Goal: Navigation & Orientation: Find specific page/section

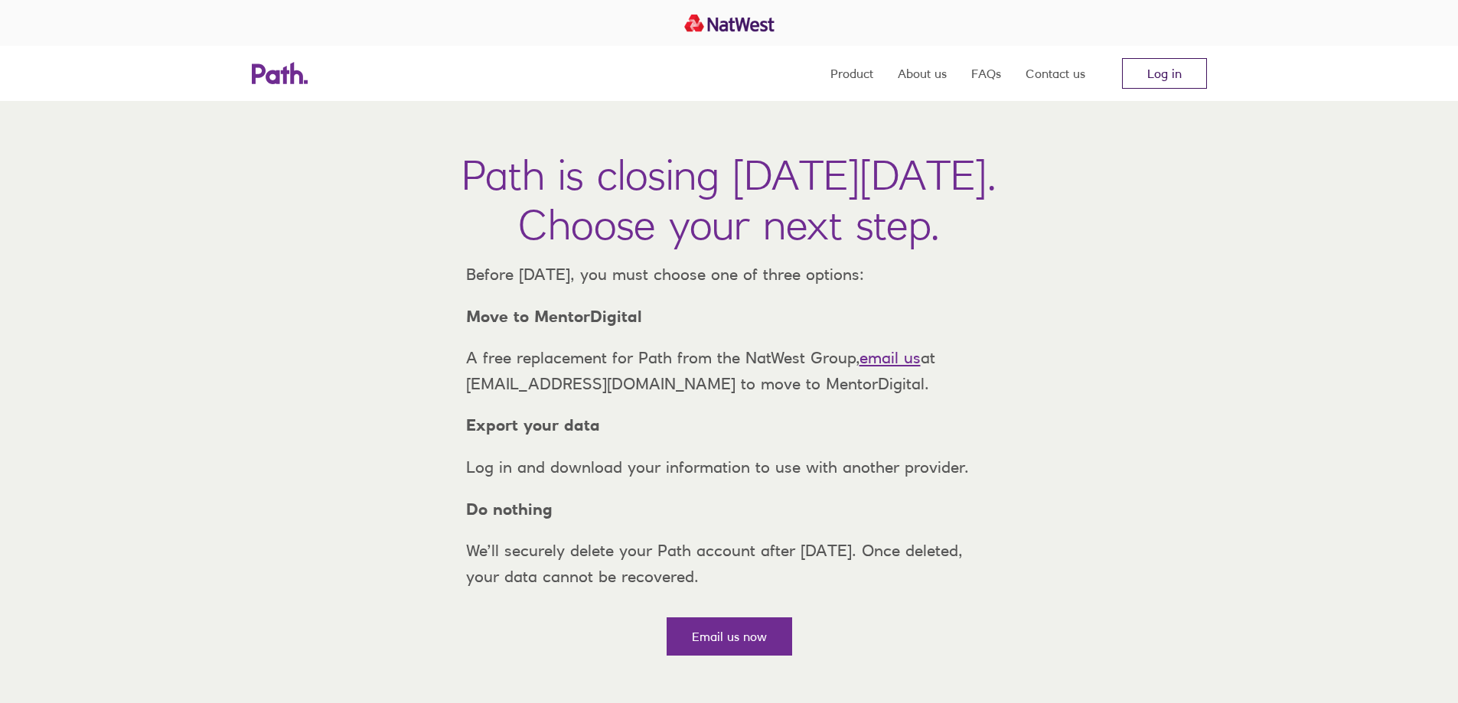
click at [1181, 62] on link "Log in" at bounding box center [1164, 73] width 85 height 31
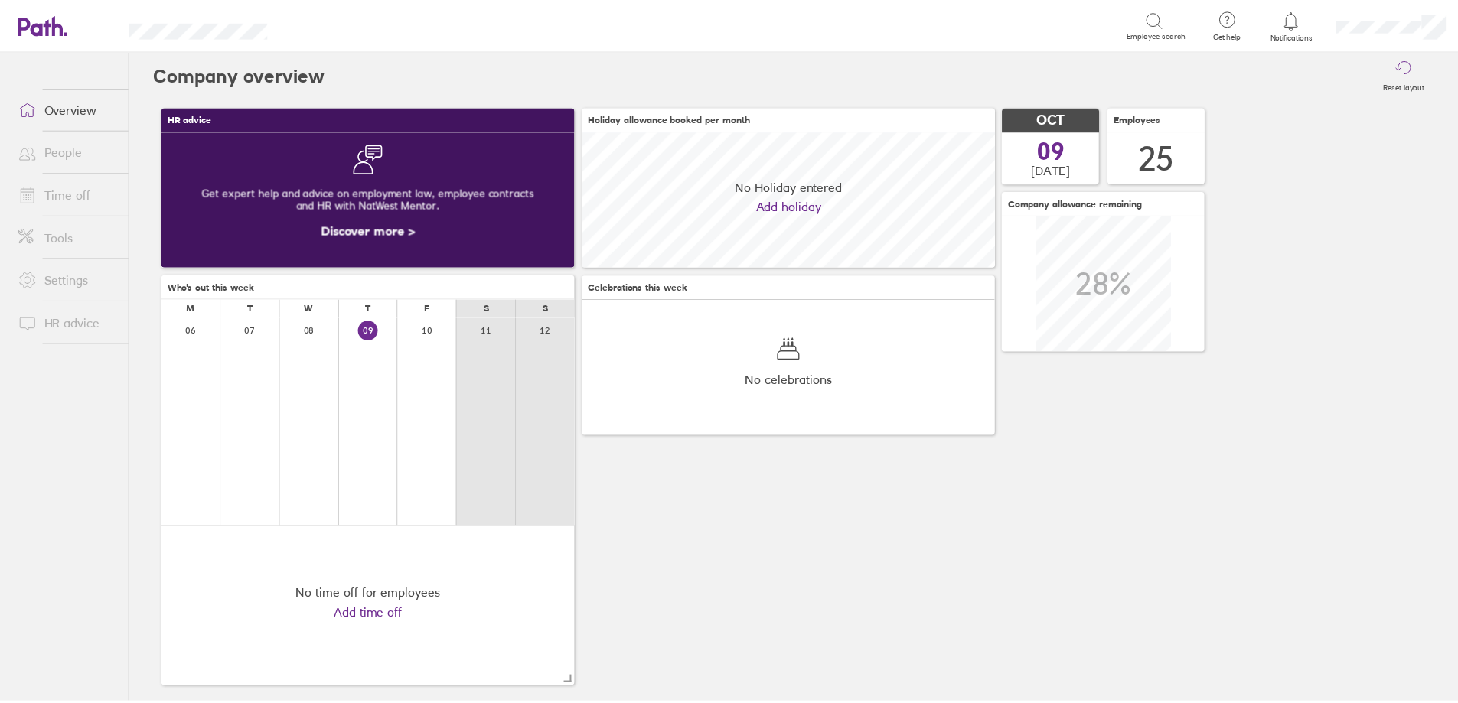
scroll to position [136, 416]
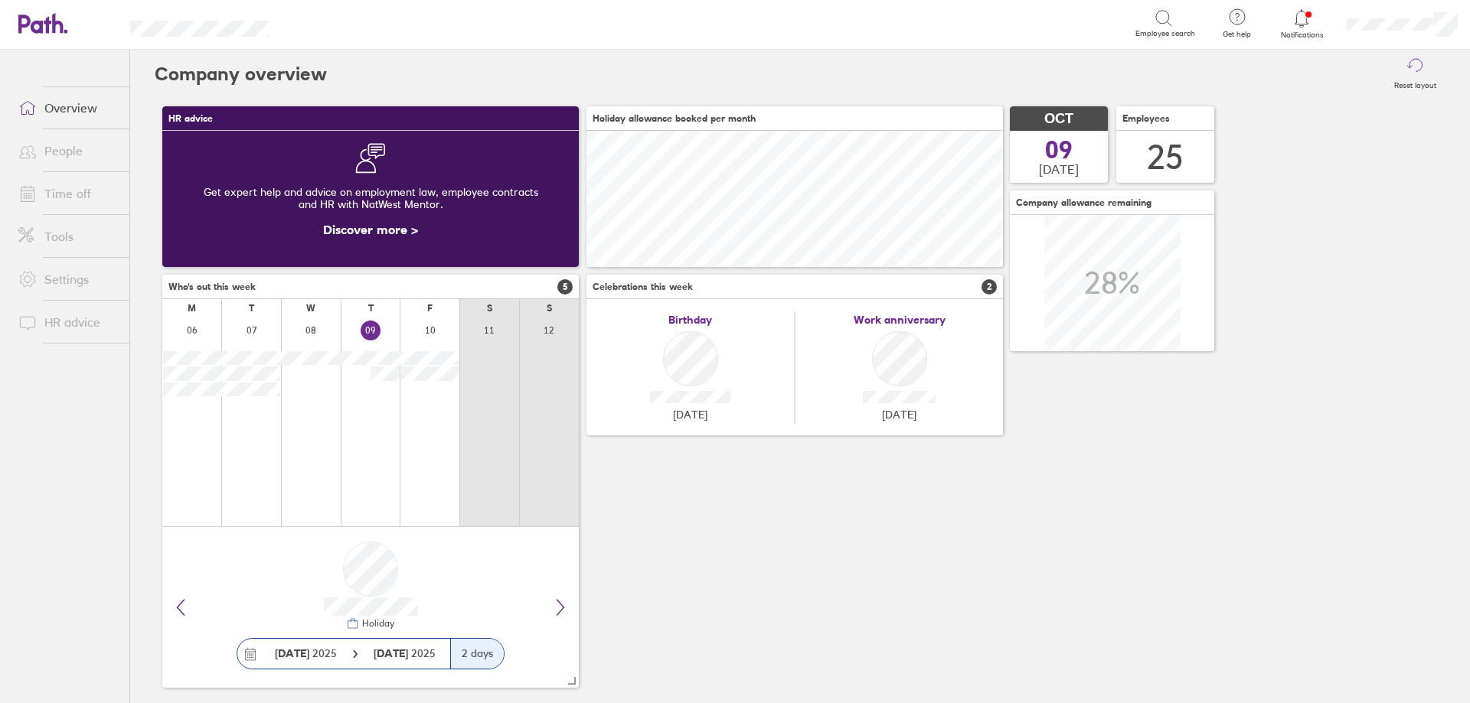
click at [83, 198] on link "Time off" at bounding box center [67, 193] width 123 height 31
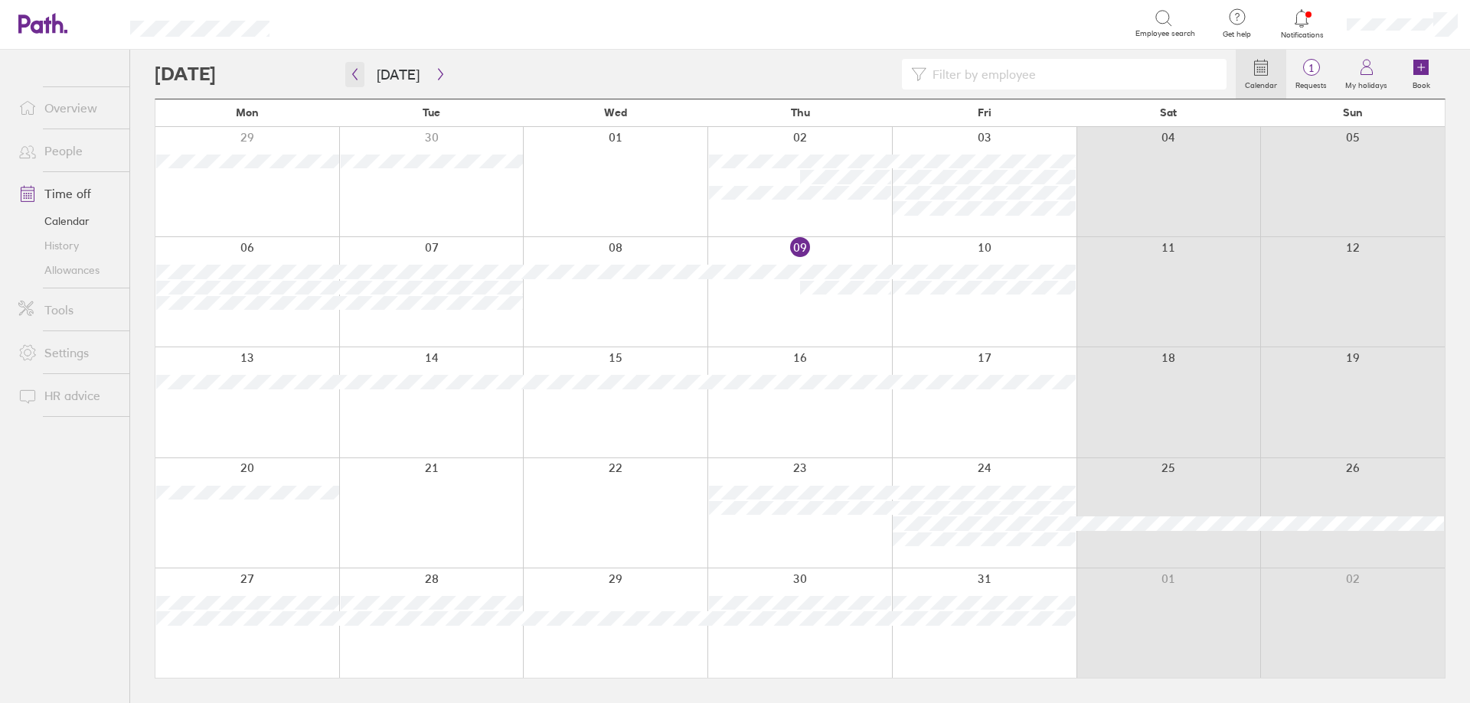
click at [357, 72] on icon "button" at bounding box center [354, 74] width 11 height 12
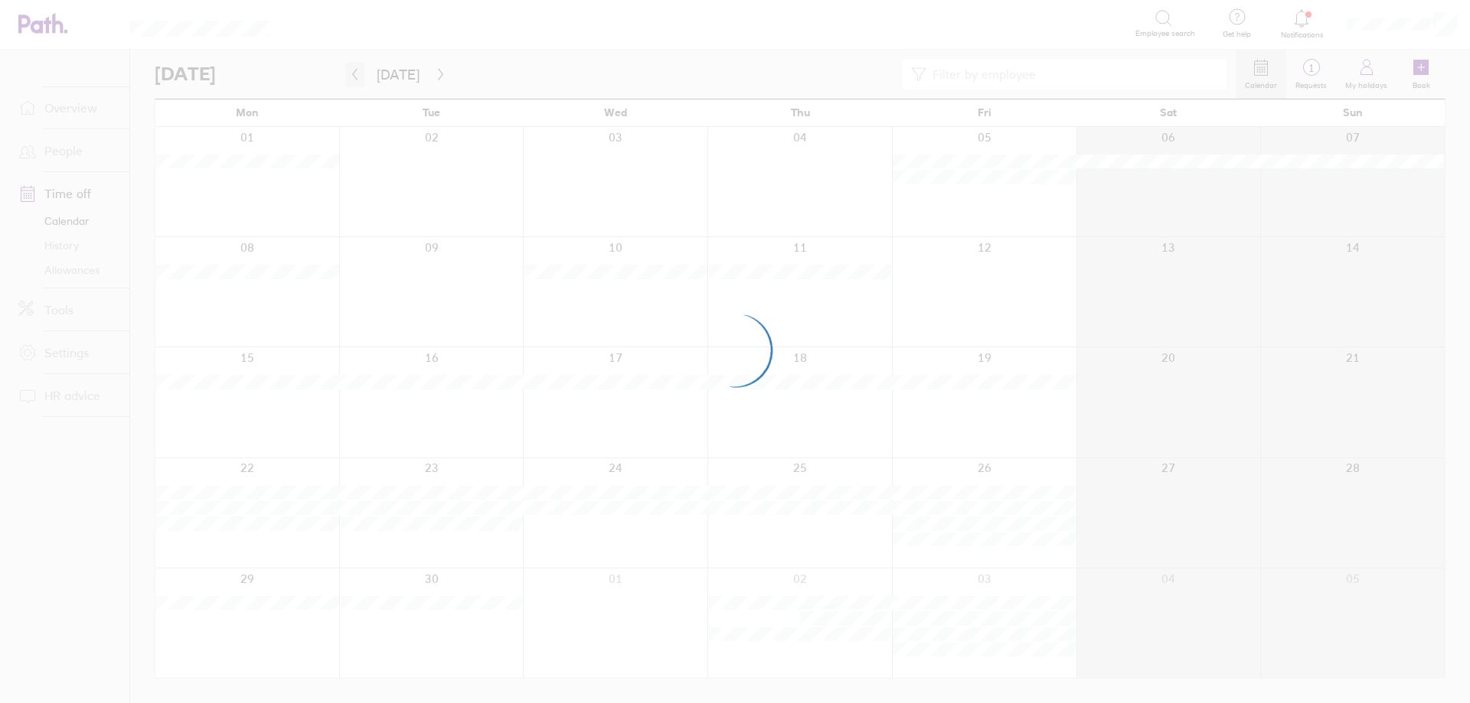
click at [357, 72] on div at bounding box center [735, 351] width 1470 height 703
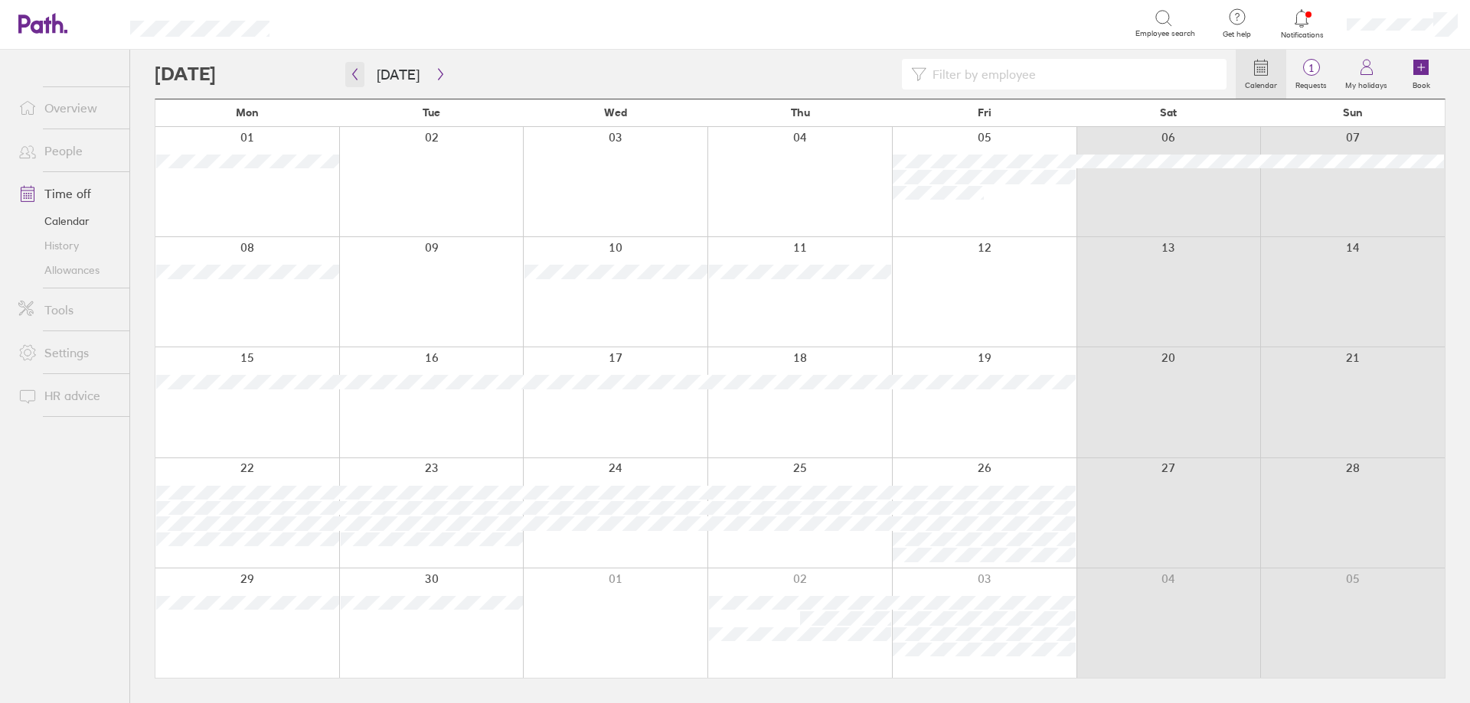
click at [356, 78] on icon "button" at bounding box center [355, 74] width 5 height 11
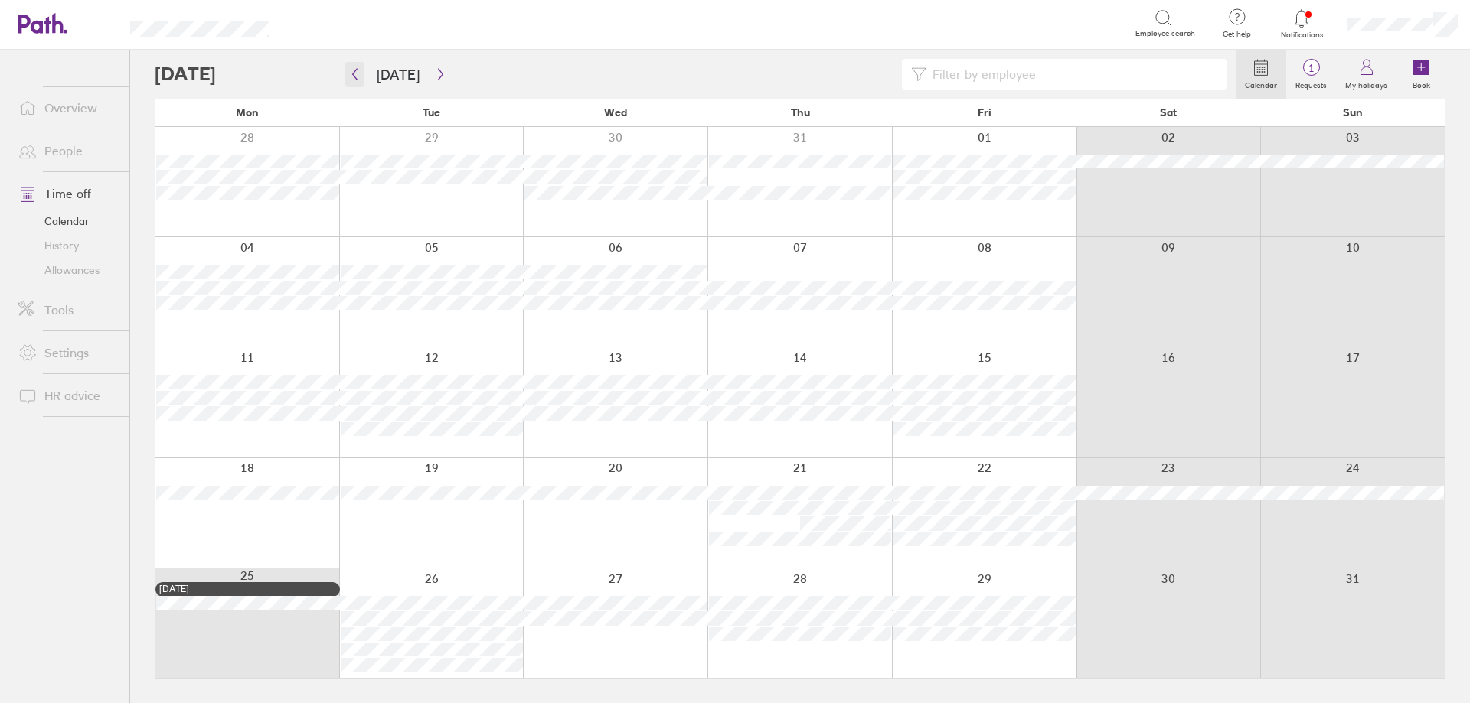
click at [356, 78] on icon "button" at bounding box center [355, 74] width 5 height 11
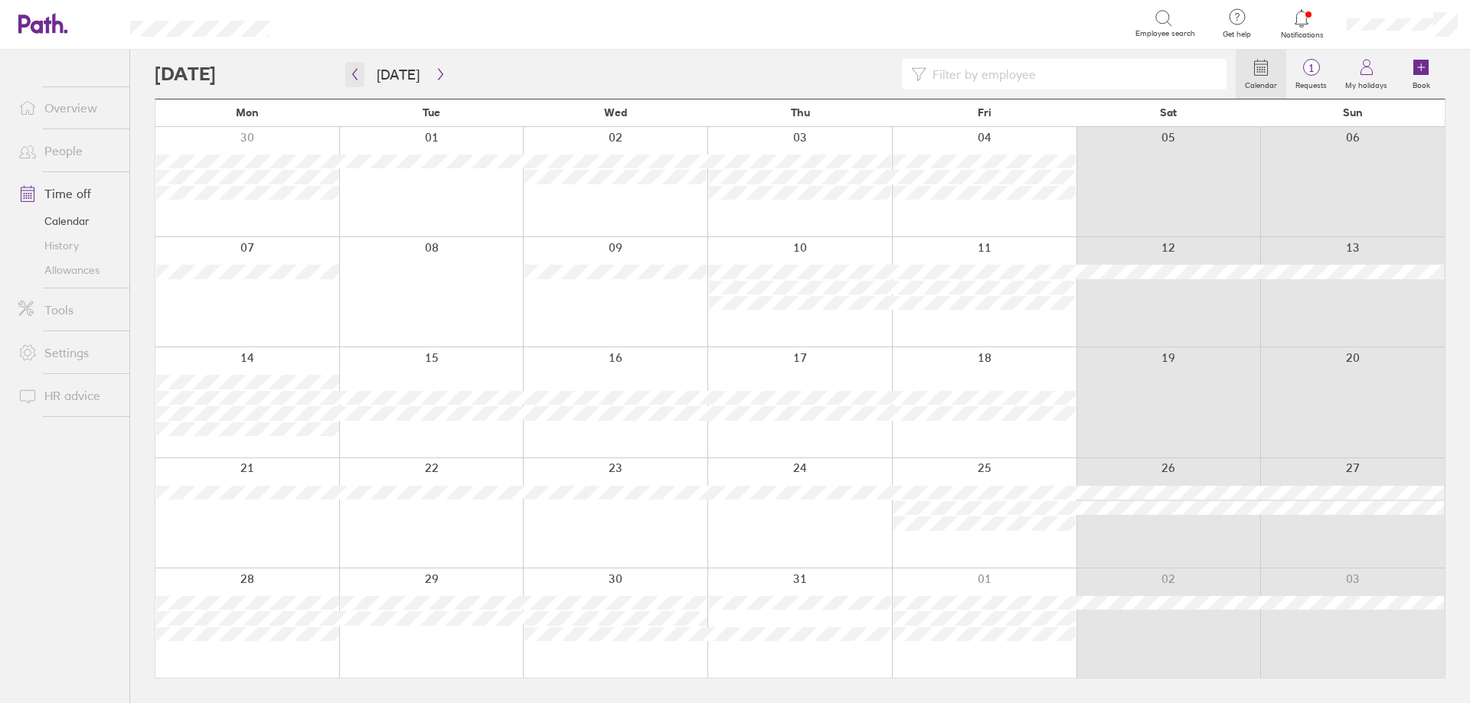
click at [356, 78] on icon "button" at bounding box center [355, 74] width 5 height 11
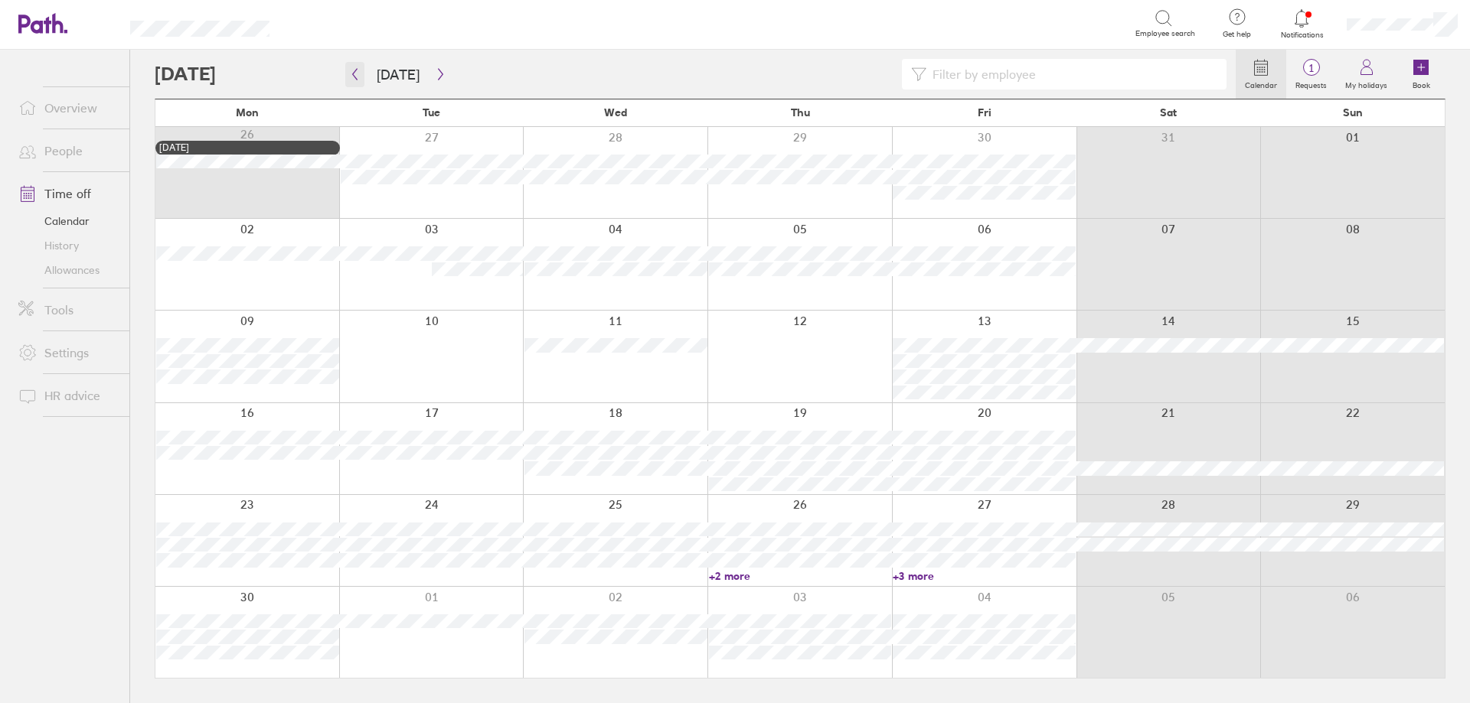
click at [356, 78] on icon "button" at bounding box center [355, 74] width 5 height 11
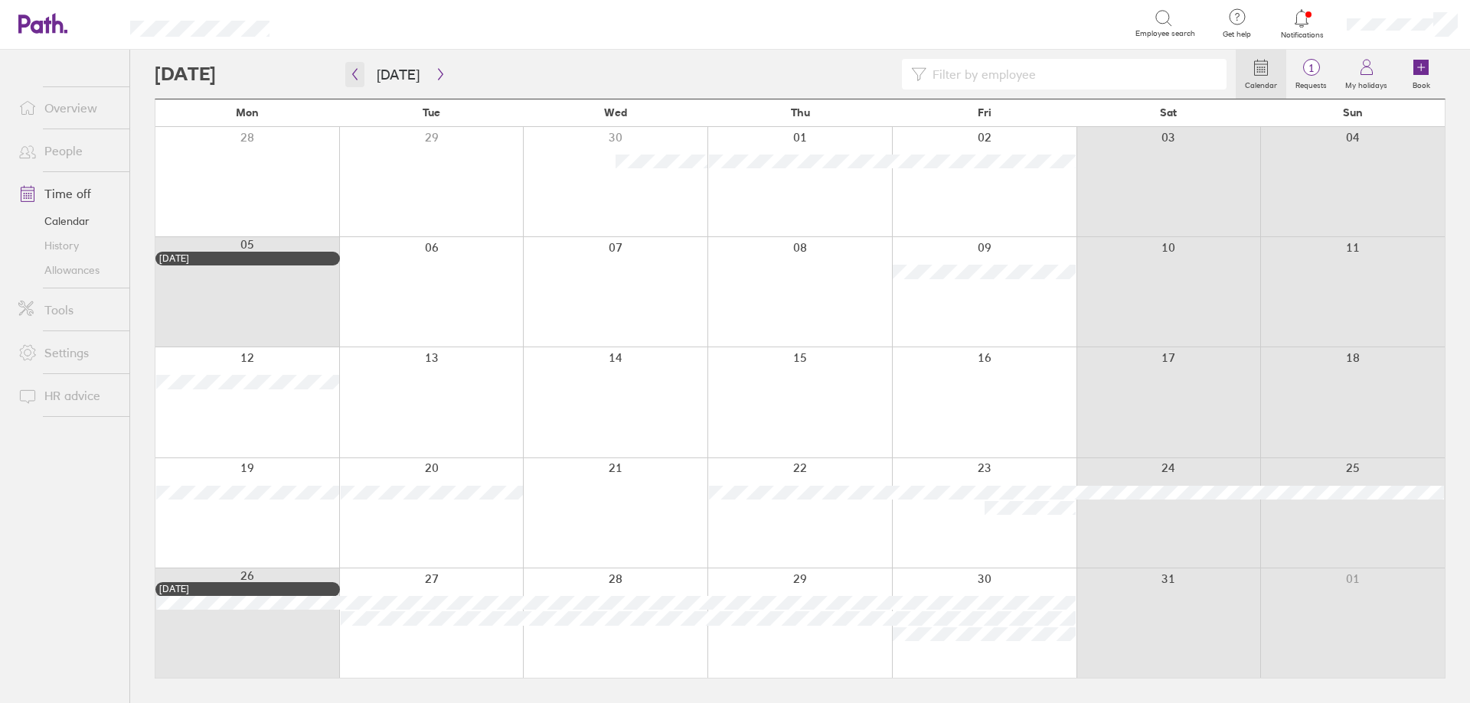
click at [356, 78] on icon "button" at bounding box center [355, 74] width 5 height 11
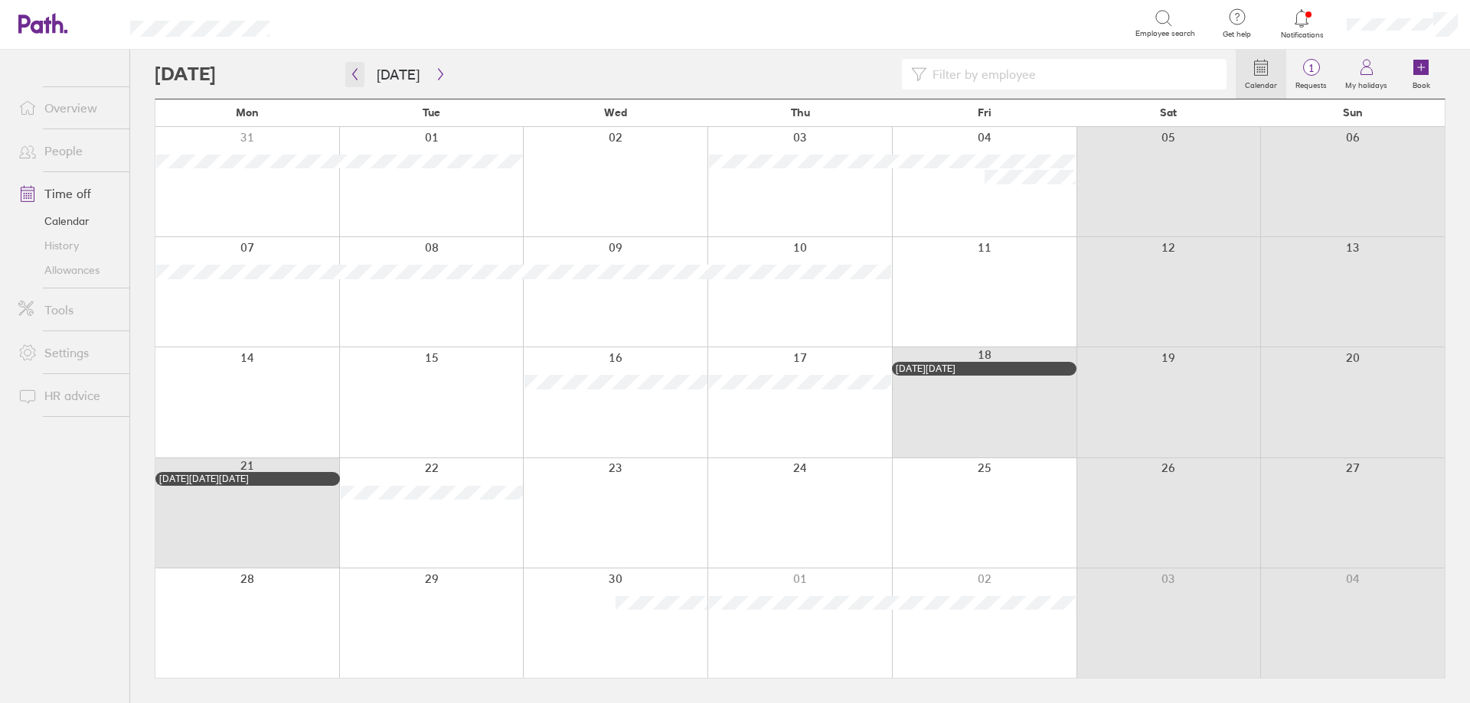
click at [356, 78] on icon "button" at bounding box center [355, 74] width 5 height 11
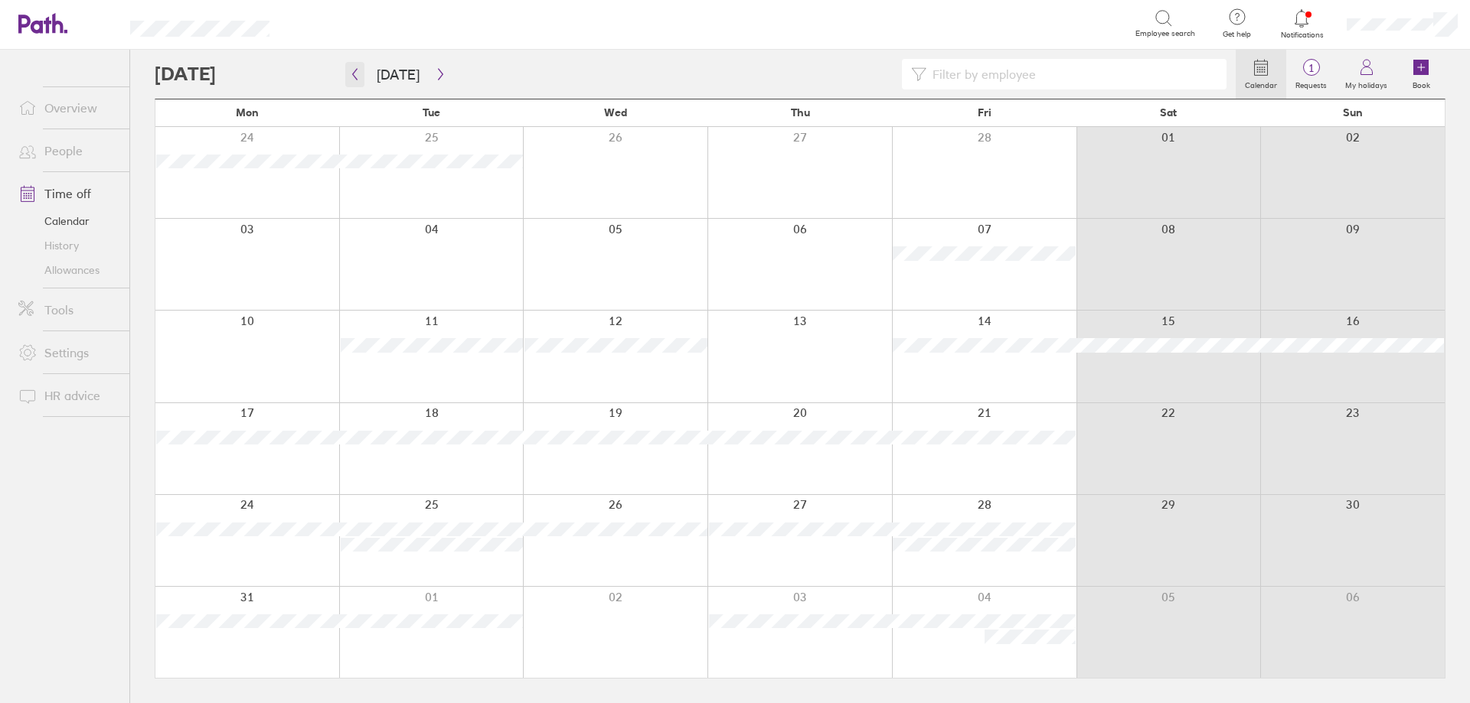
click at [356, 78] on icon "button" at bounding box center [355, 74] width 5 height 11
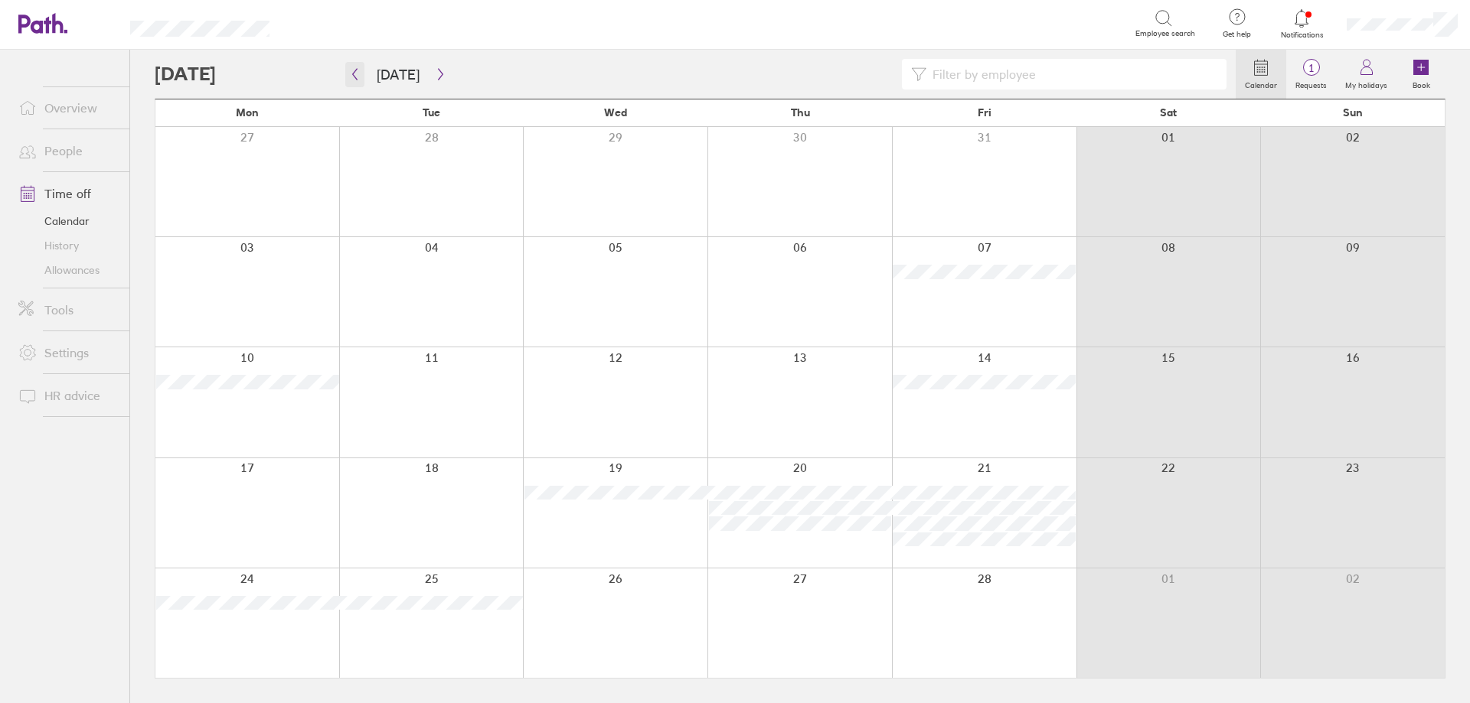
click at [356, 78] on icon "button" at bounding box center [355, 74] width 5 height 11
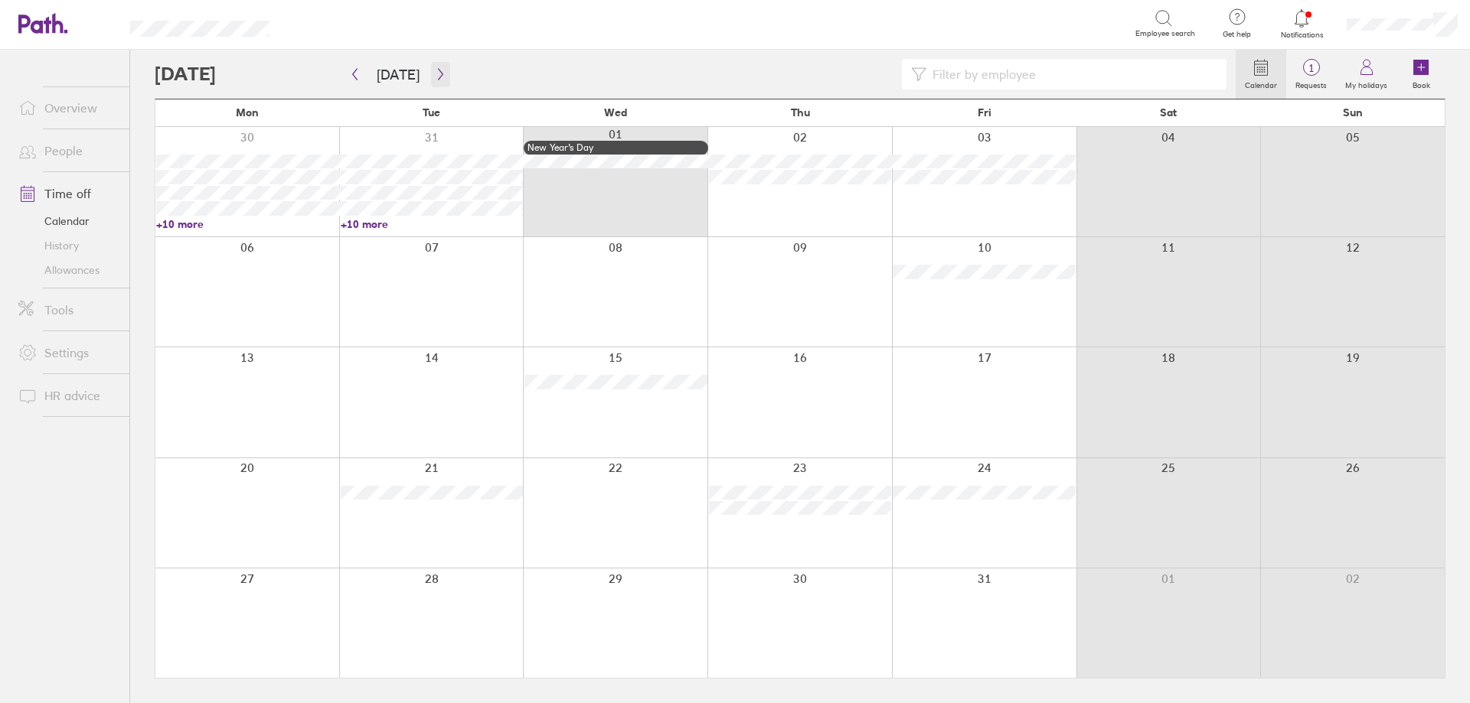
click at [440, 73] on icon "button" at bounding box center [440, 74] width 11 height 12
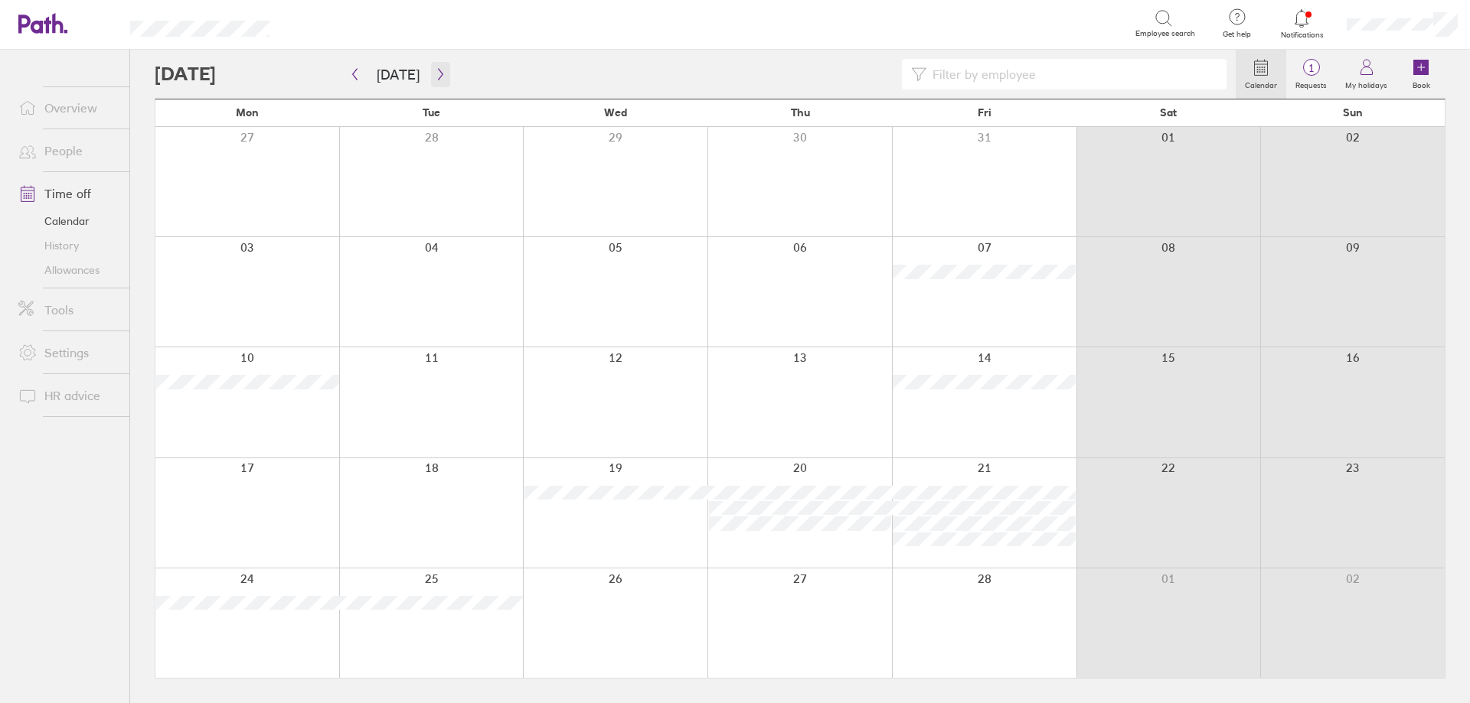
click at [439, 83] on button "button" at bounding box center [440, 74] width 19 height 25
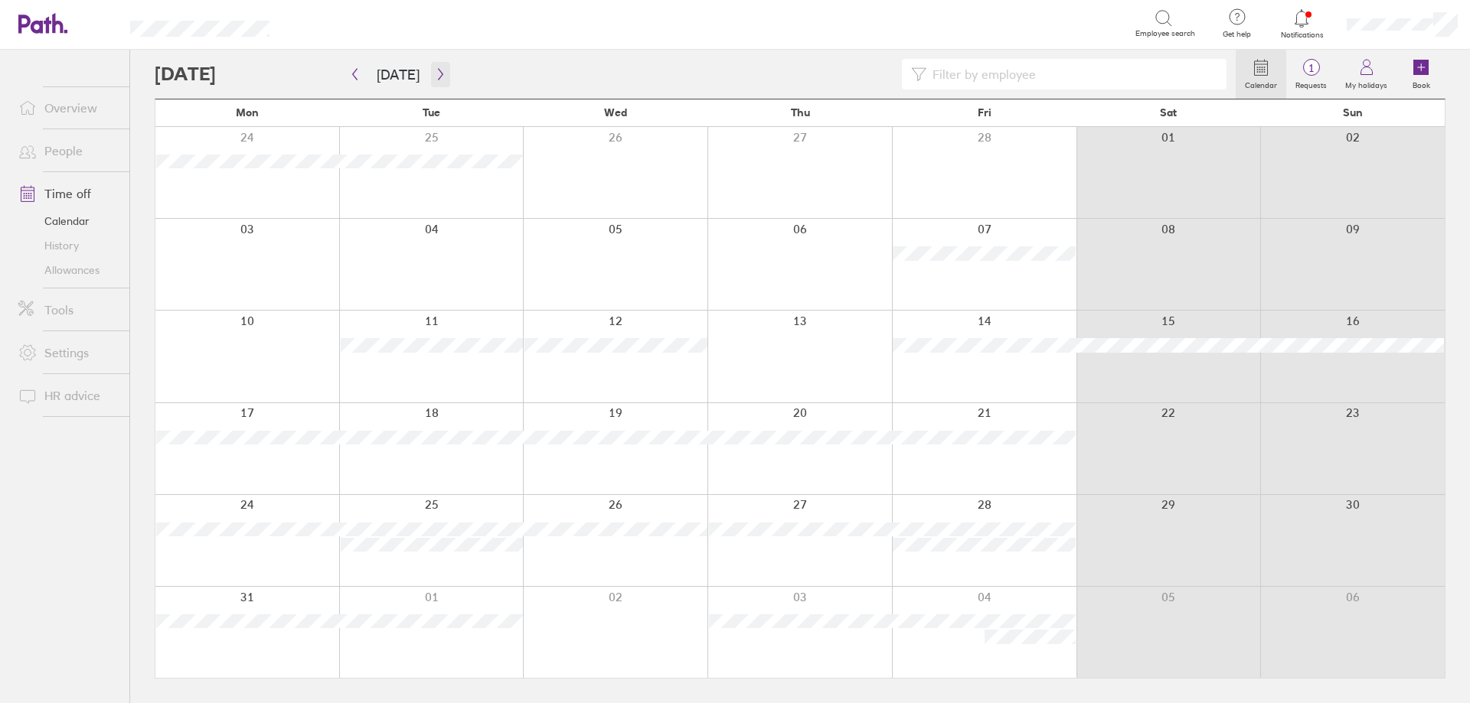
click at [435, 75] on icon "button" at bounding box center [440, 74] width 11 height 12
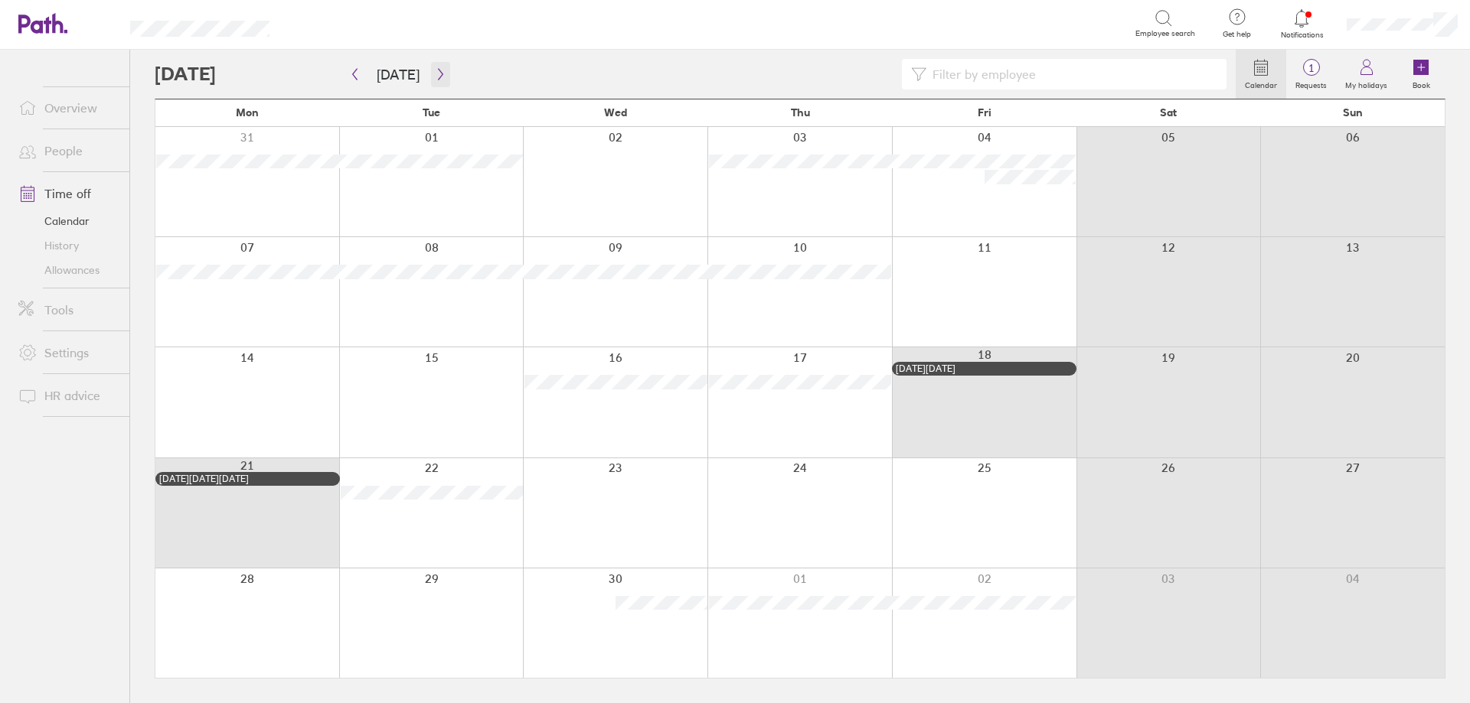
click at [436, 75] on icon "button" at bounding box center [440, 74] width 11 height 12
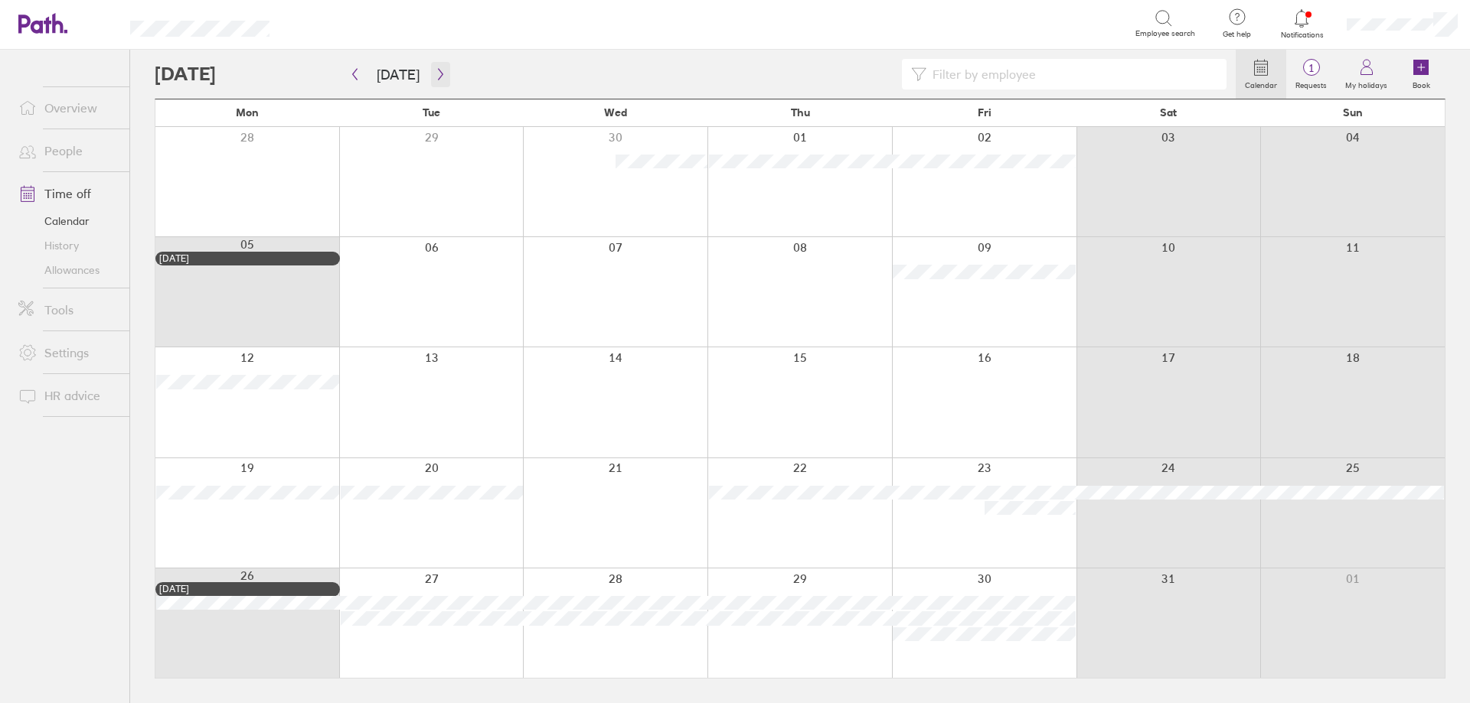
click at [435, 74] on icon "button" at bounding box center [440, 74] width 11 height 12
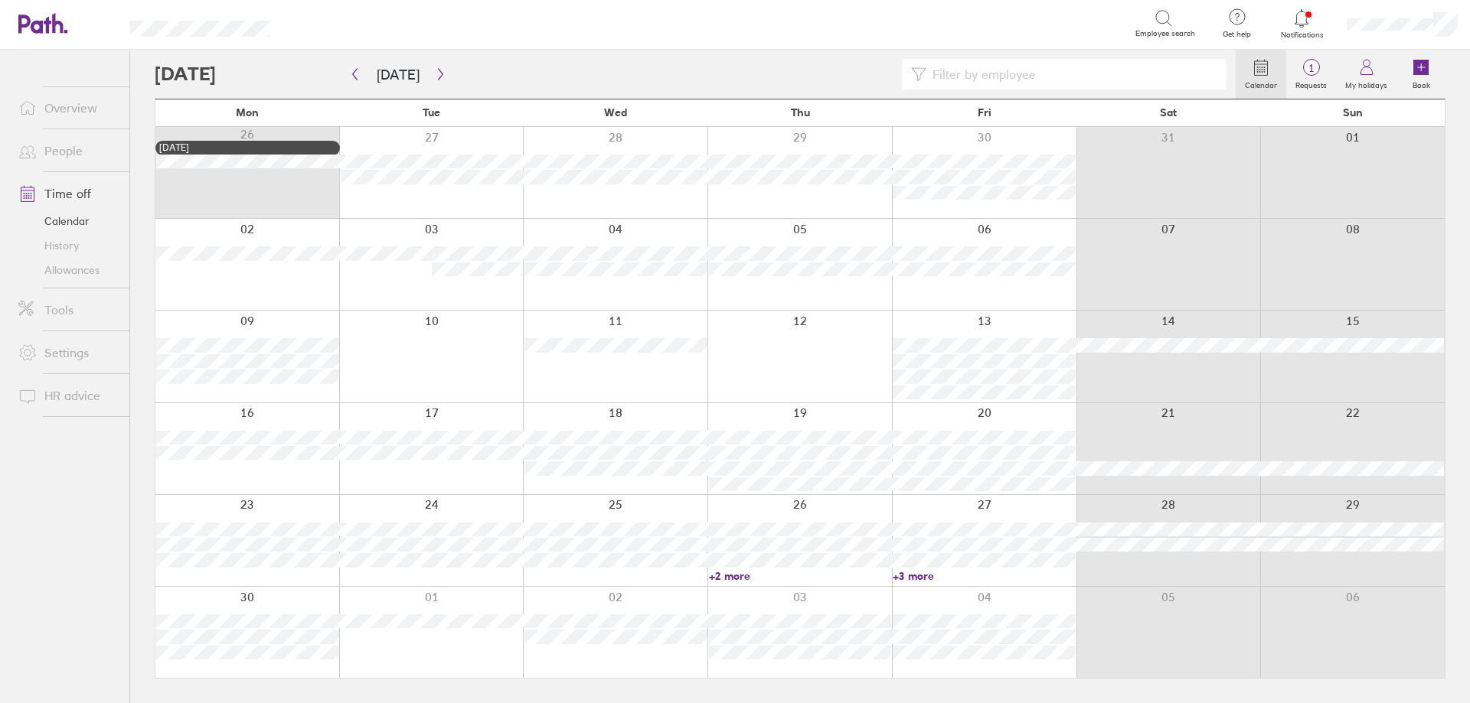
click at [744, 570] on link "+2 more" at bounding box center [800, 577] width 183 height 14
click at [316, 687] on main "Today June 2025 Mon Tue Wed Thu Fri Sat Sun 26 Spring bank holiday 27 28 29 30 …" at bounding box center [800, 377] width 1291 height 654
click at [726, 575] on link "+2 more" at bounding box center [800, 577] width 183 height 14
click at [922, 572] on link "+3 more" at bounding box center [984, 577] width 183 height 14
click at [922, 576] on link "+3 more" at bounding box center [984, 577] width 183 height 14
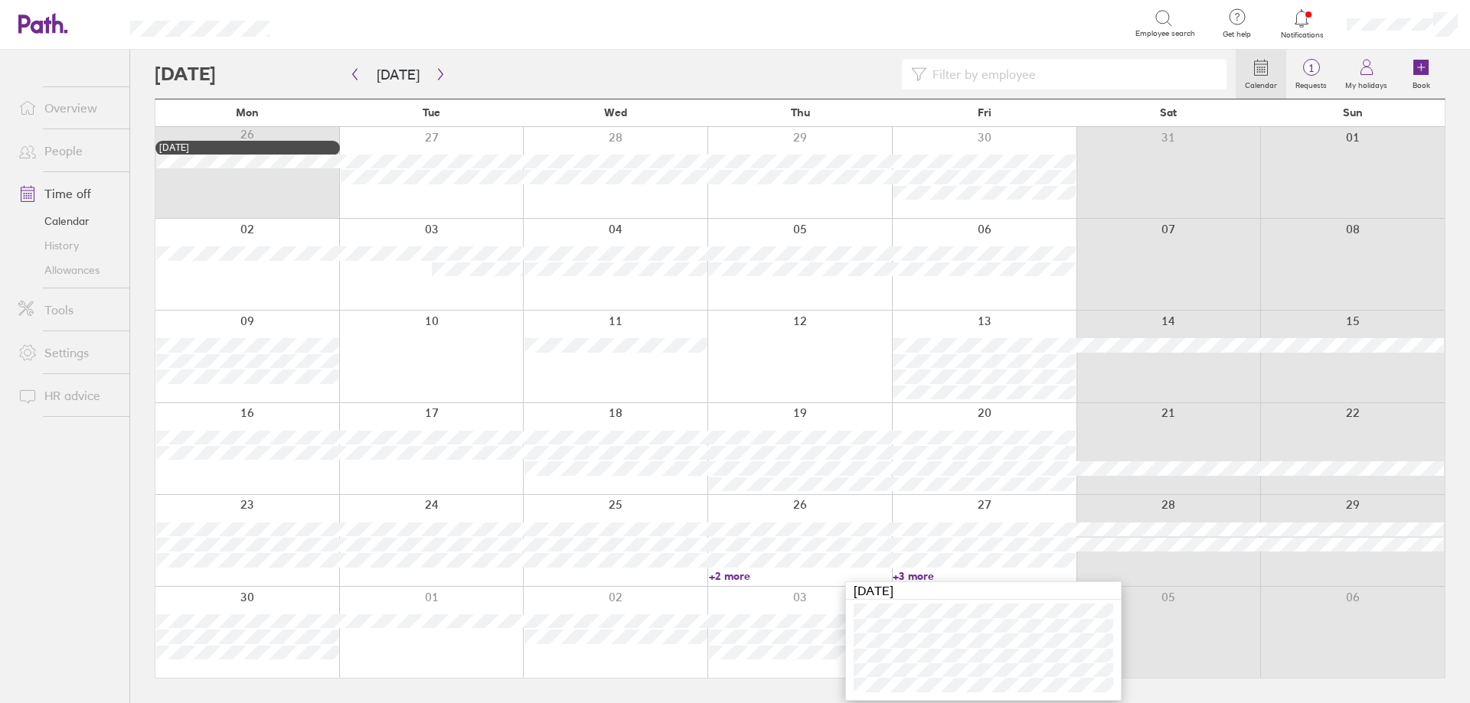
click at [672, 674] on div at bounding box center [615, 632] width 184 height 91
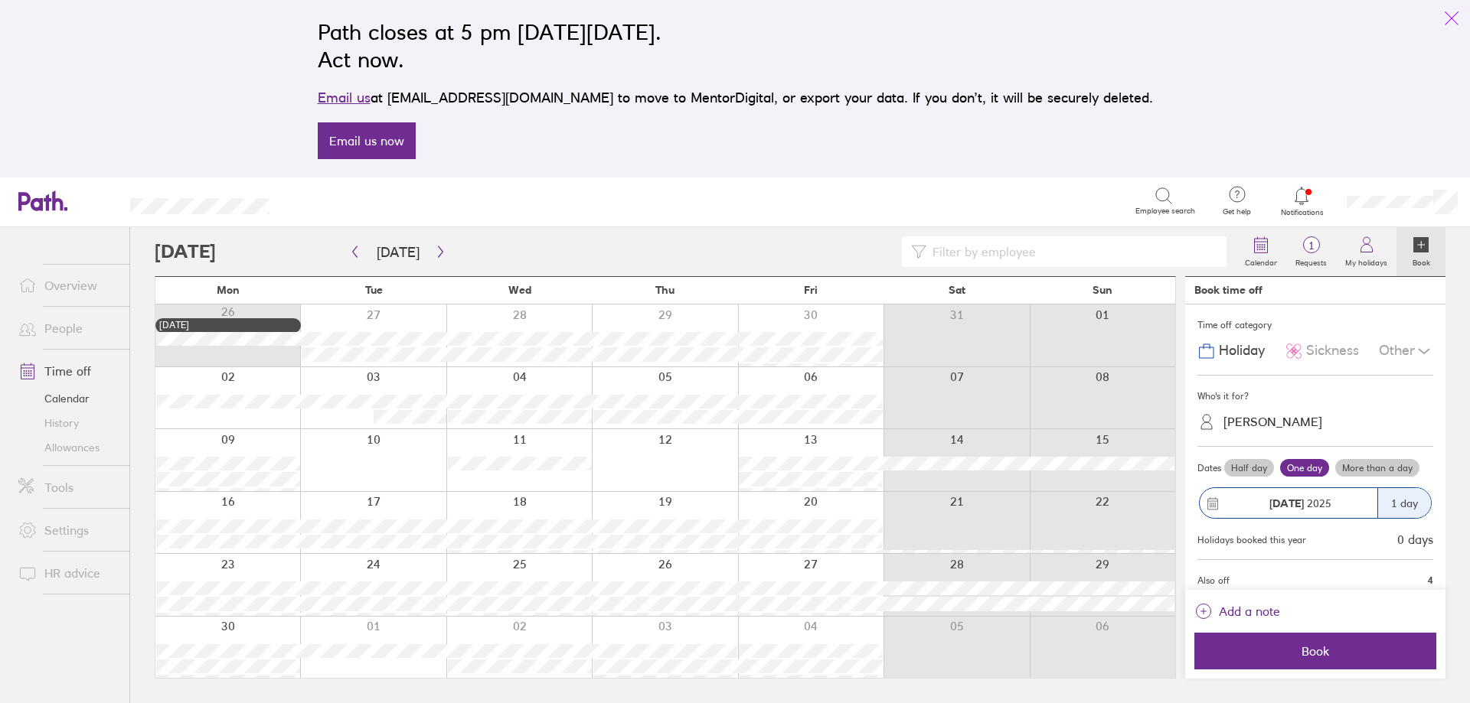
click at [1454, 16] on icon "link" at bounding box center [1451, 18] width 18 height 18
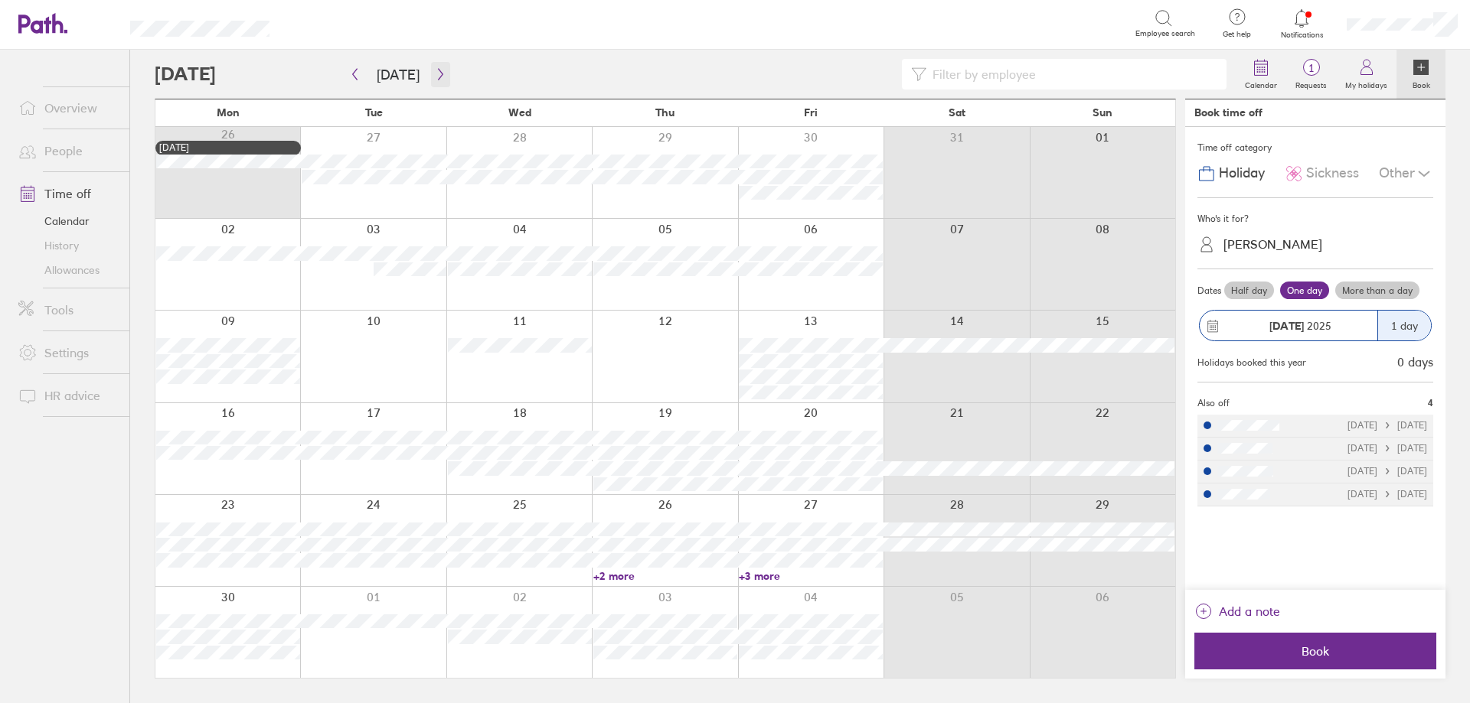
click at [431, 77] on button "button" at bounding box center [440, 74] width 19 height 25
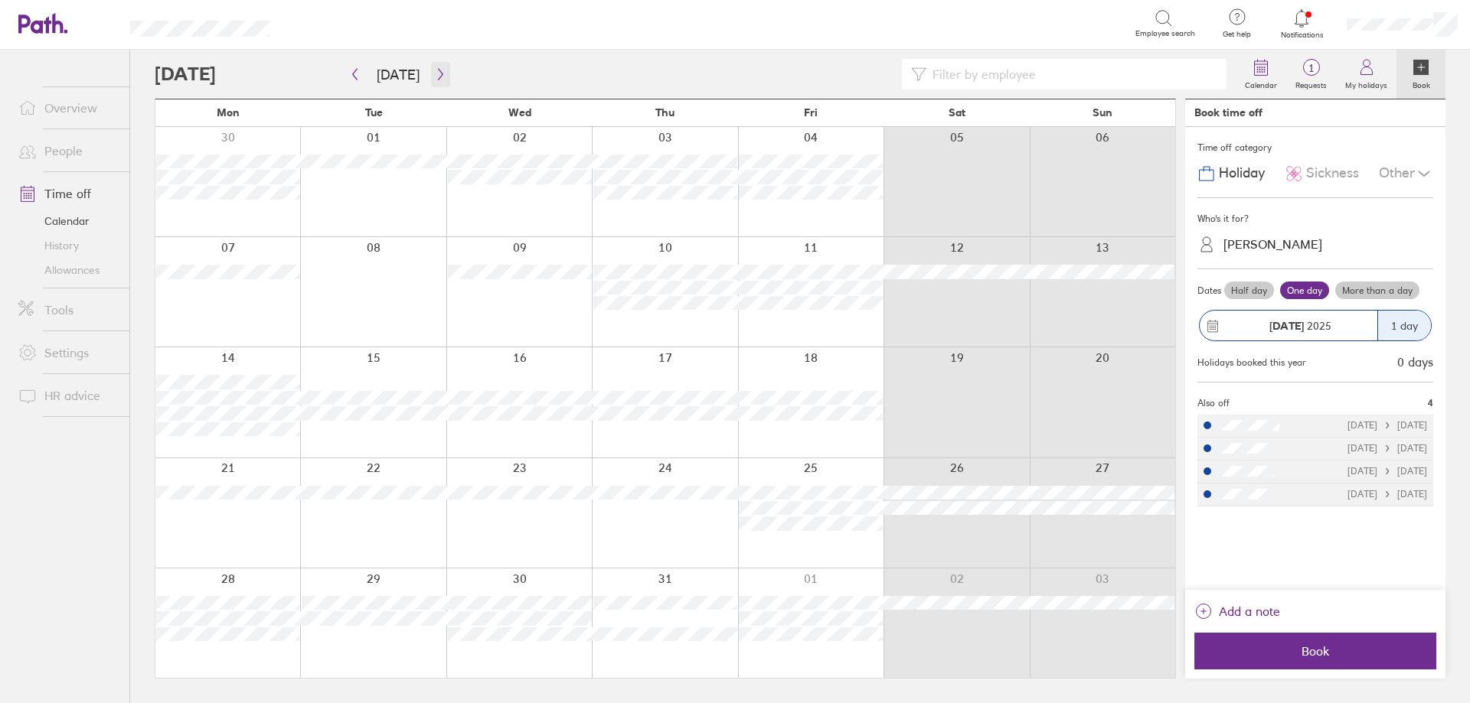
click at [442, 82] on button "button" at bounding box center [440, 74] width 19 height 25
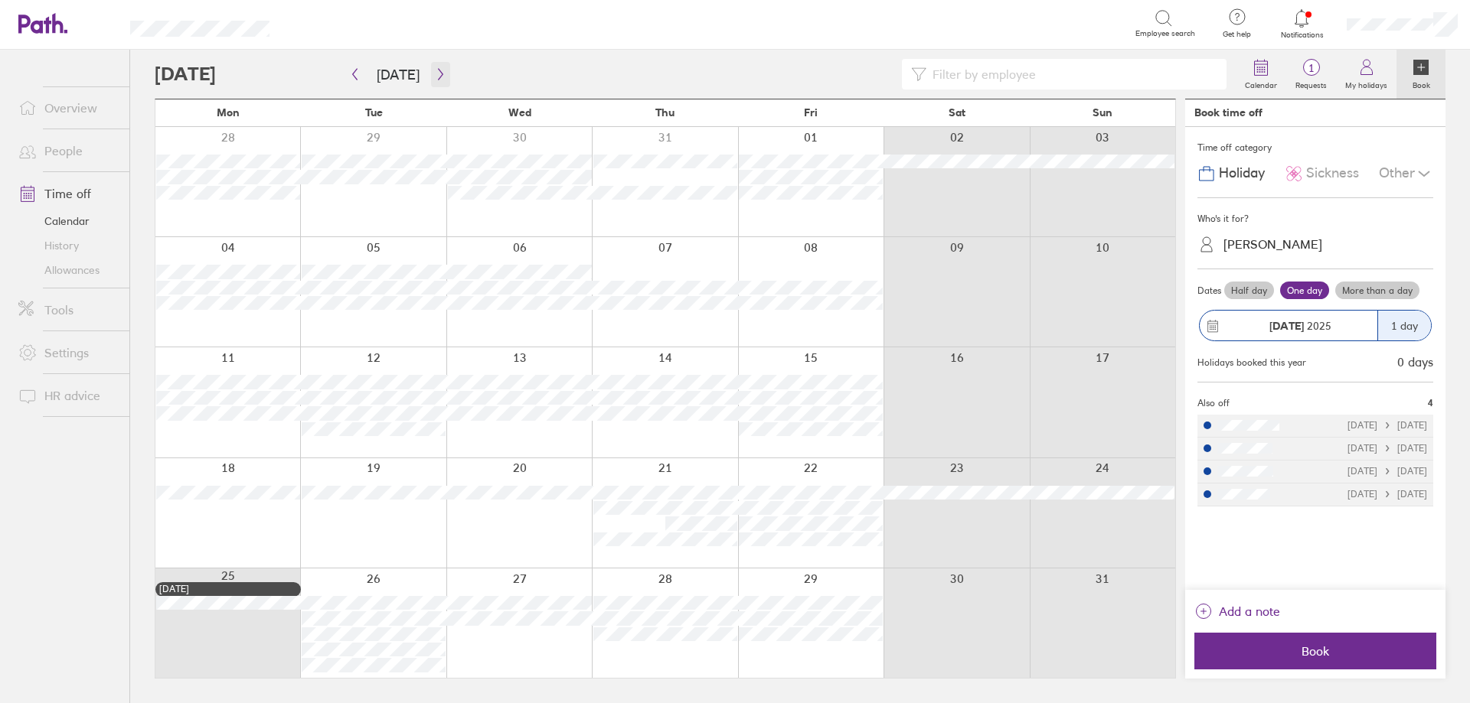
click at [439, 70] on icon "button" at bounding box center [440, 74] width 11 height 12
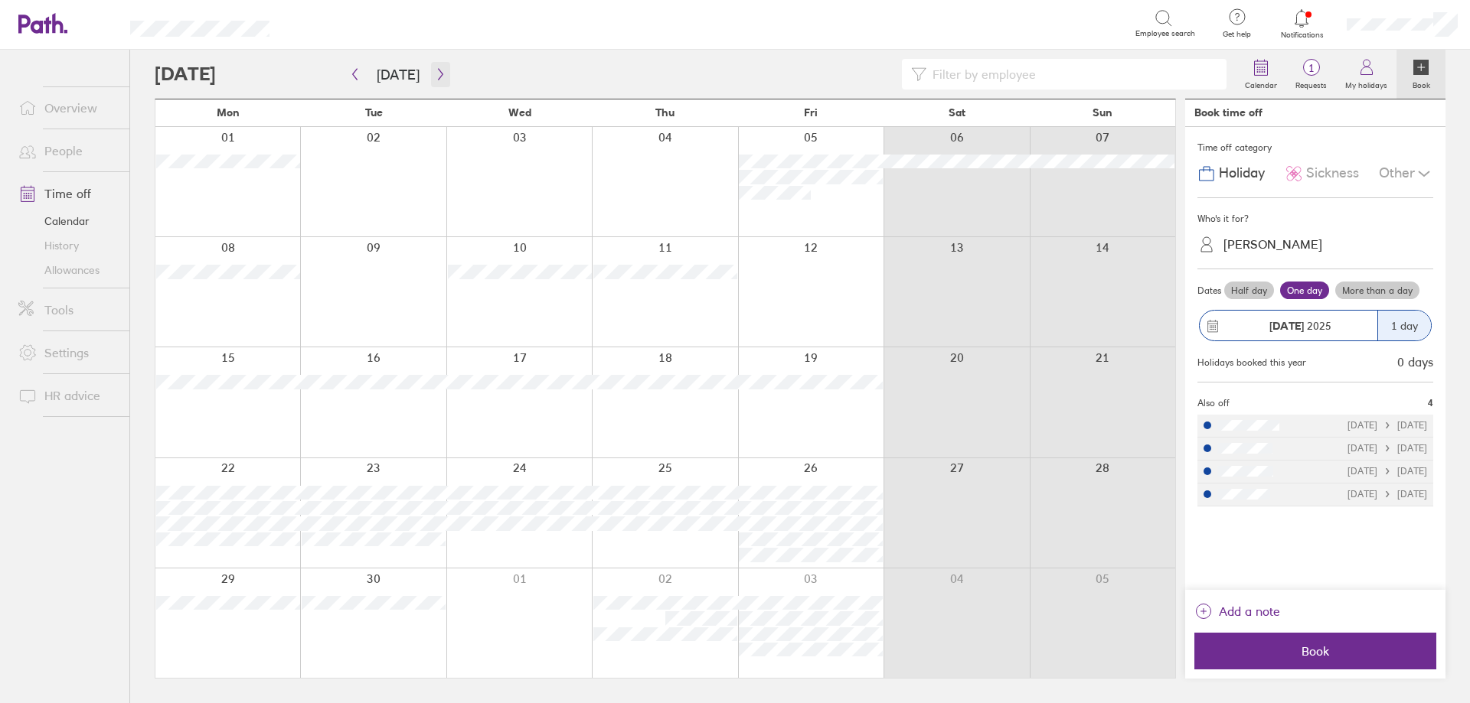
click at [439, 77] on icon "button" at bounding box center [440, 74] width 11 height 12
click at [432, 65] on button "button" at bounding box center [440, 74] width 19 height 25
click at [442, 73] on button "button" at bounding box center [440, 74] width 19 height 25
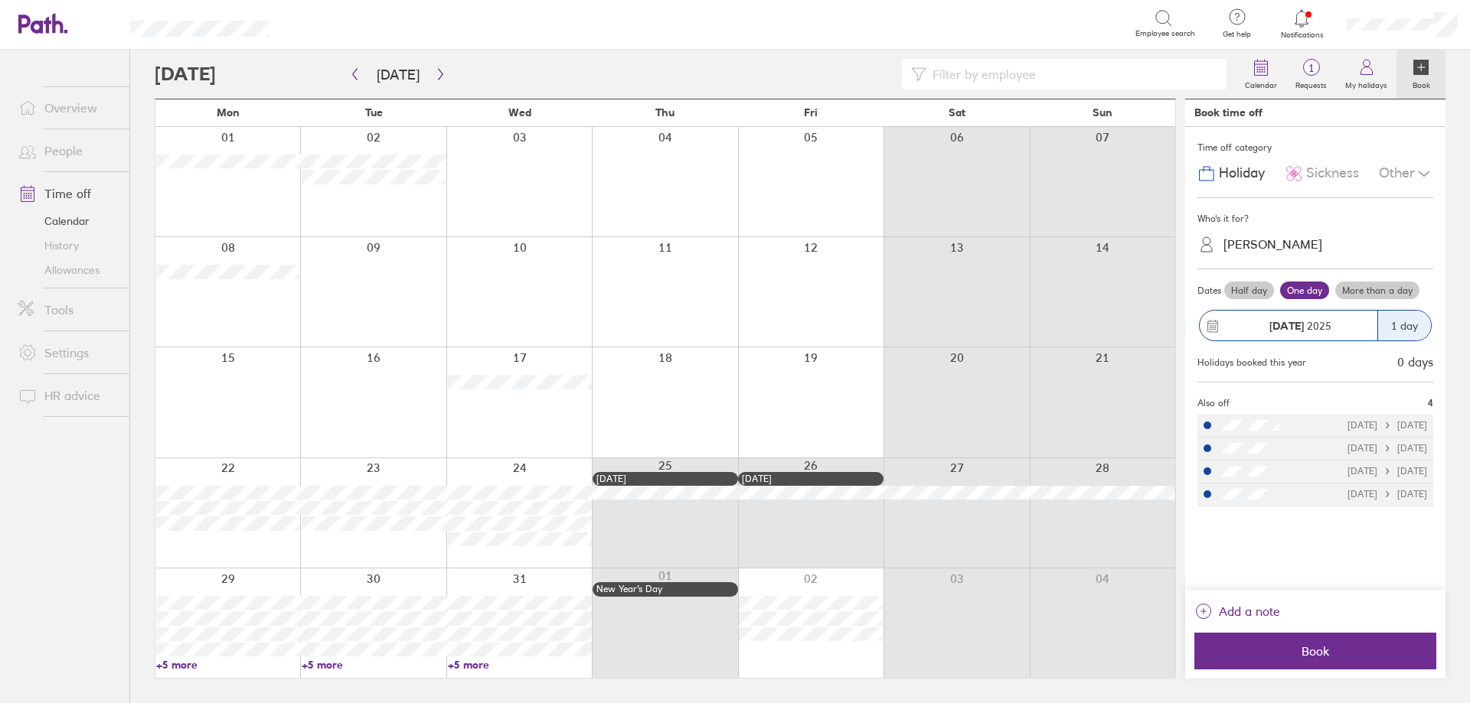
click at [185, 660] on link "+5 more" at bounding box center [228, 665] width 144 height 14
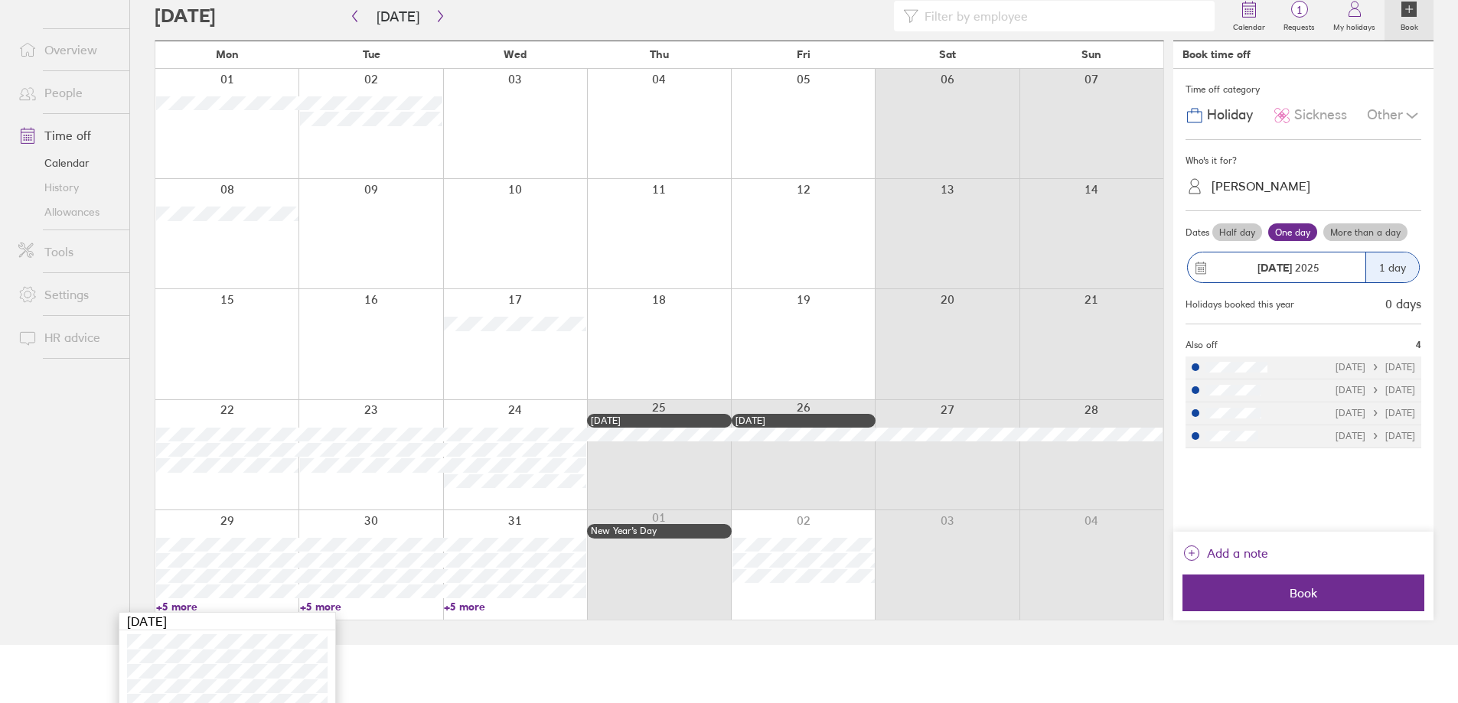
scroll to position [132, 0]
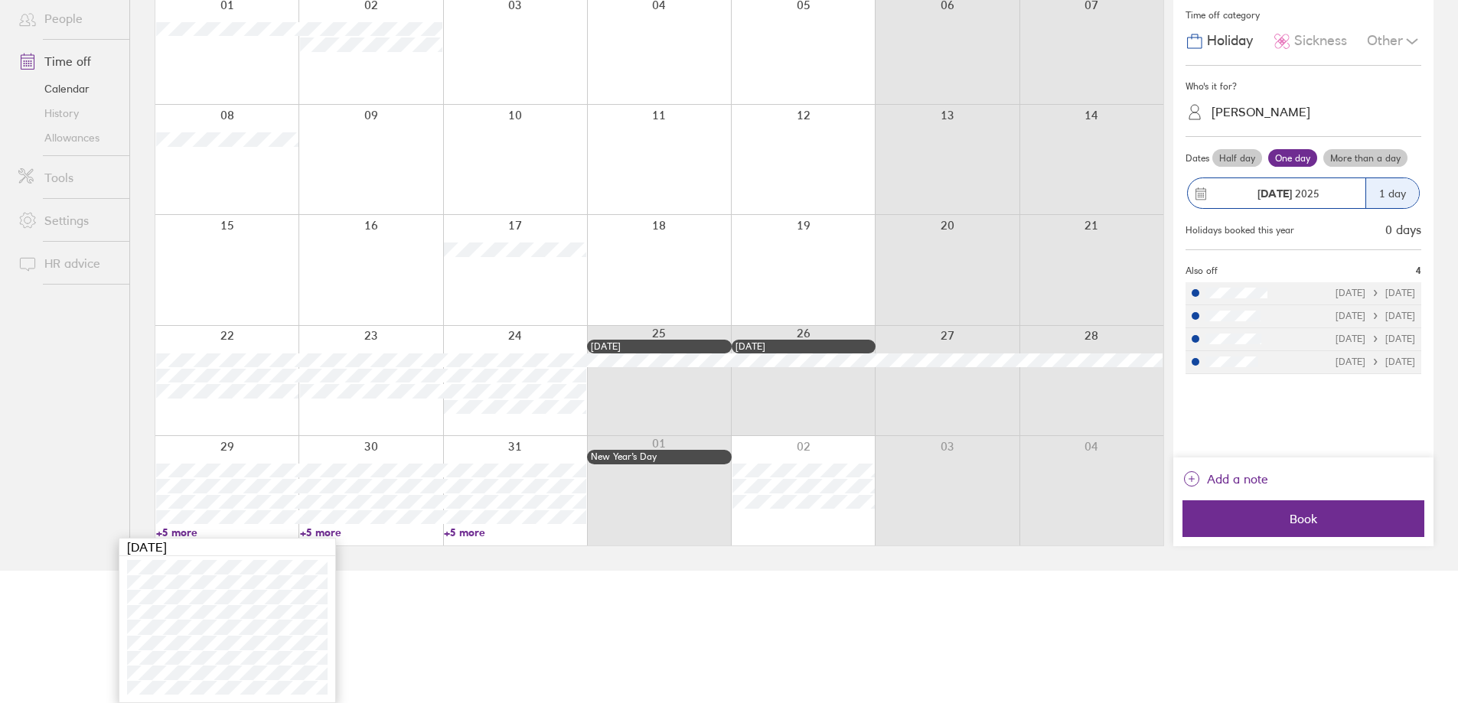
click at [339, 533] on link "+5 more" at bounding box center [371, 533] width 142 height 14
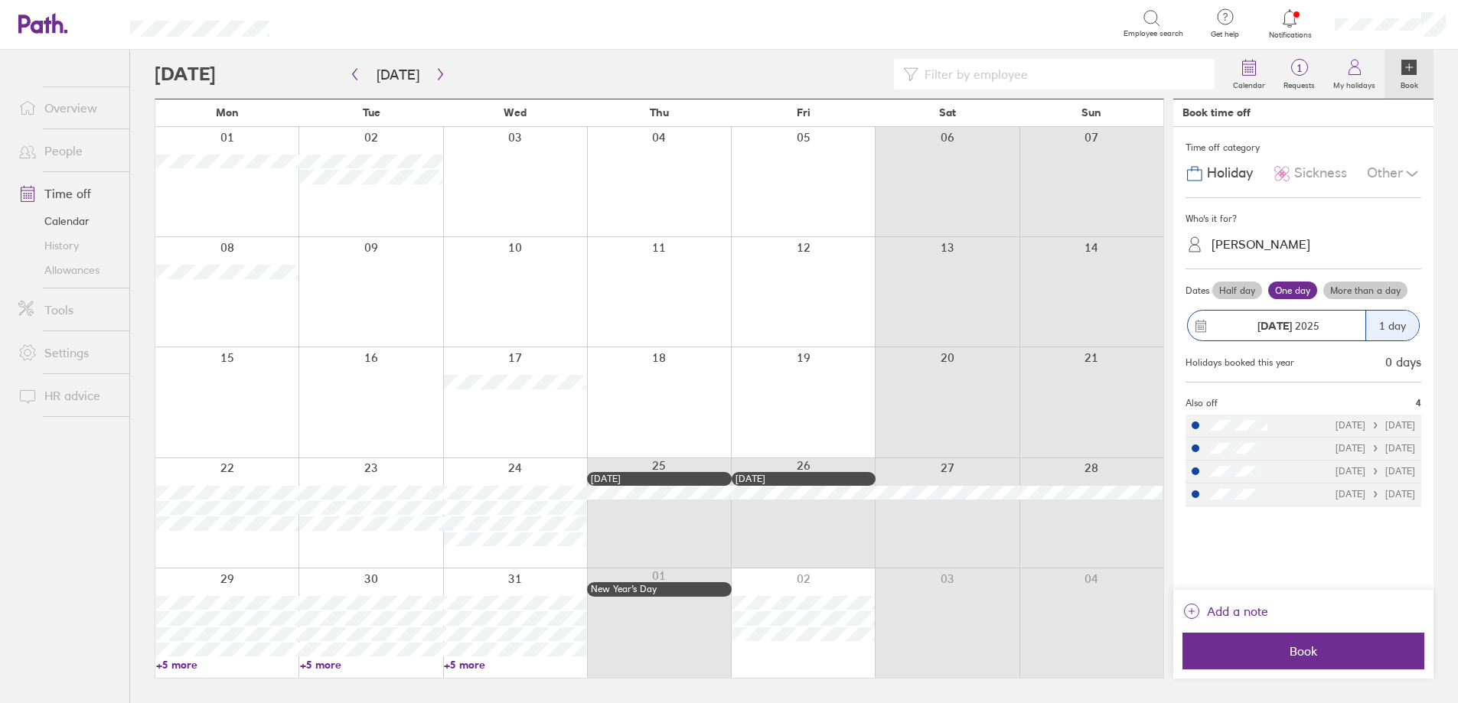
scroll to position [0, 0]
click at [331, 666] on link "+5 more" at bounding box center [374, 665] width 144 height 14
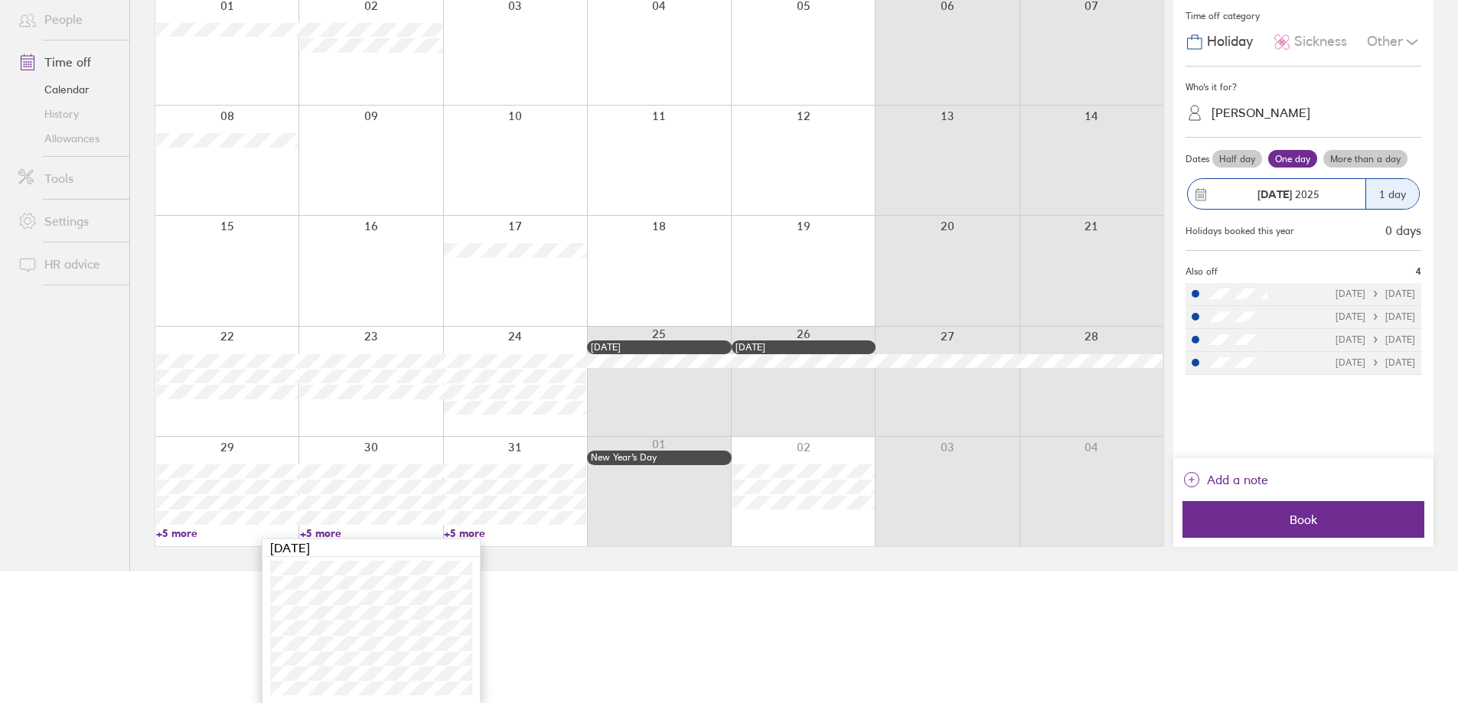
scroll to position [132, 0]
click at [465, 533] on link "+5 more" at bounding box center [515, 533] width 142 height 14
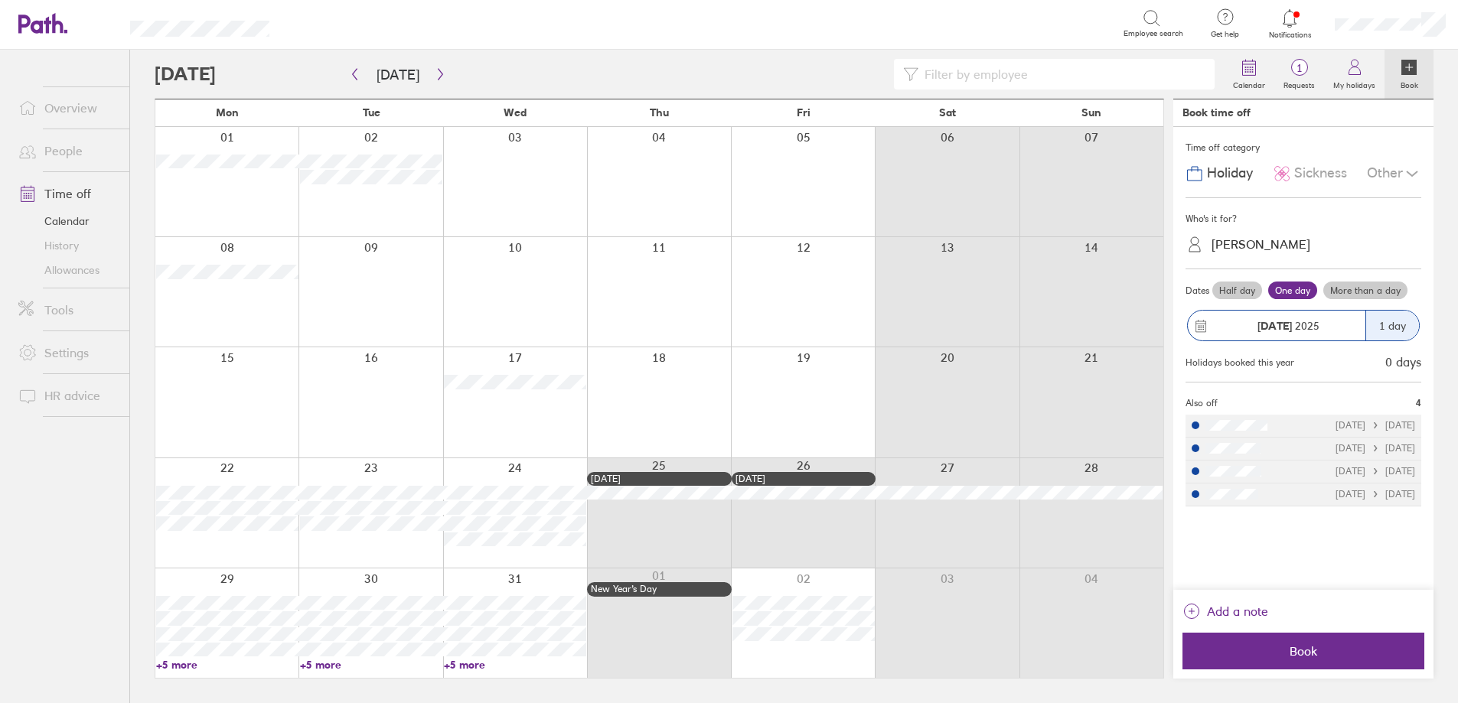
scroll to position [0, 0]
click at [478, 666] on link "+5 more" at bounding box center [520, 665] width 144 height 14
click at [435, 74] on icon "button" at bounding box center [440, 74] width 11 height 12
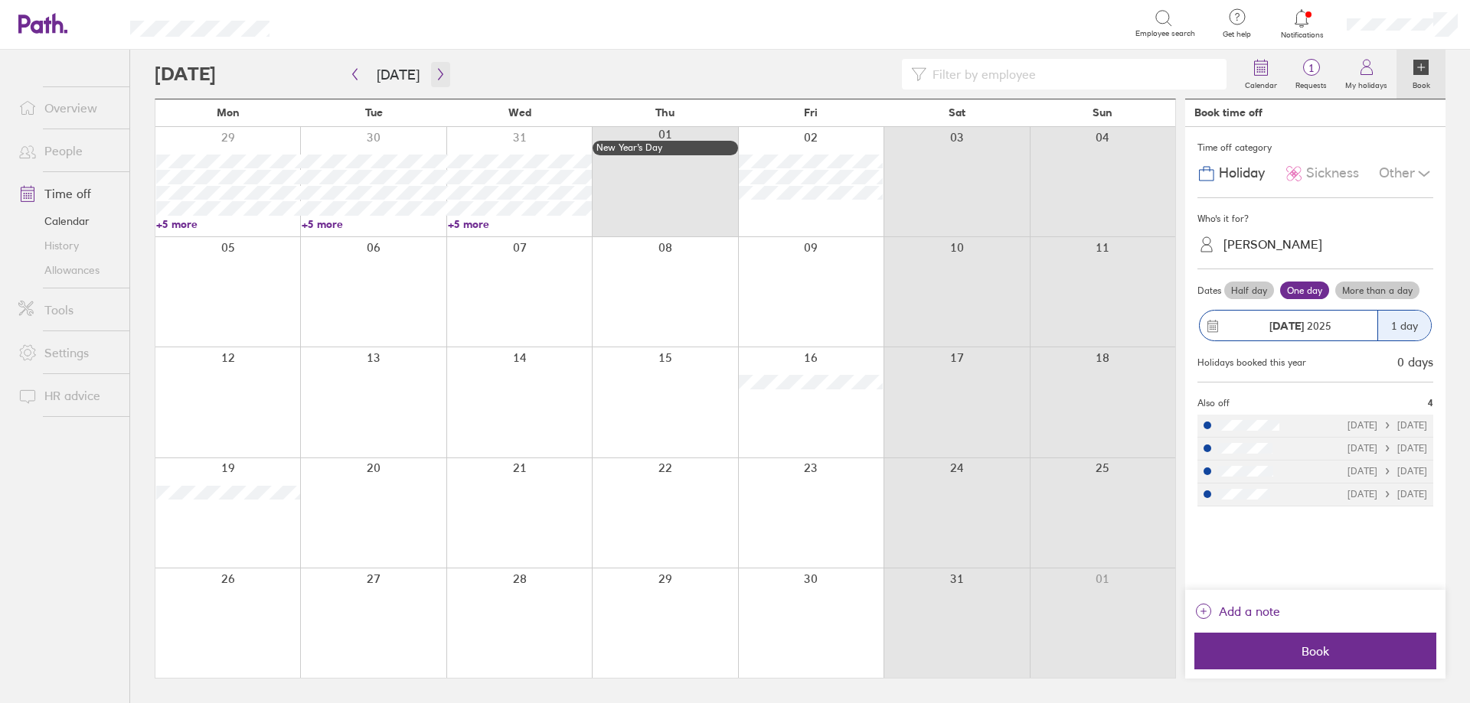
click at [435, 73] on icon "button" at bounding box center [440, 74] width 11 height 12
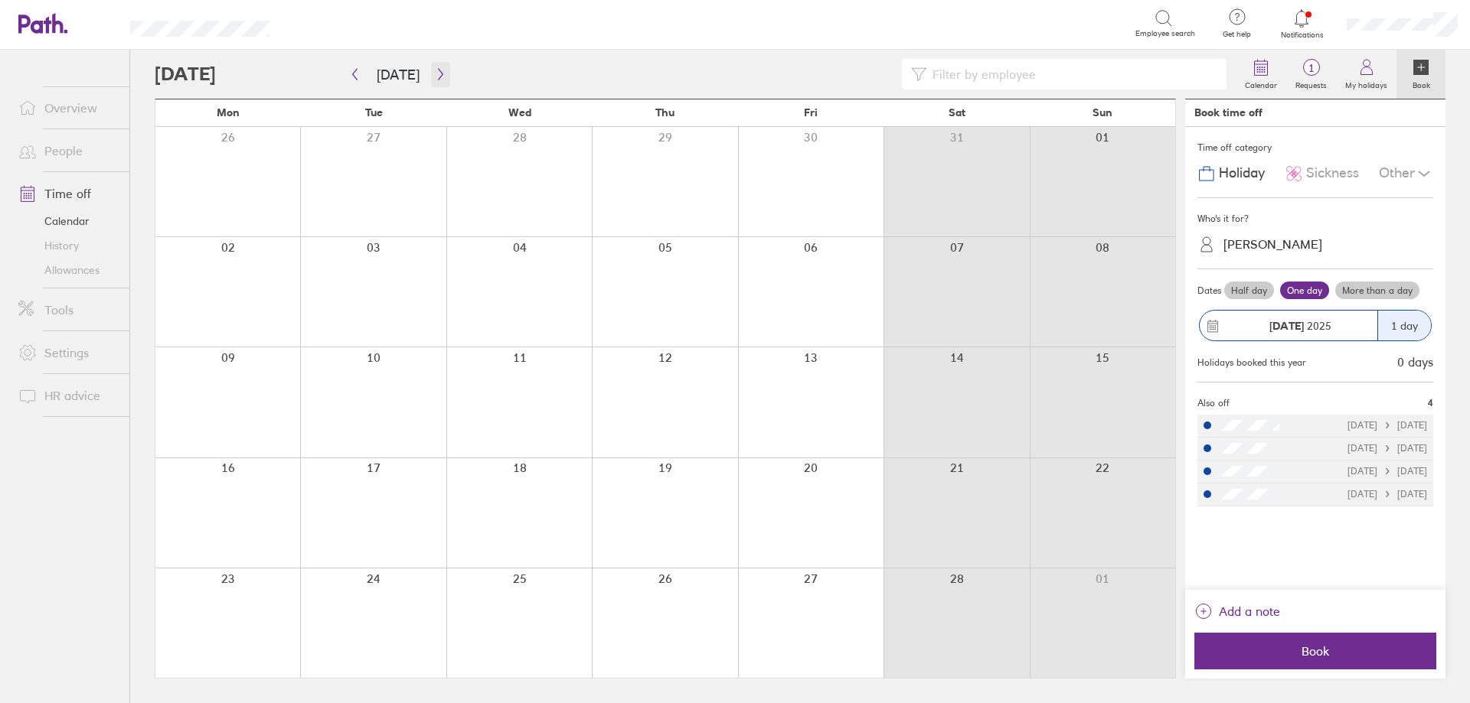
click at [439, 76] on icon "button" at bounding box center [440, 74] width 11 height 12
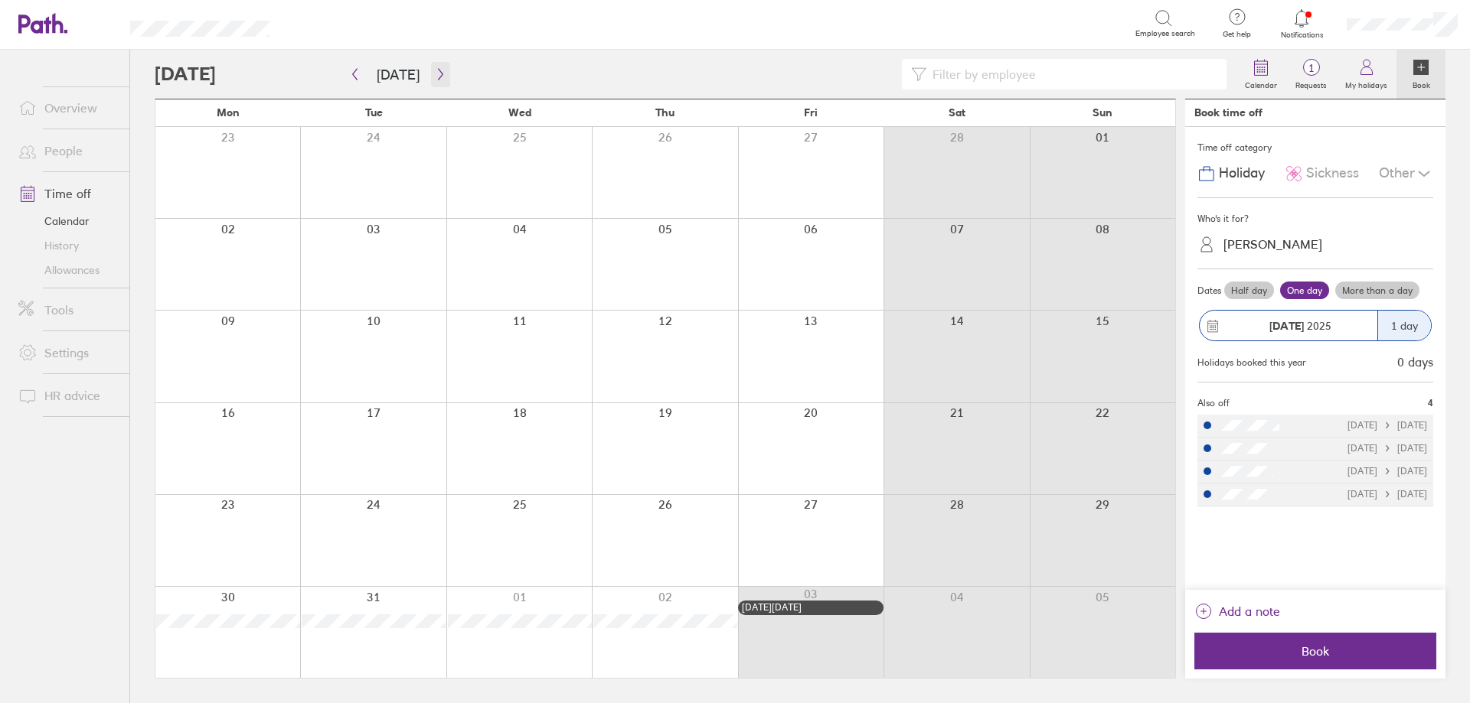
click at [439, 76] on icon "button" at bounding box center [440, 74] width 11 height 12
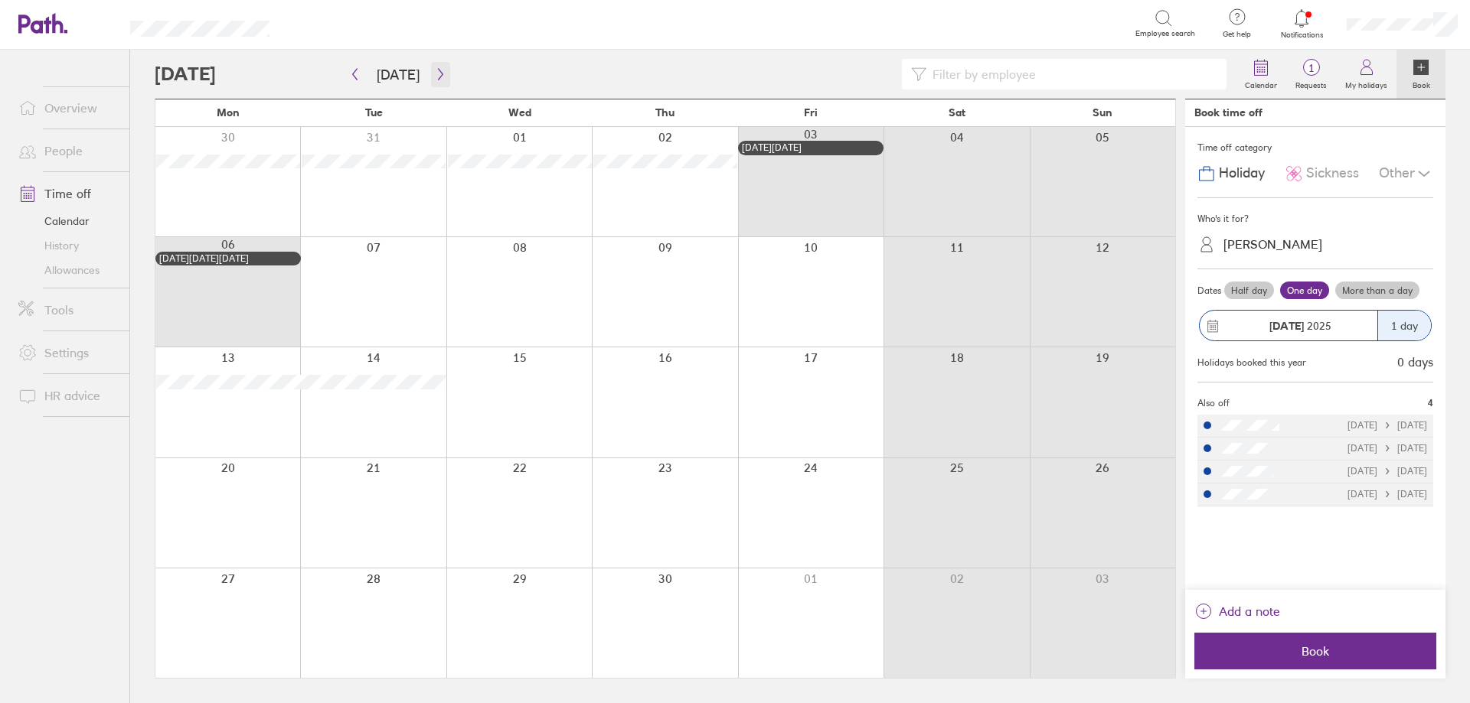
click at [438, 73] on icon "button" at bounding box center [440, 74] width 11 height 12
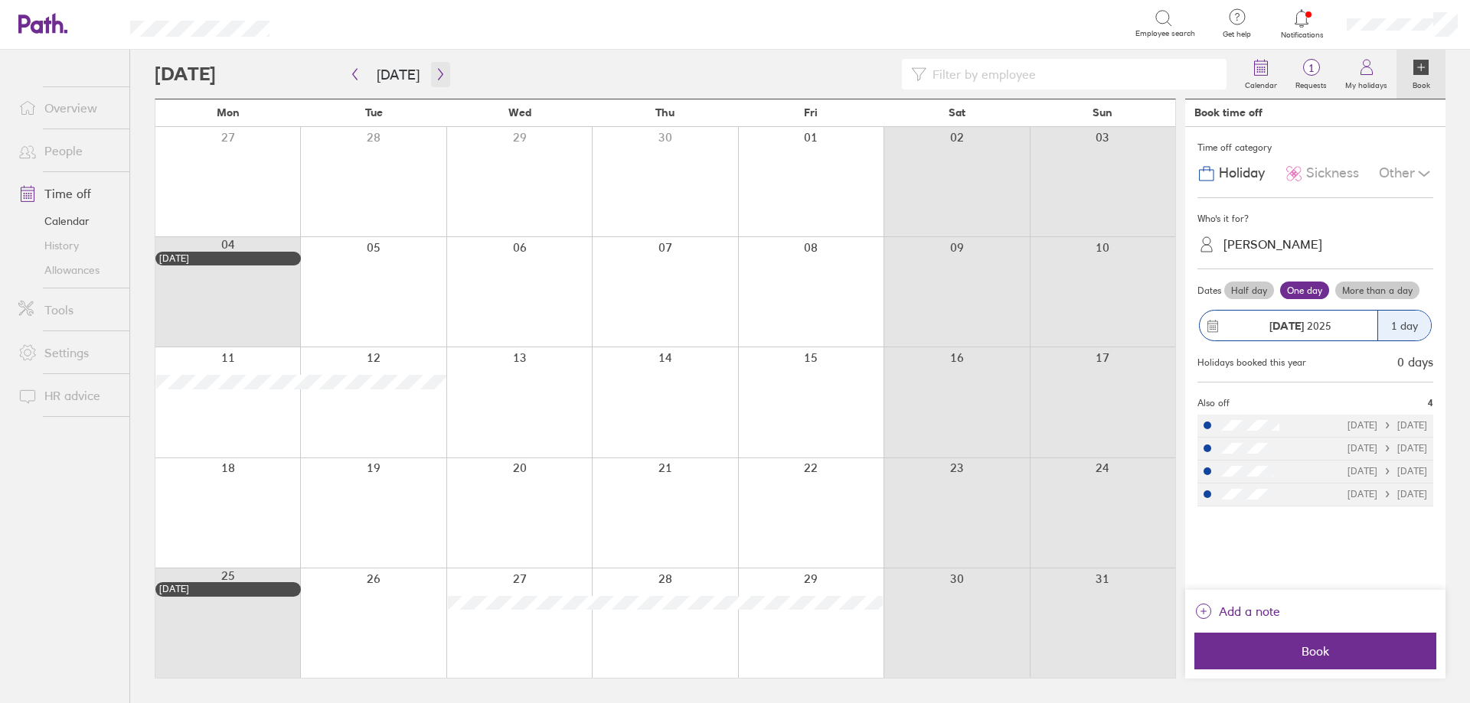
click at [438, 77] on icon "button" at bounding box center [440, 74] width 5 height 11
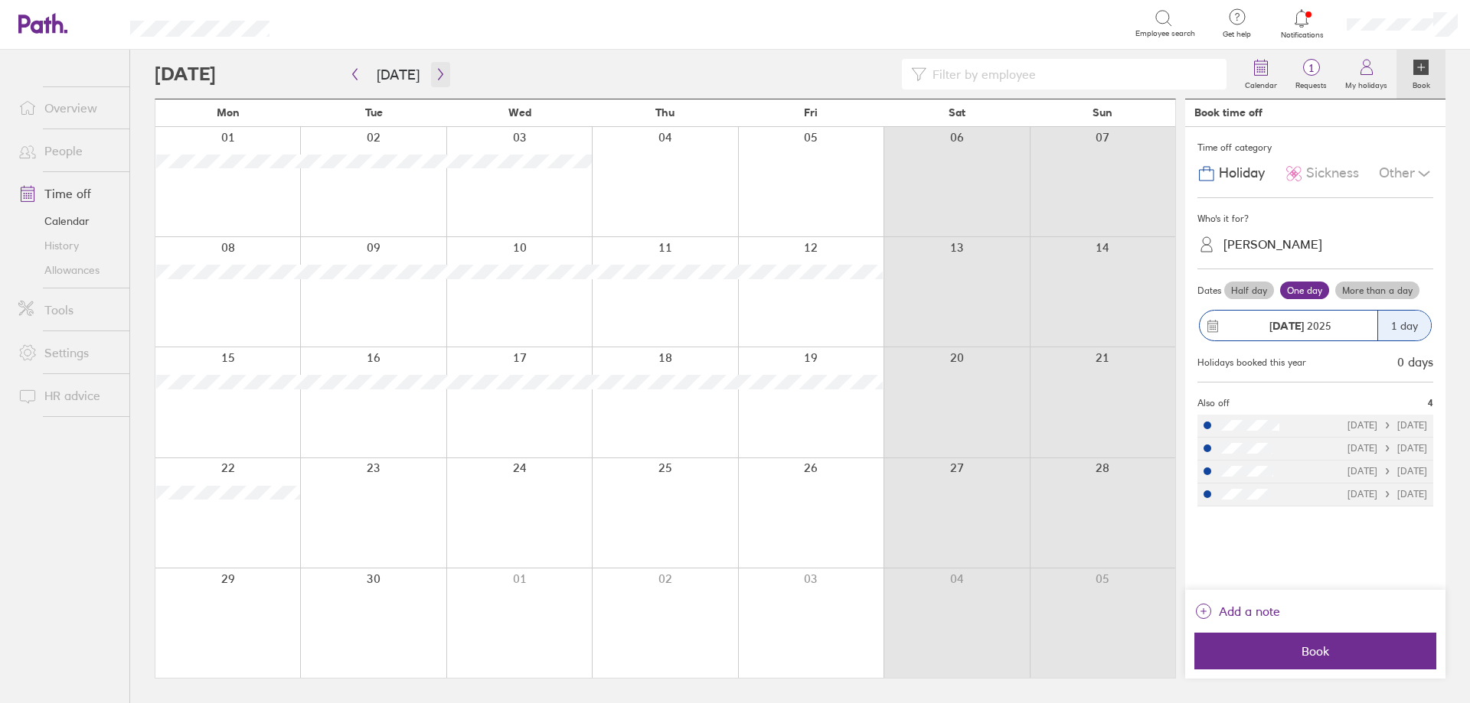
click at [436, 73] on icon "button" at bounding box center [440, 74] width 11 height 12
click at [435, 77] on icon "button" at bounding box center [440, 74] width 11 height 12
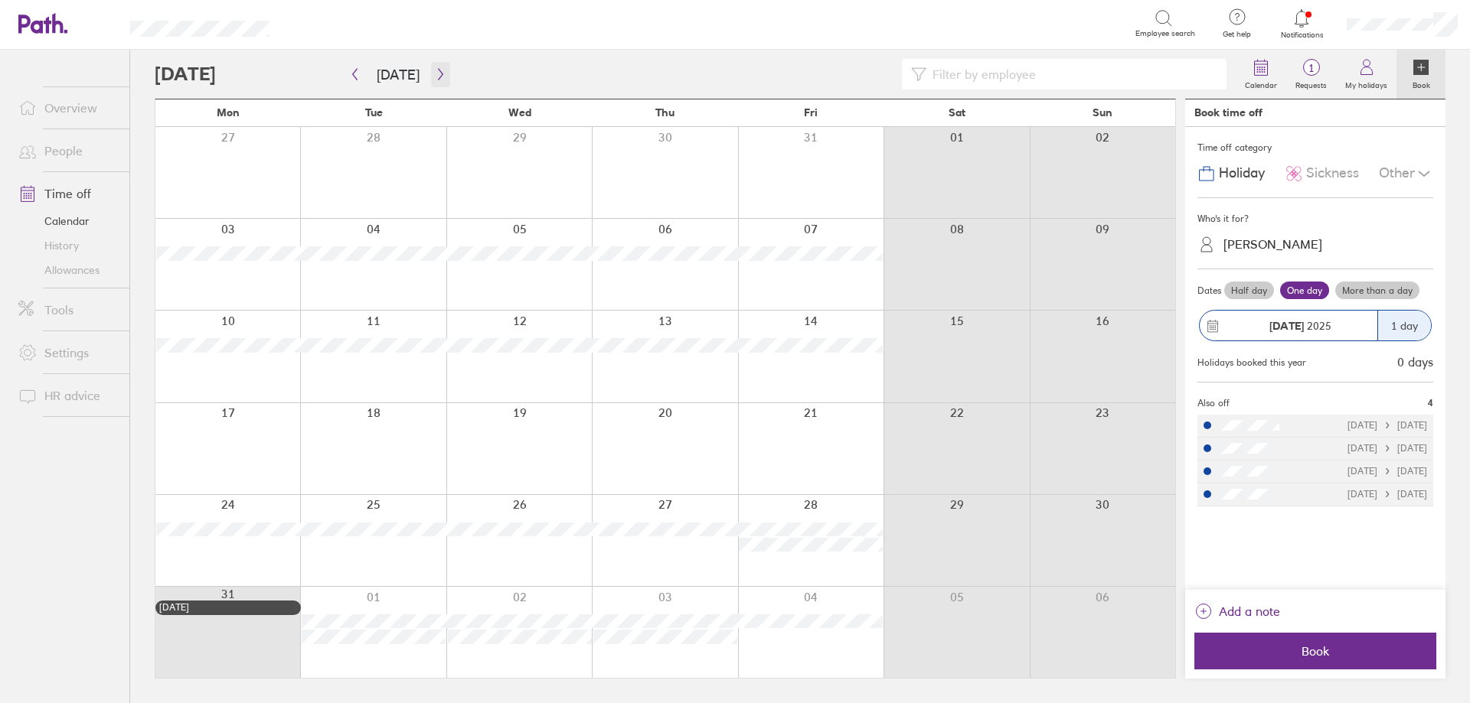
click at [436, 72] on icon "button" at bounding box center [440, 74] width 11 height 12
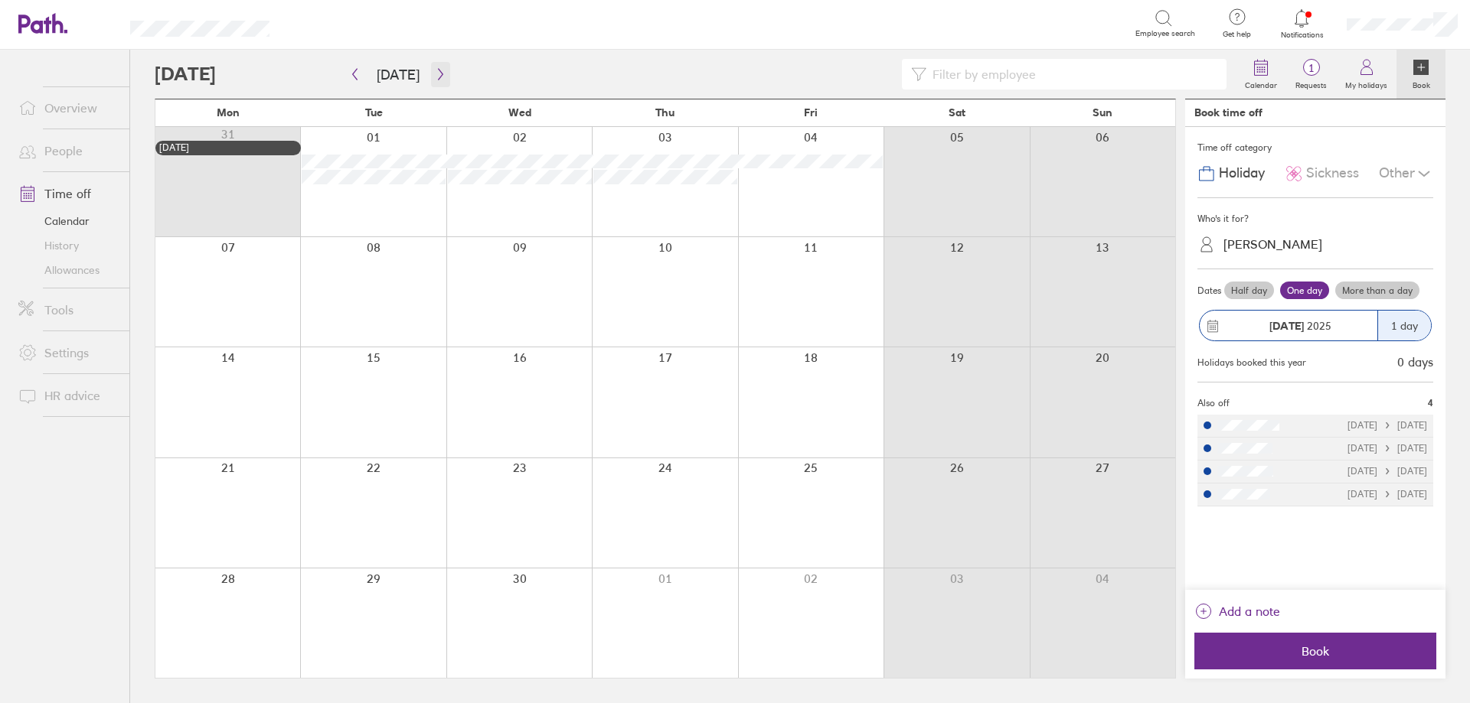
click at [438, 73] on icon "button" at bounding box center [440, 74] width 5 height 11
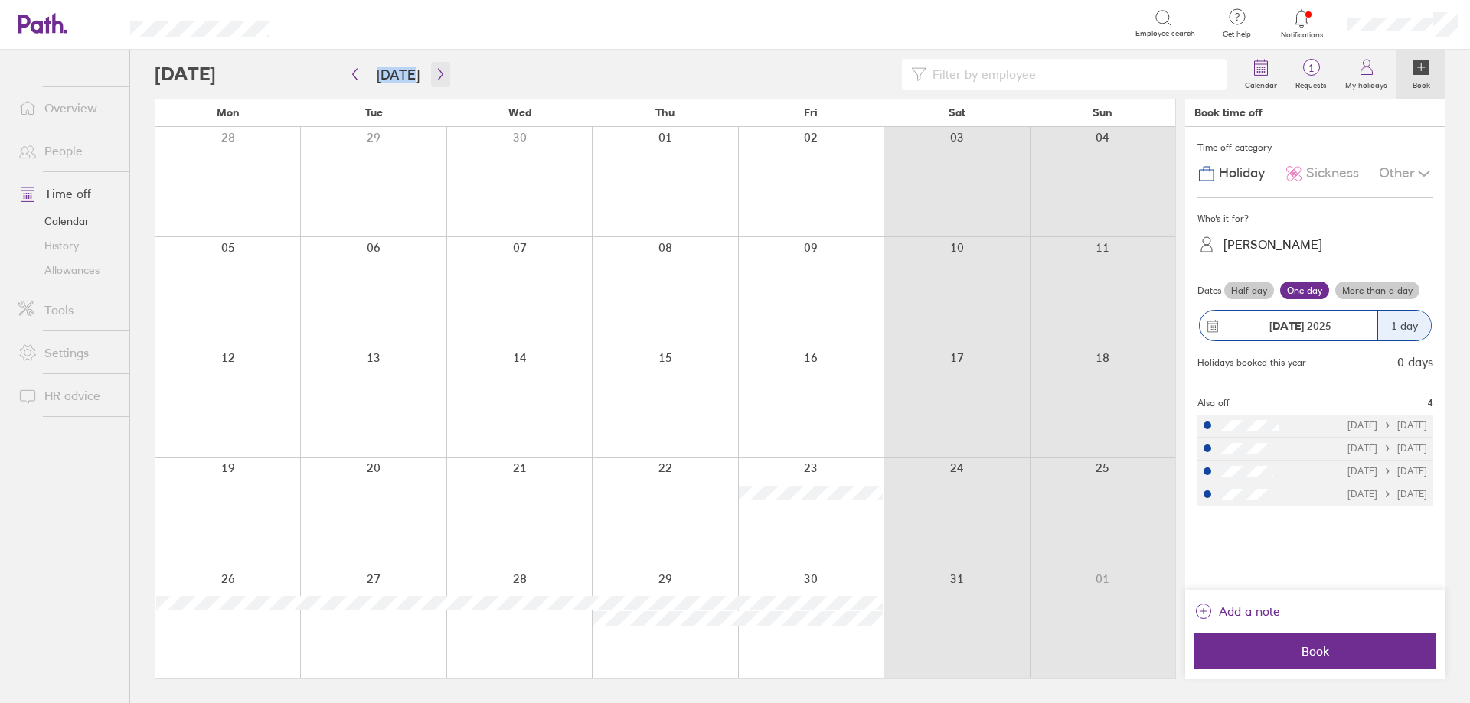
click at [435, 69] on icon "button" at bounding box center [440, 74] width 11 height 12
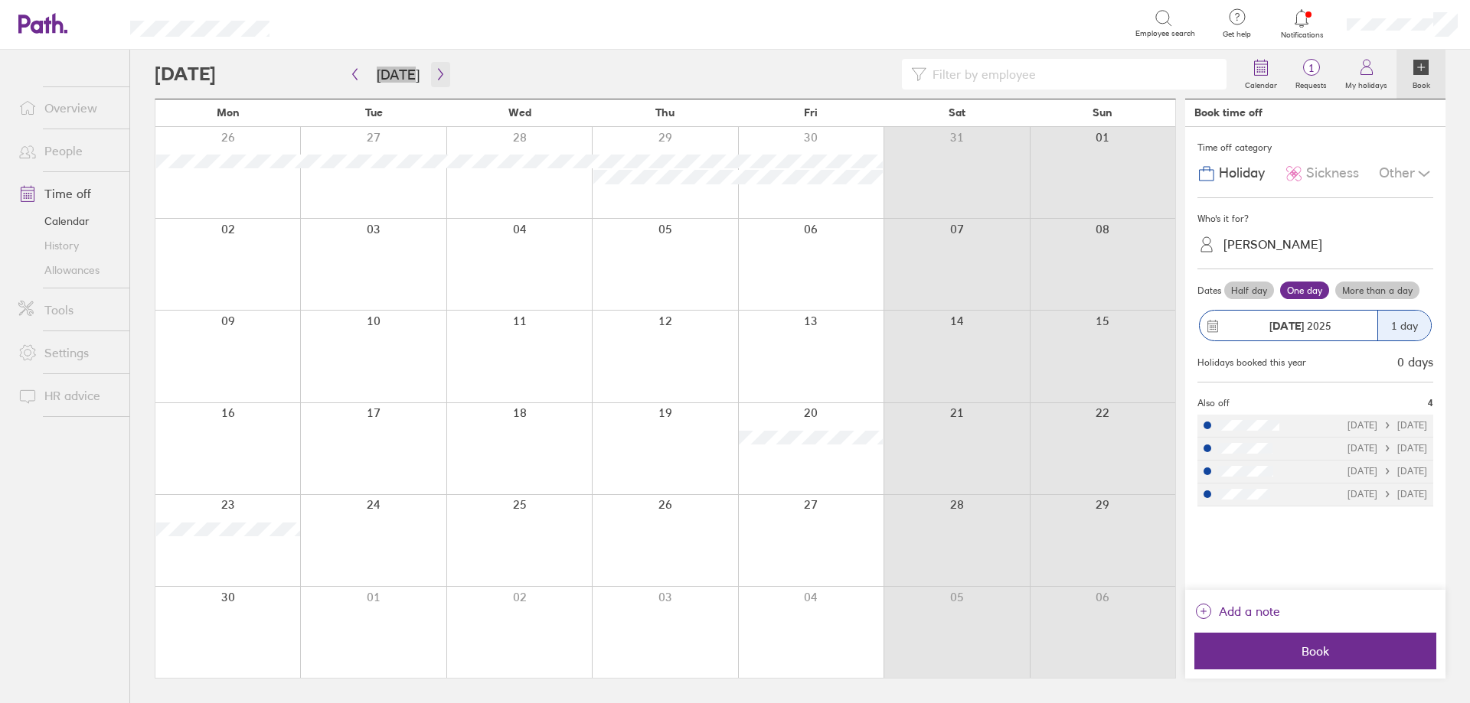
click at [435, 71] on icon "button" at bounding box center [440, 74] width 11 height 12
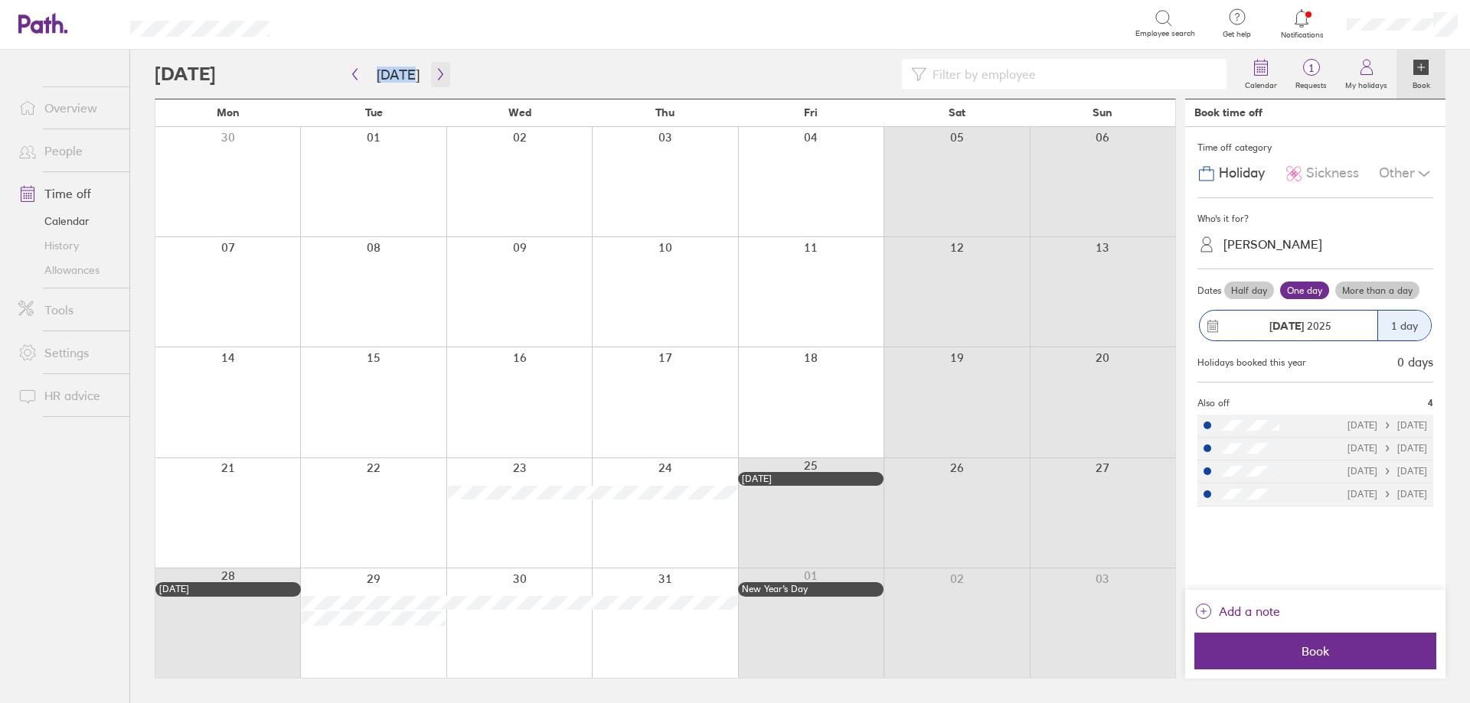
click at [439, 71] on icon "button" at bounding box center [440, 74] width 11 height 12
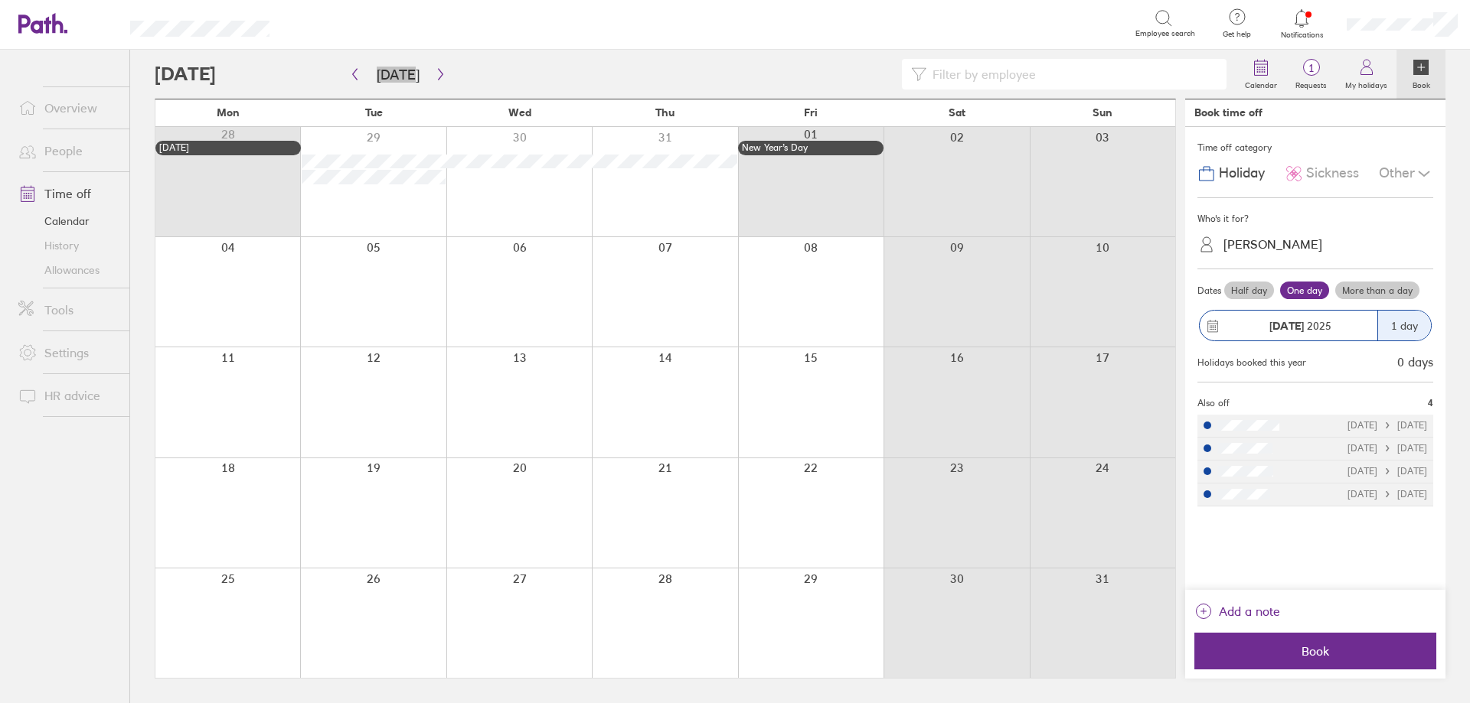
click at [109, 273] on link "Allowances" at bounding box center [67, 270] width 123 height 24
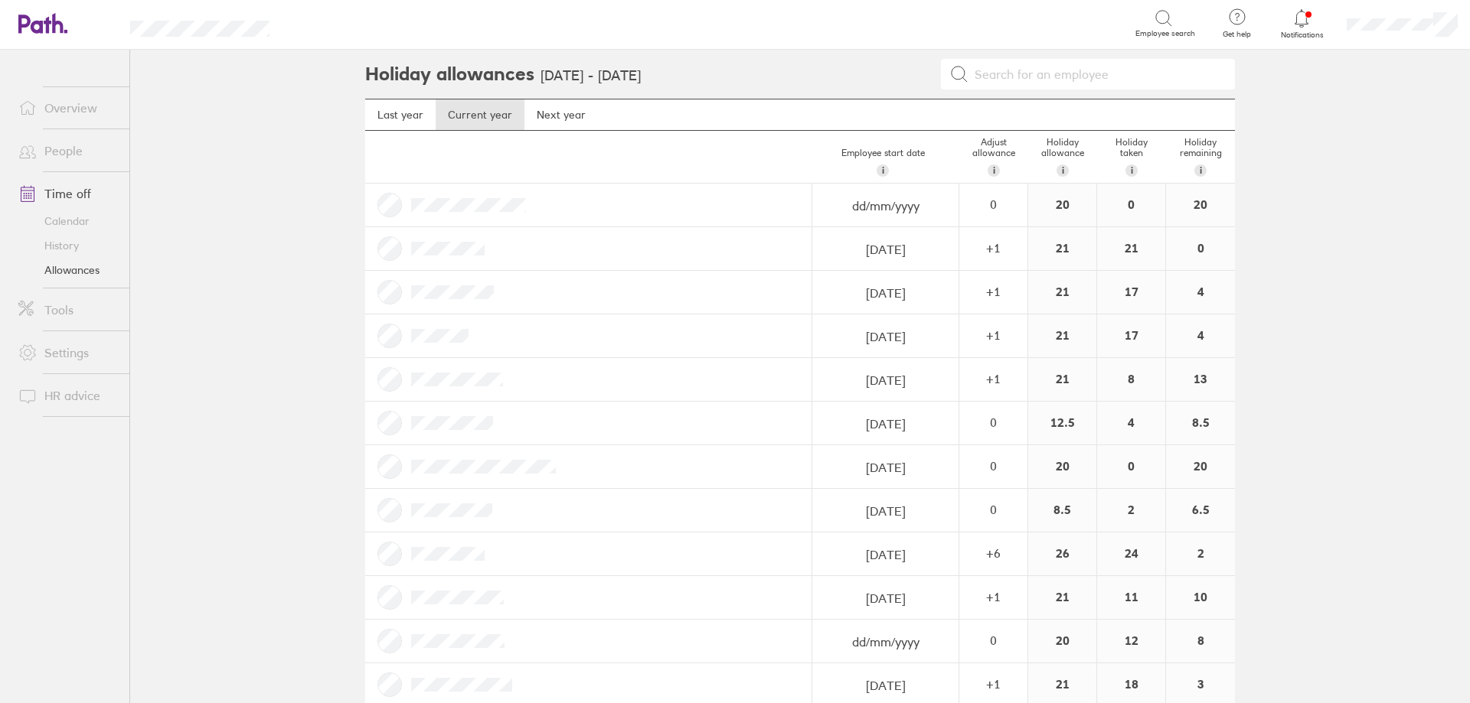
click at [64, 152] on link "People" at bounding box center [67, 150] width 123 height 31
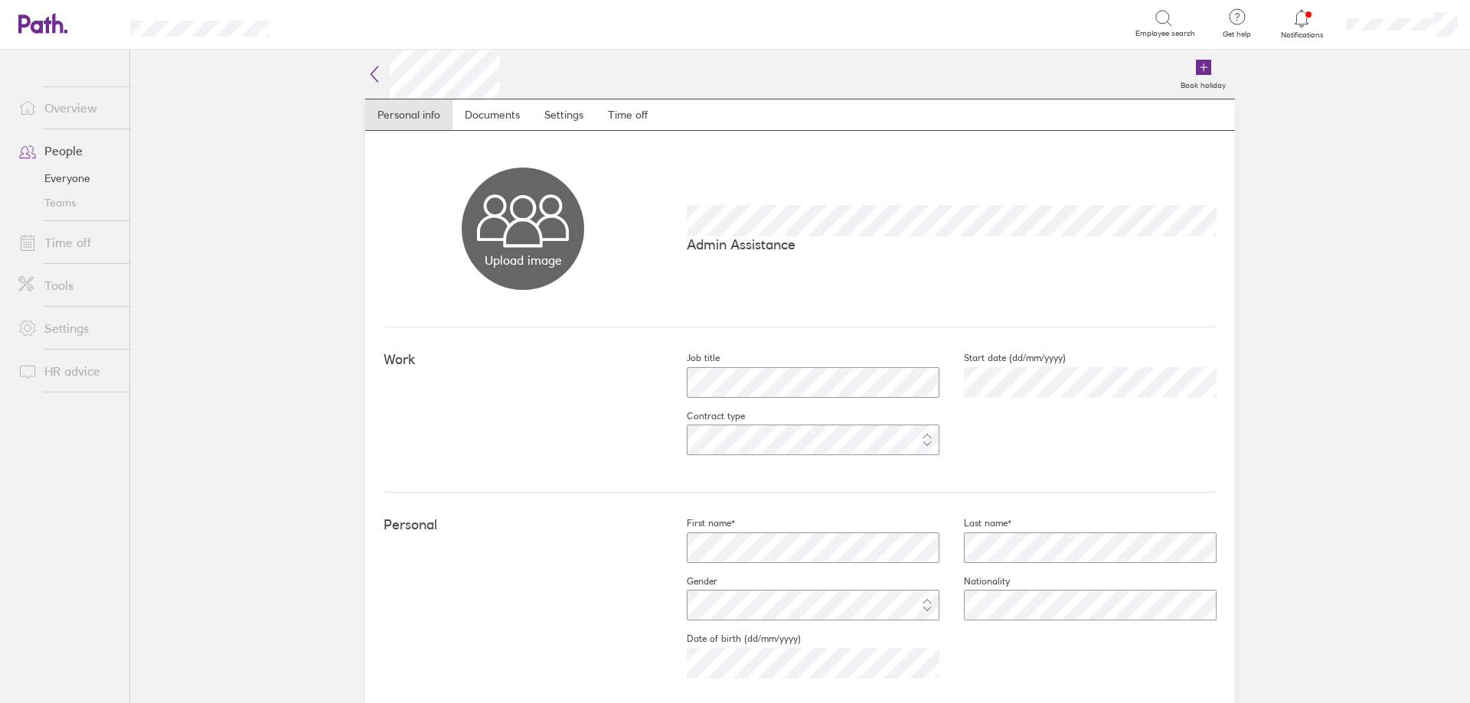
click at [371, 73] on icon at bounding box center [374, 74] width 7 height 15
click at [371, 79] on icon at bounding box center [374, 74] width 7 height 15
click at [365, 54] on h2 at bounding box center [420, 74] width 110 height 49
click at [365, 70] on icon at bounding box center [374, 74] width 18 height 18
click at [374, 72] on icon at bounding box center [374, 74] width 18 height 18
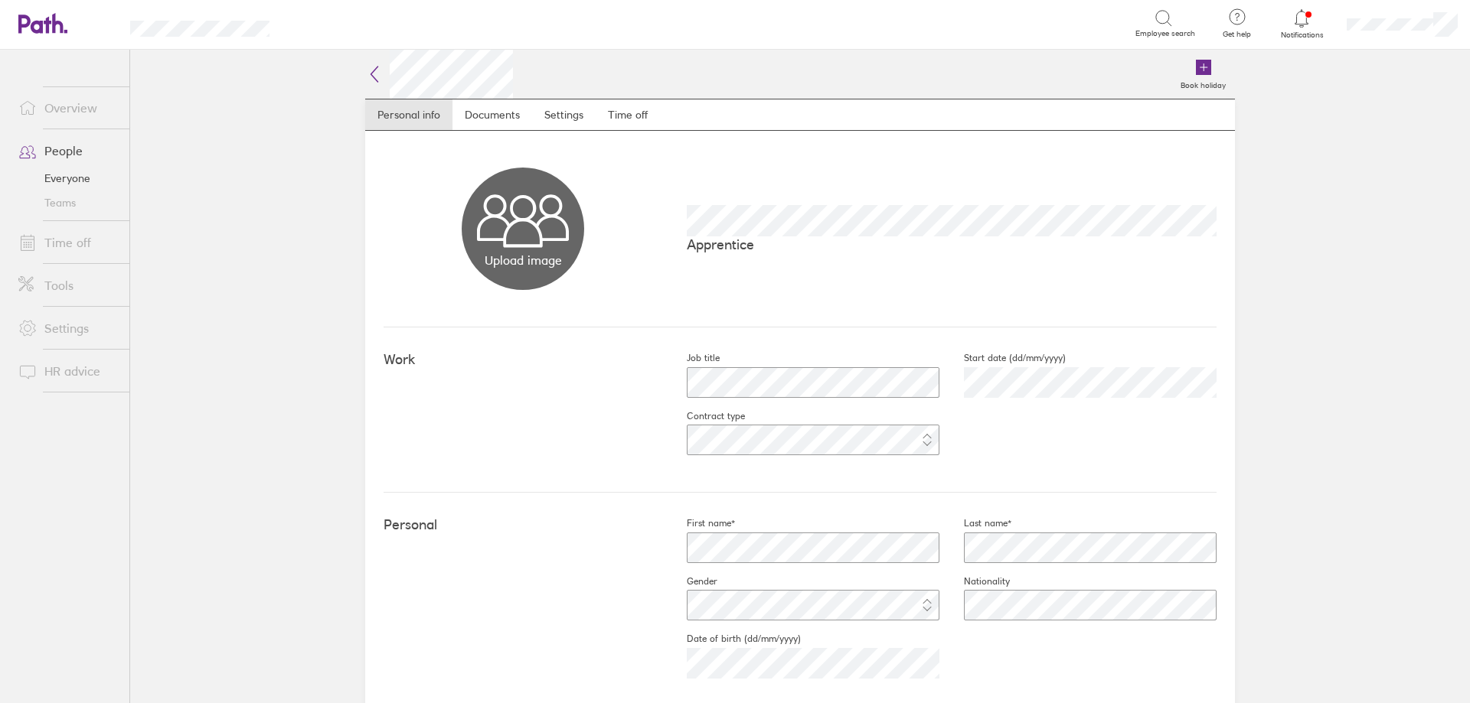
click at [358, 69] on div "Book holiday Personal info Documents Settings Time off Upload image Choose file…" at bounding box center [800, 377] width 919 height 654
click at [365, 70] on icon at bounding box center [374, 74] width 18 height 18
click at [373, 73] on icon at bounding box center [374, 74] width 18 height 18
click at [369, 64] on h2 at bounding box center [446, 74] width 163 height 49
click at [371, 68] on icon at bounding box center [374, 74] width 7 height 15
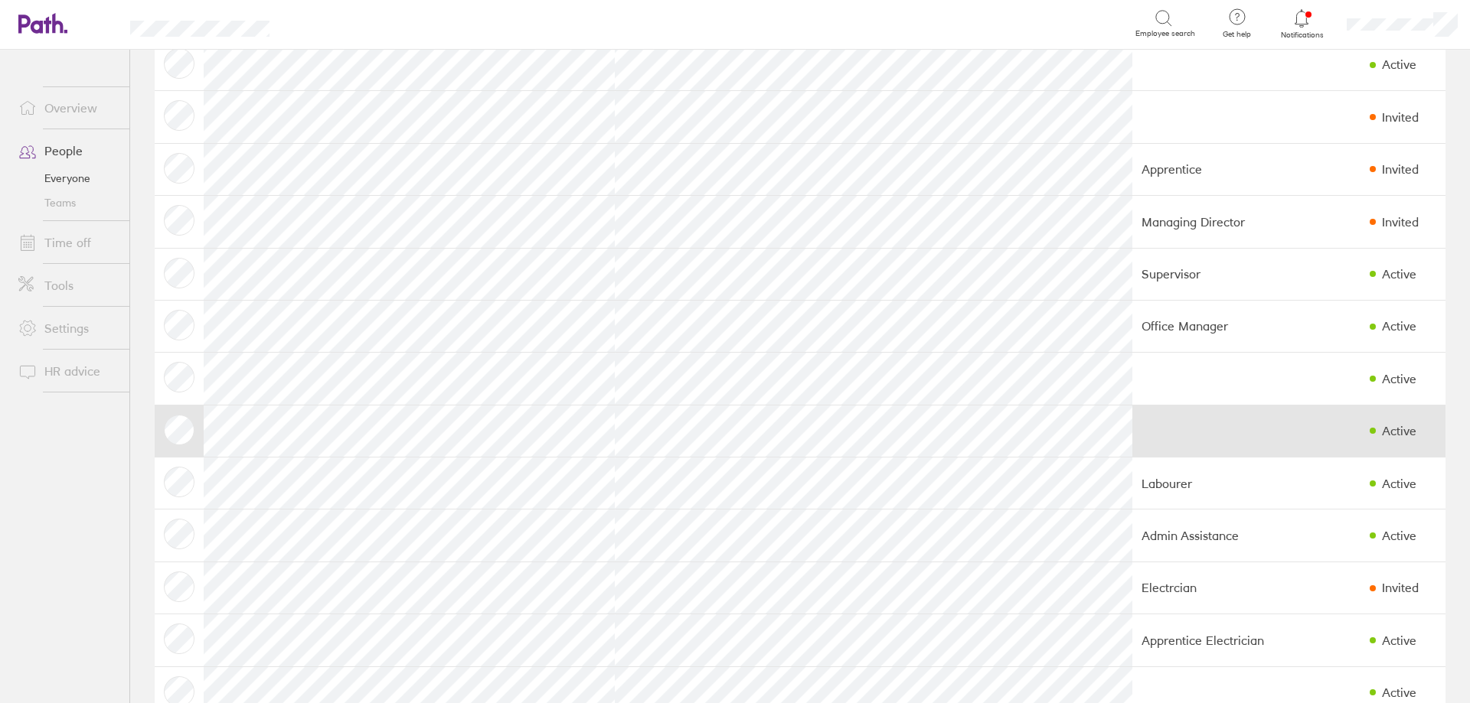
scroll to position [306, 0]
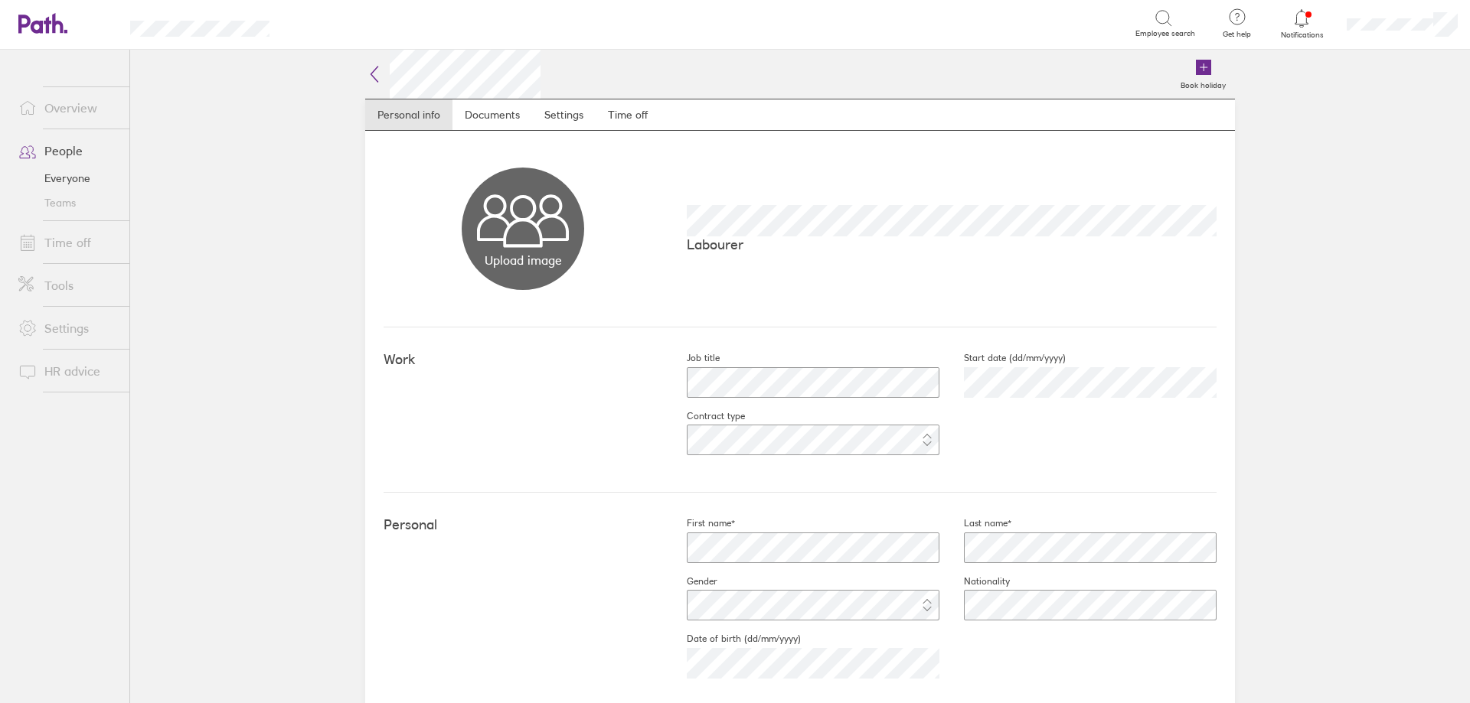
click at [365, 76] on icon at bounding box center [374, 74] width 18 height 18
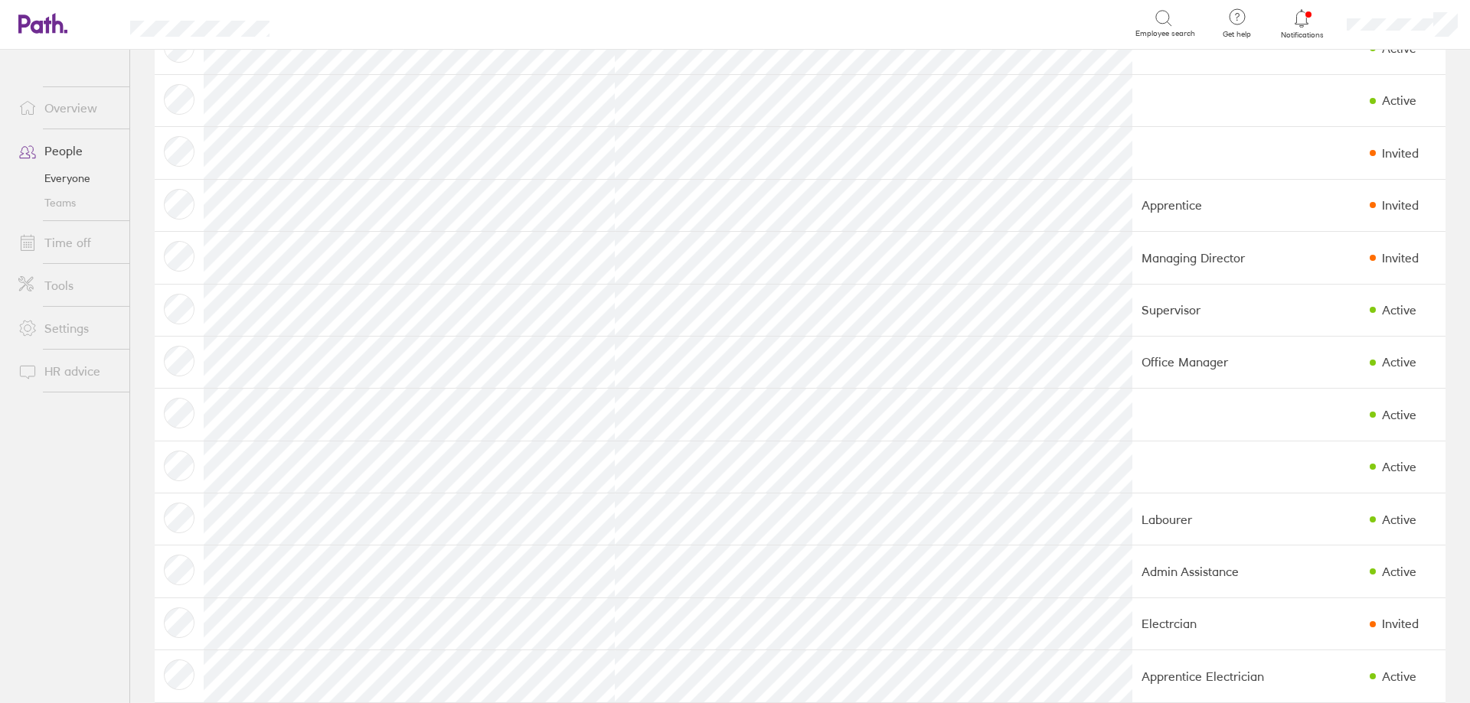
scroll to position [230, 0]
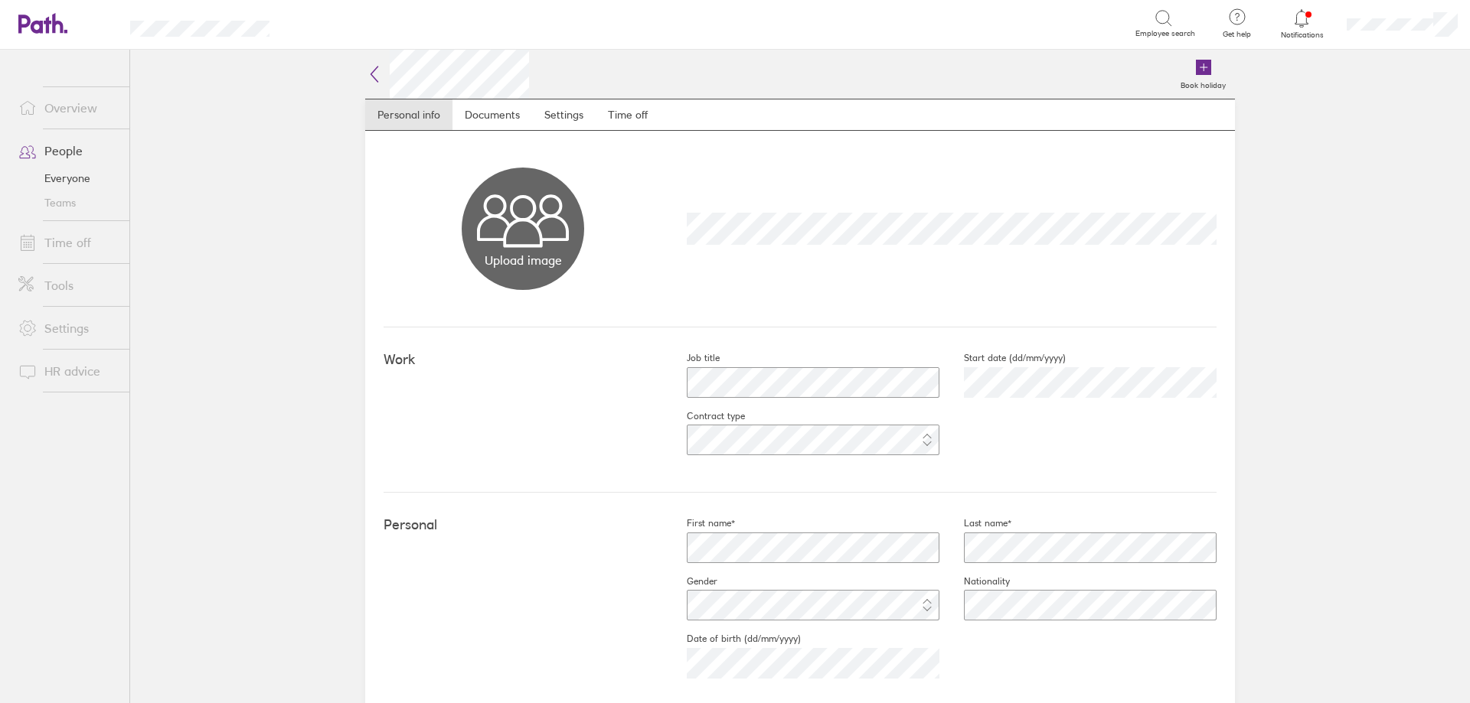
click at [374, 79] on icon at bounding box center [374, 74] width 18 height 18
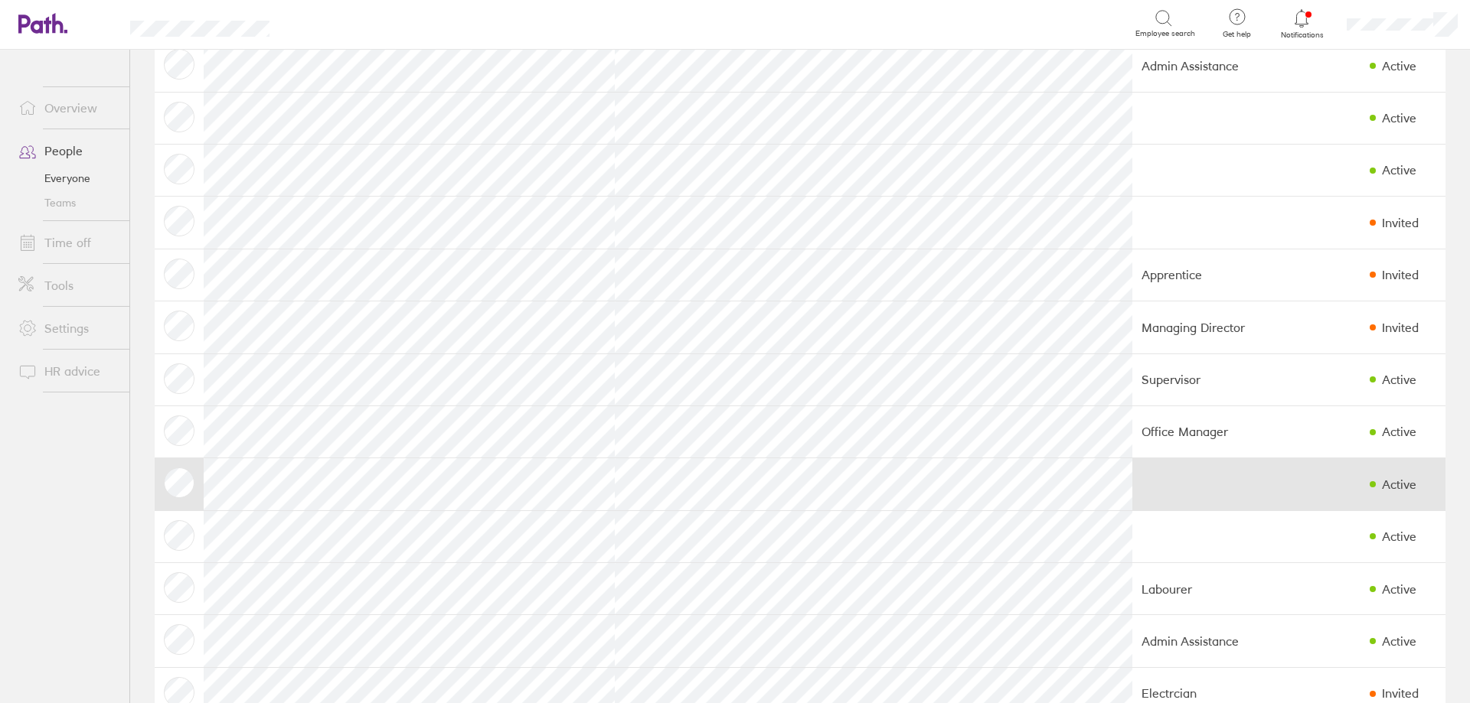
scroll to position [153, 0]
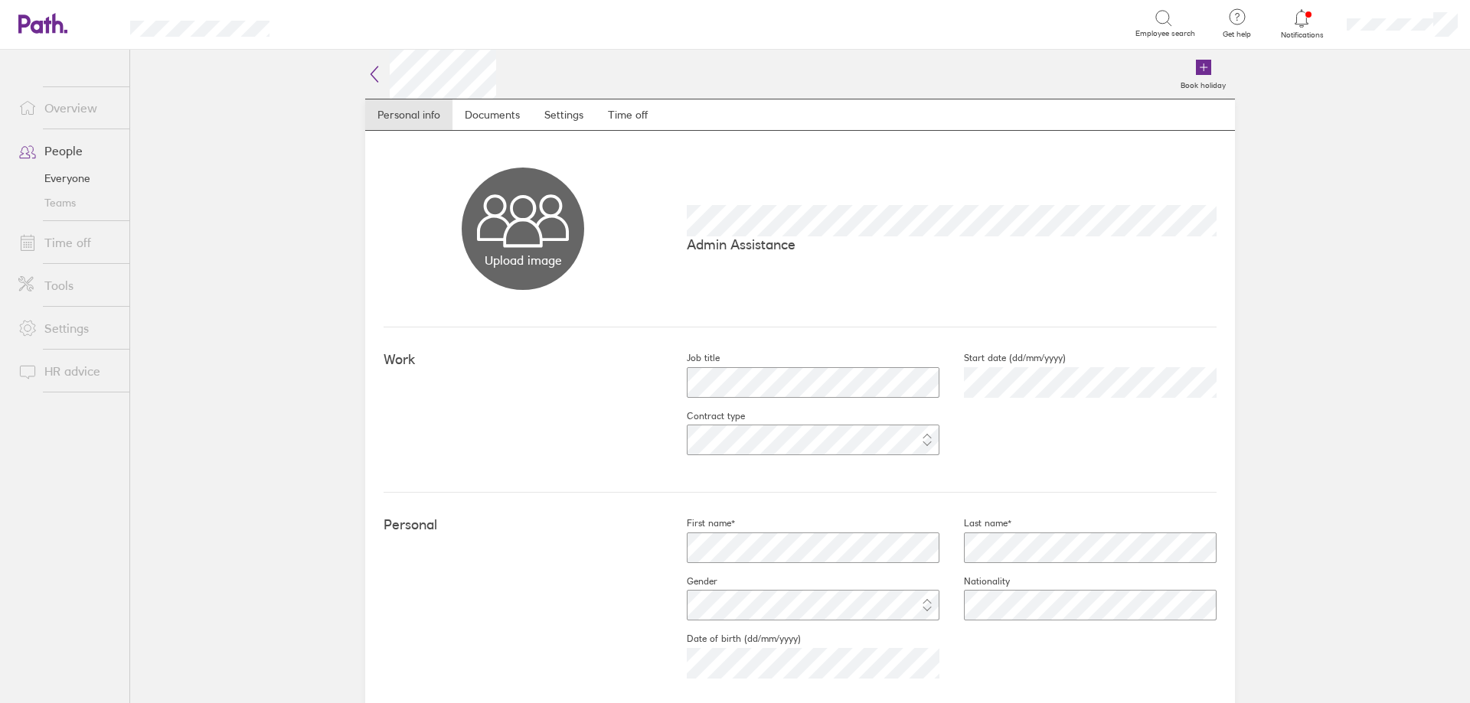
click at [369, 80] on icon at bounding box center [374, 74] width 18 height 18
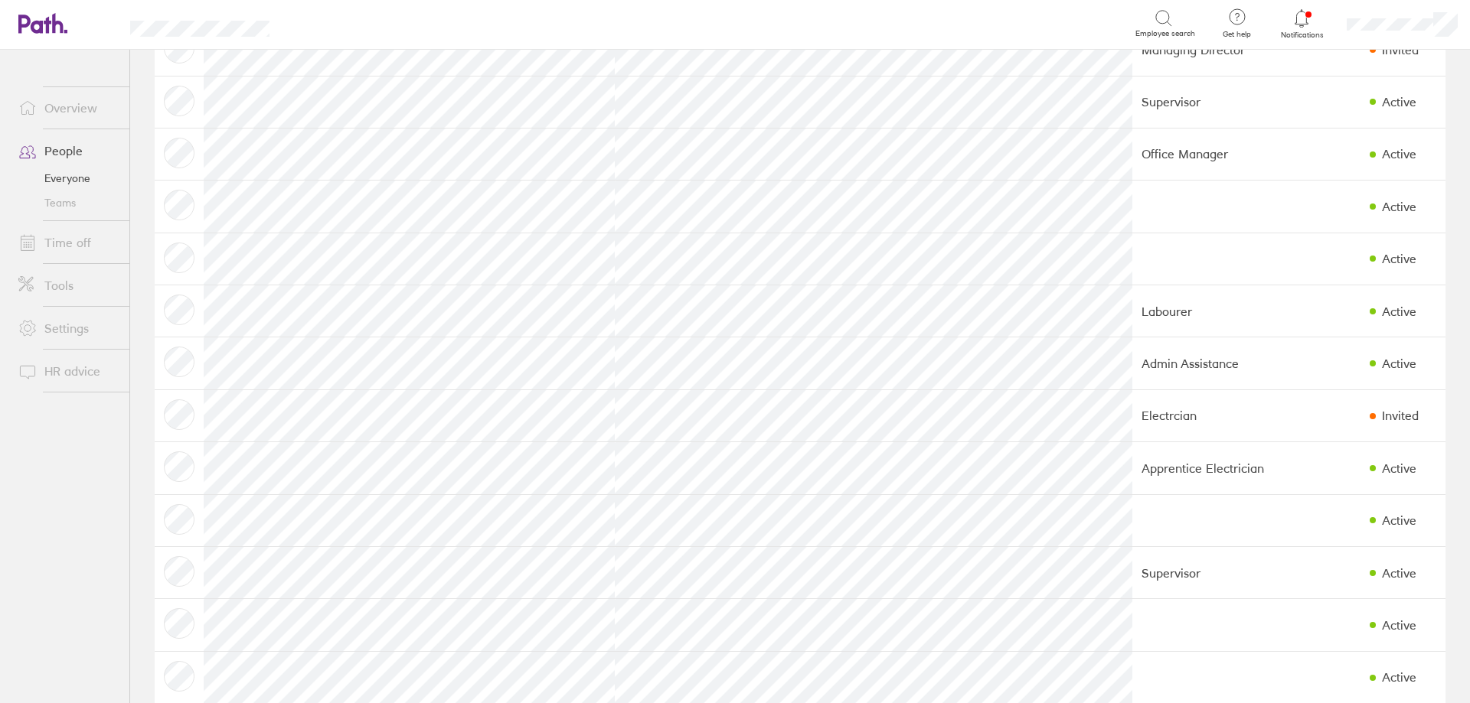
scroll to position [459, 0]
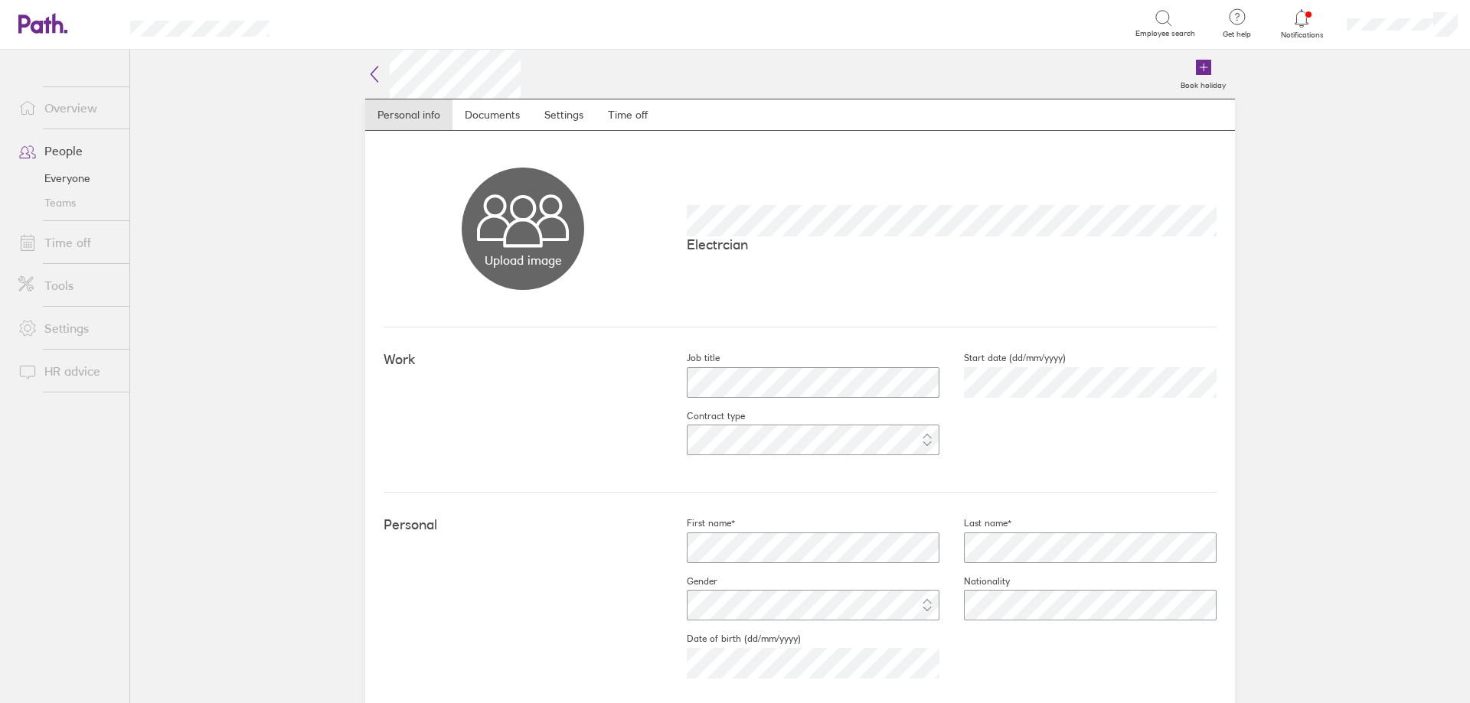
click at [371, 74] on icon at bounding box center [374, 74] width 7 height 15
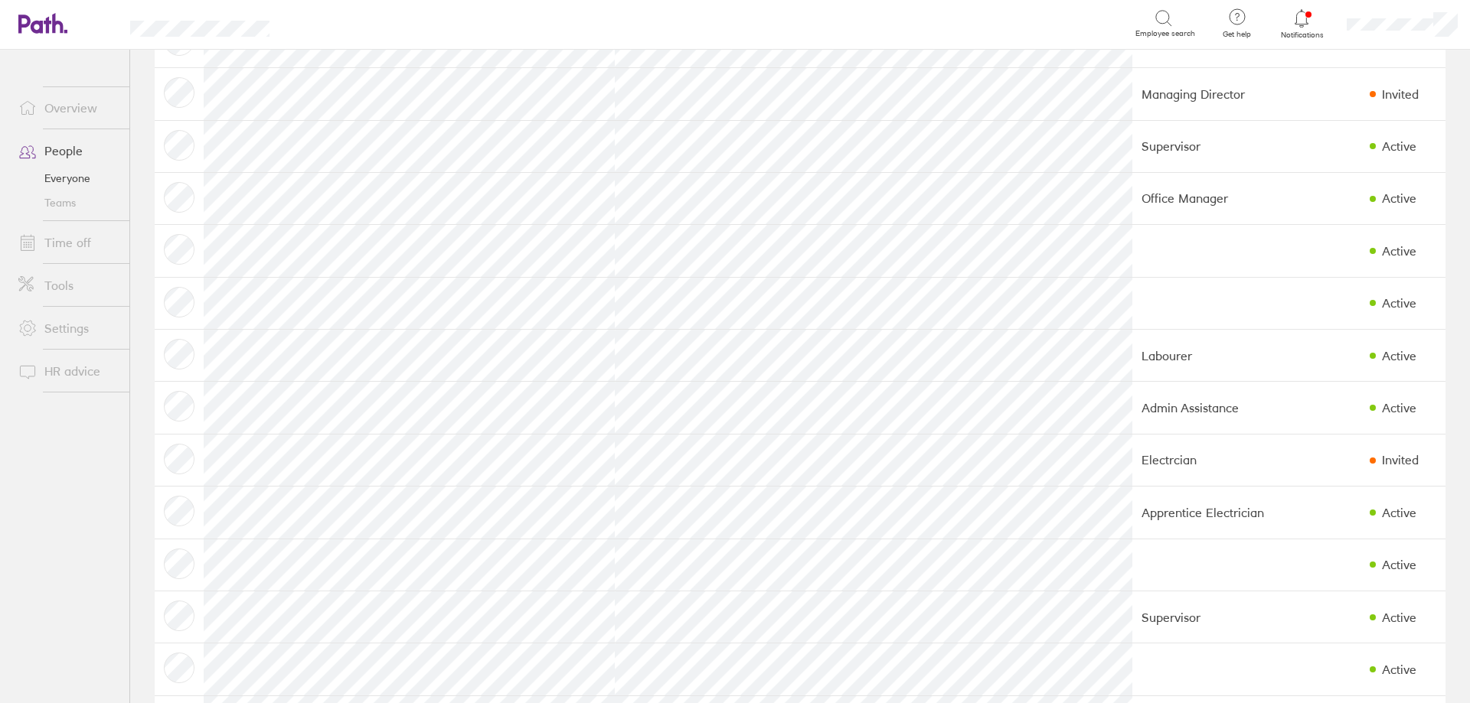
scroll to position [383, 0]
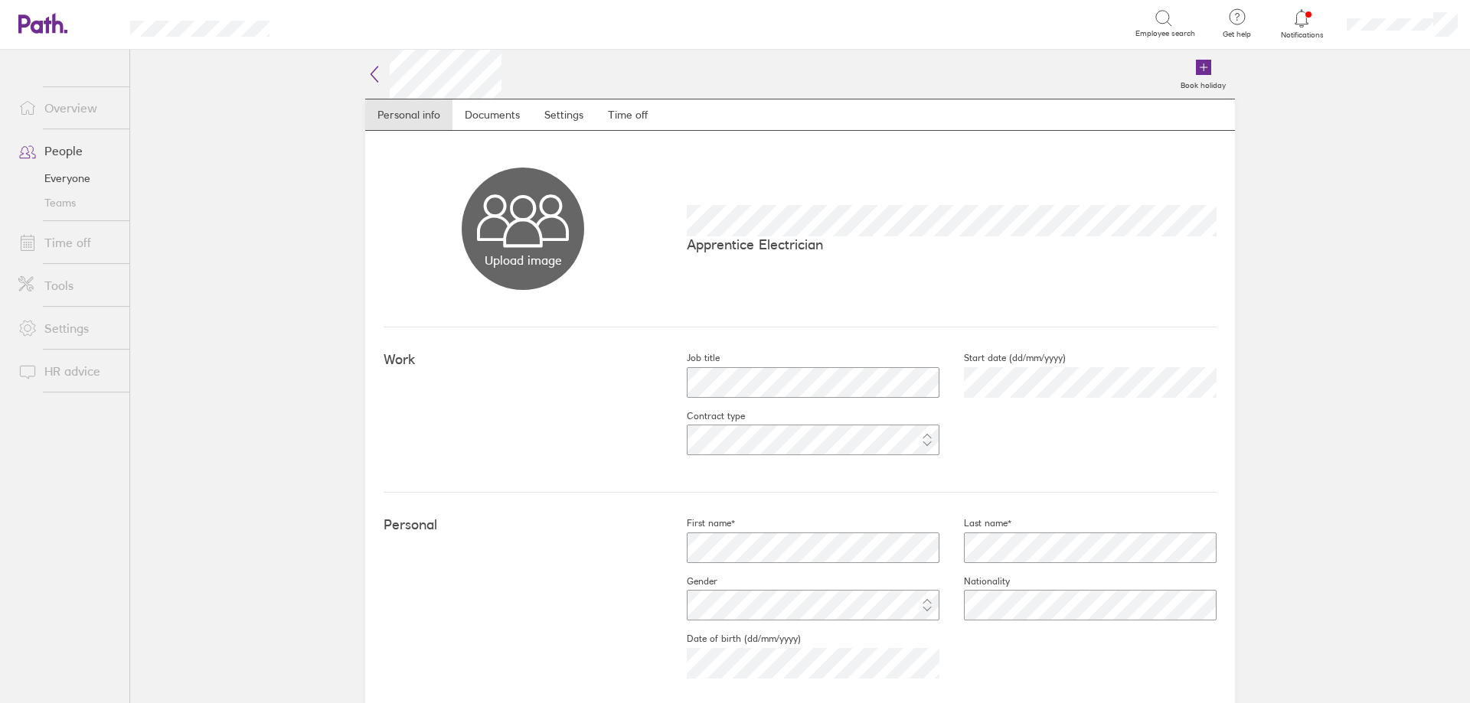
click at [371, 74] on icon at bounding box center [374, 74] width 7 height 15
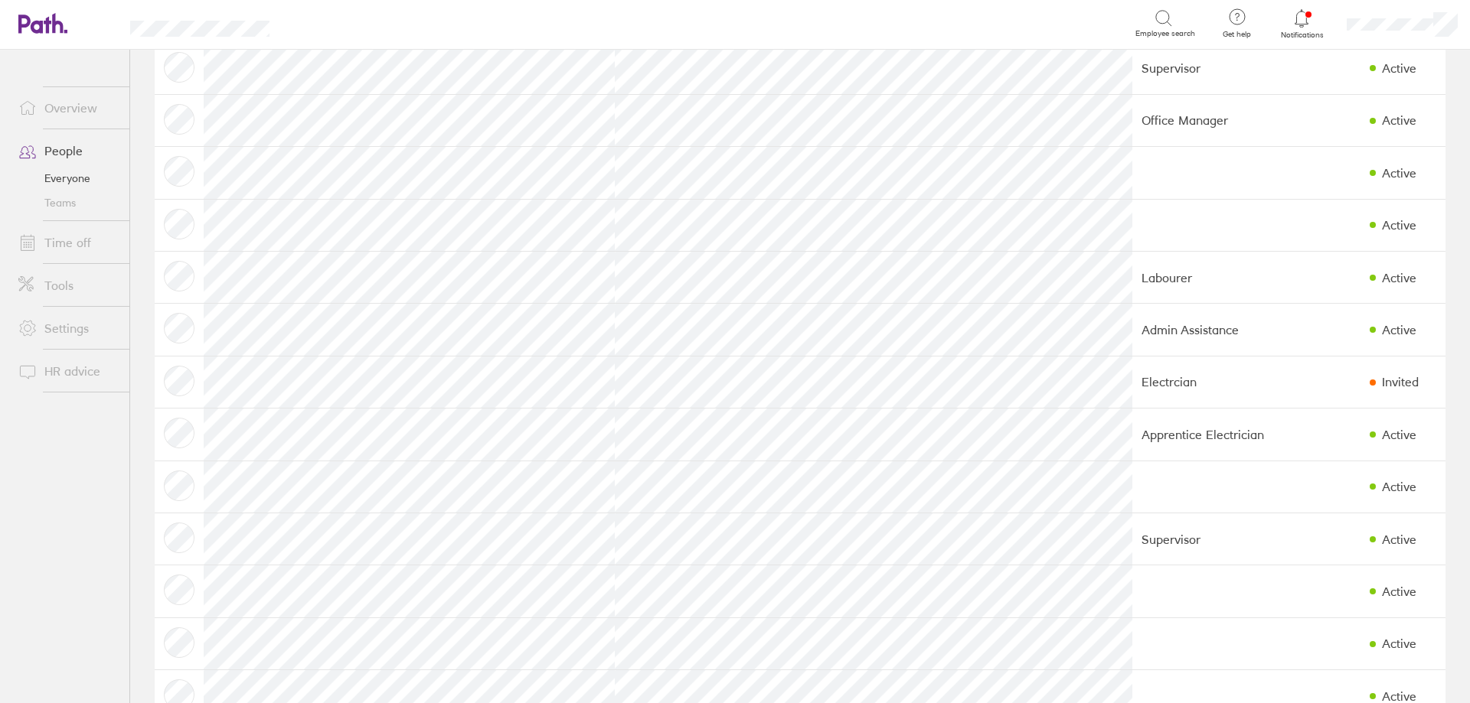
scroll to position [536, 0]
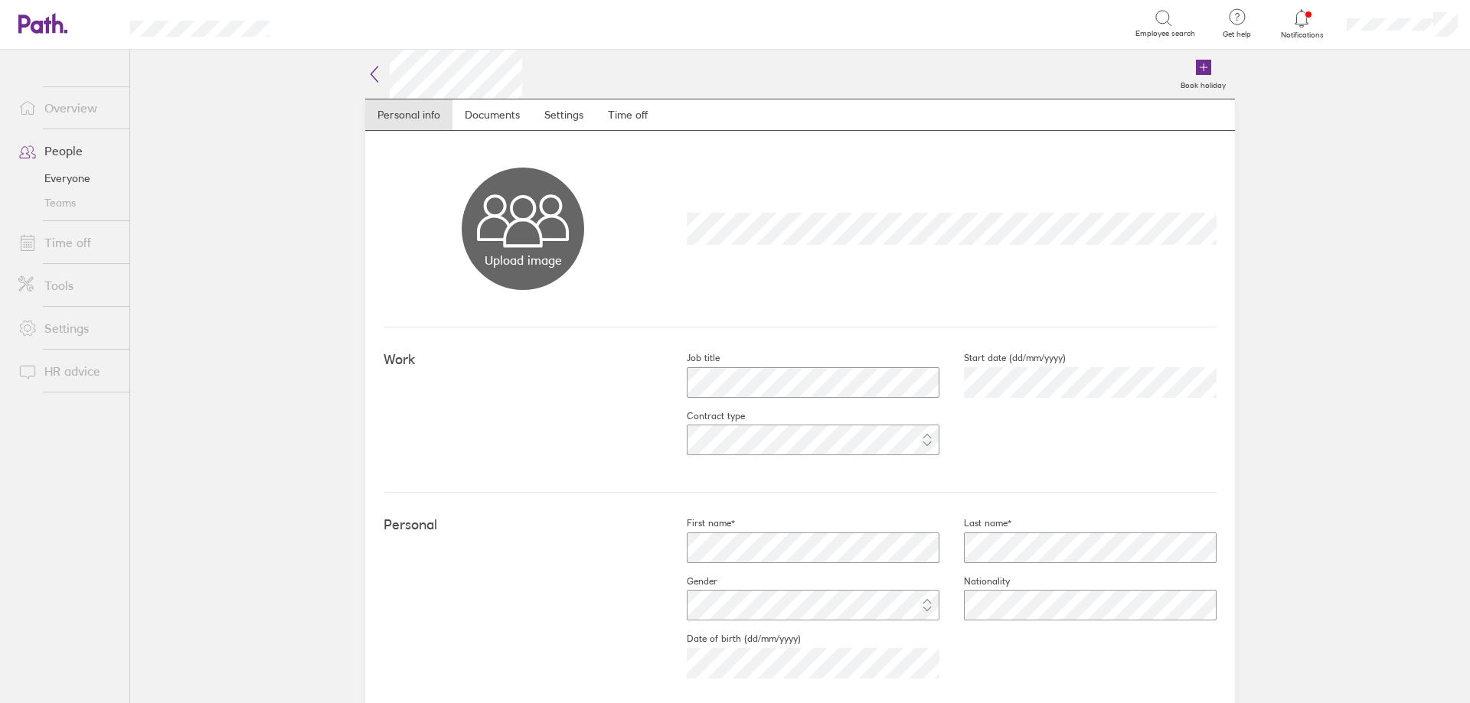
click at [377, 81] on h2 at bounding box center [443, 74] width 157 height 49
click at [367, 76] on icon at bounding box center [374, 74] width 18 height 18
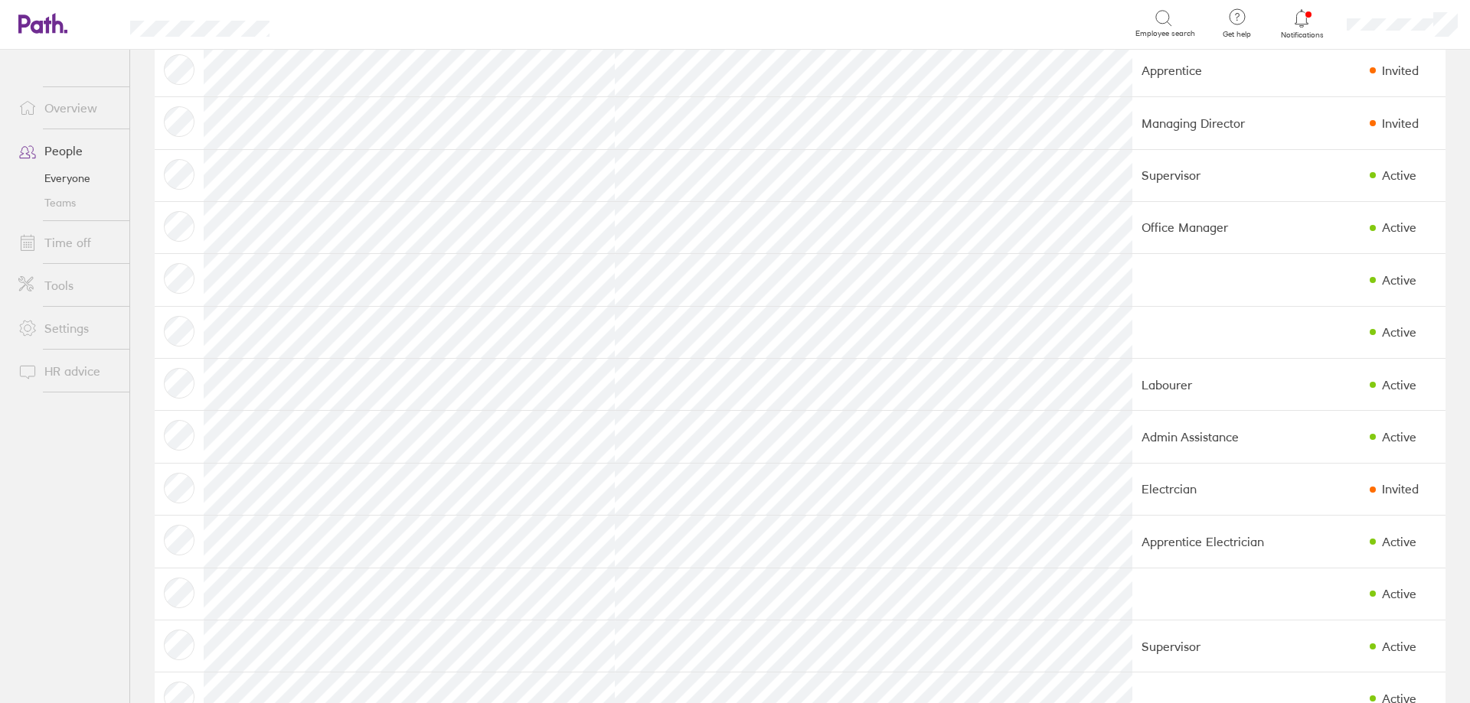
scroll to position [459, 0]
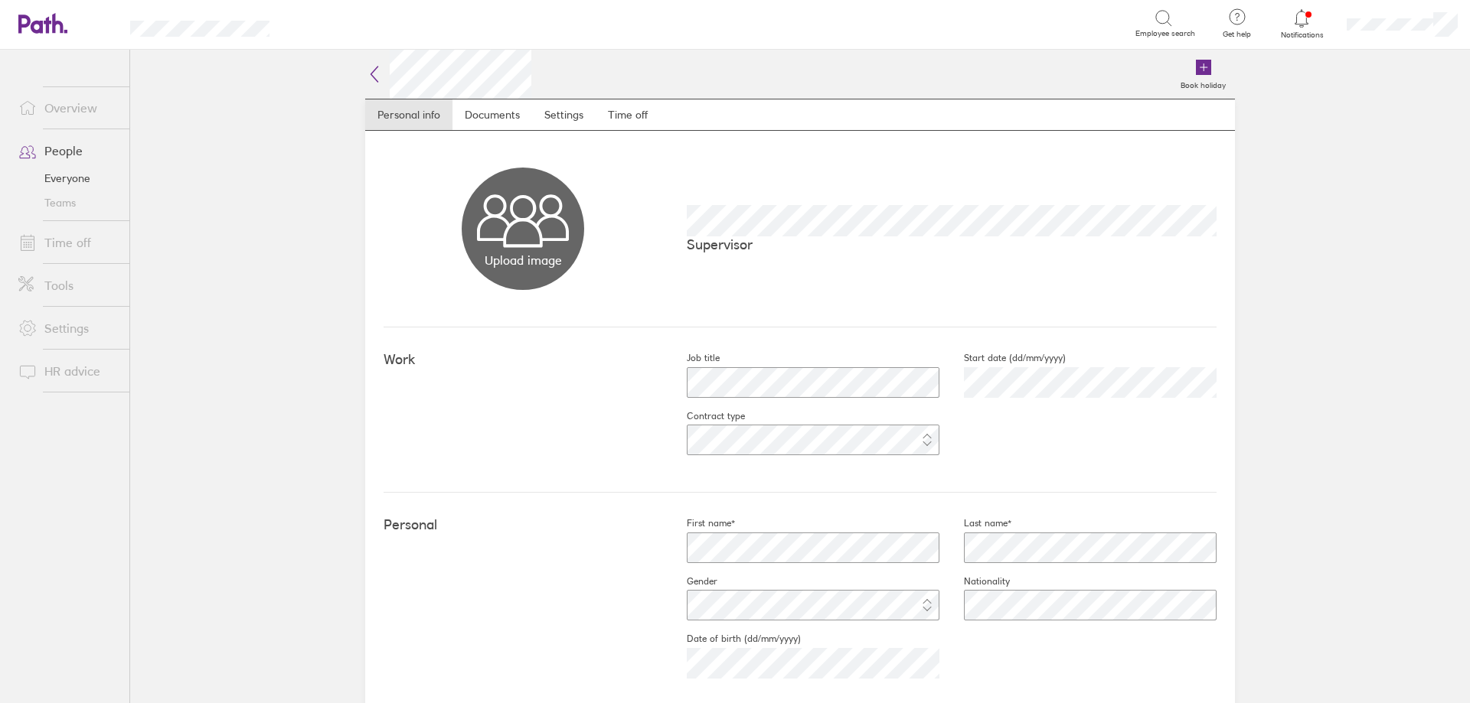
click at [374, 73] on icon at bounding box center [374, 74] width 18 height 18
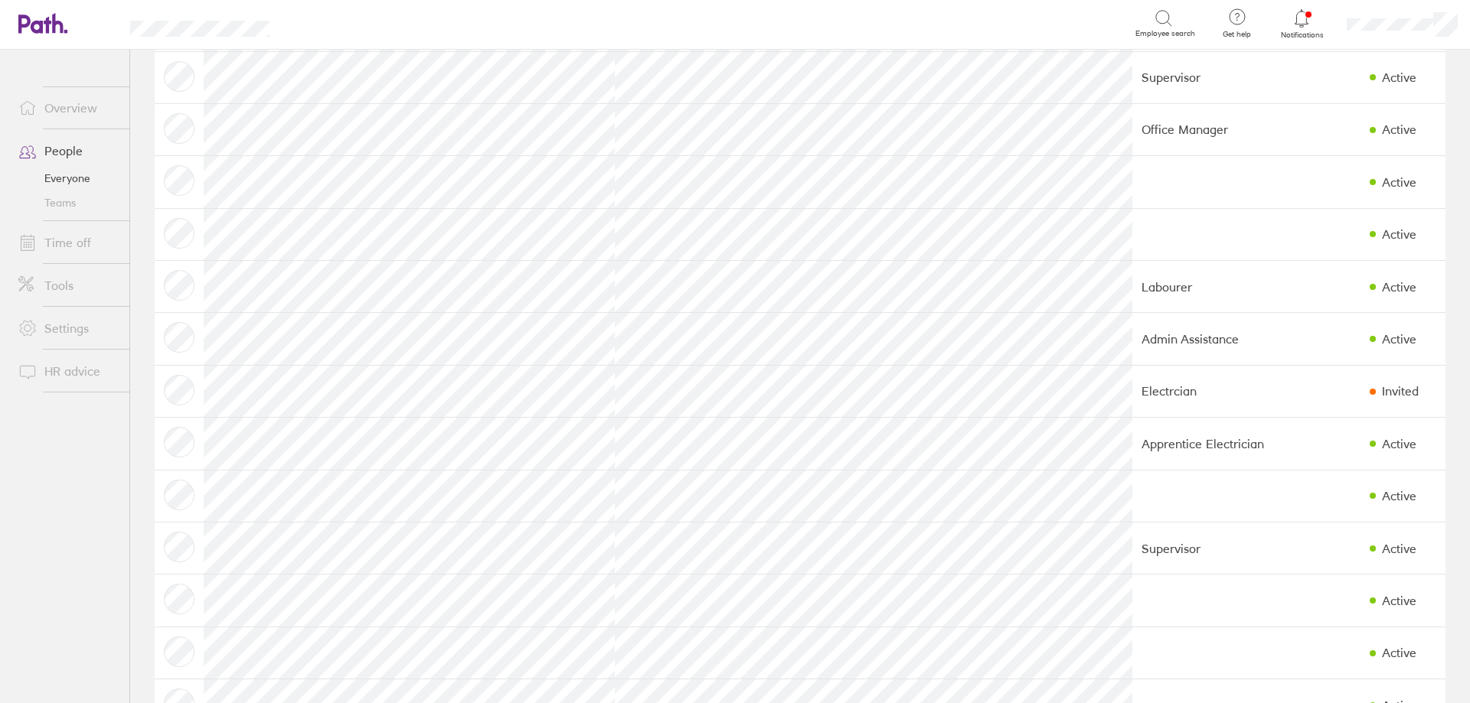
scroll to position [459, 0]
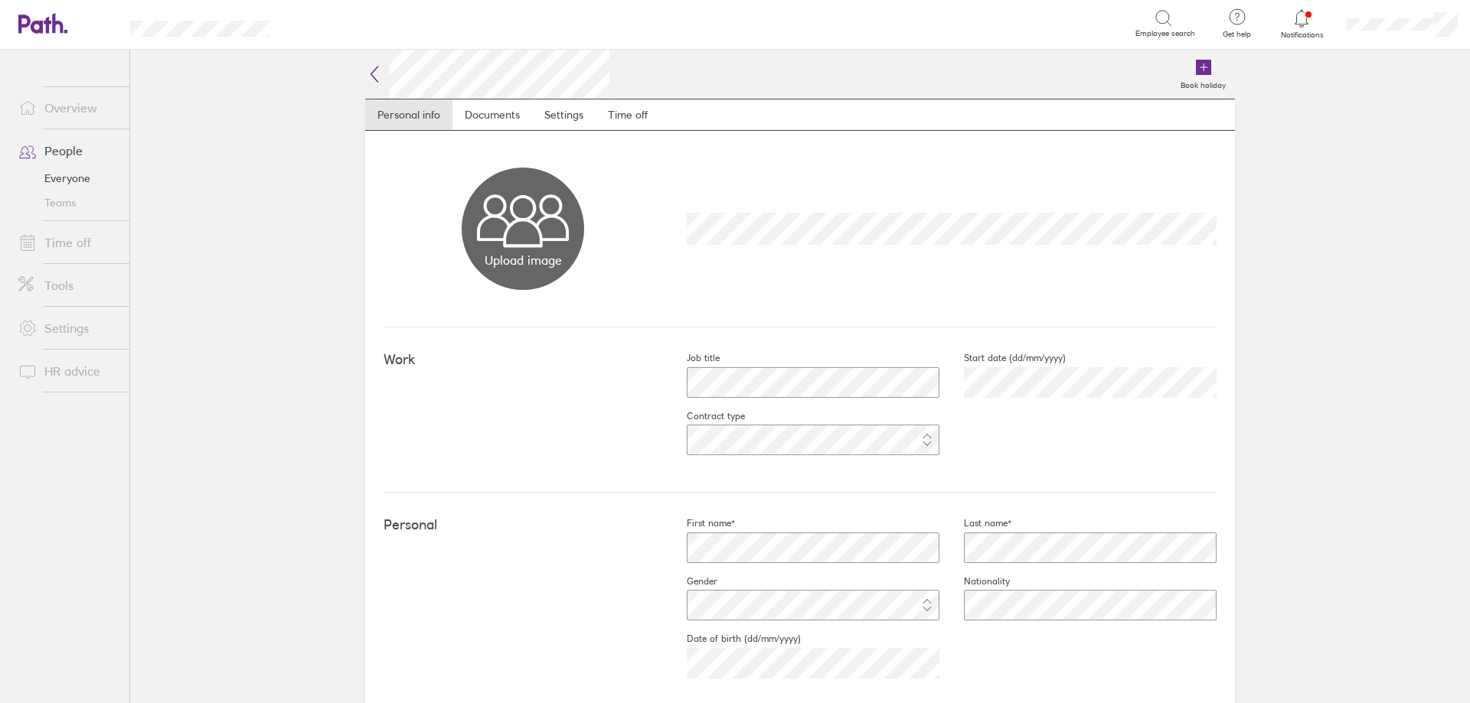
click at [369, 75] on icon at bounding box center [374, 74] width 18 height 18
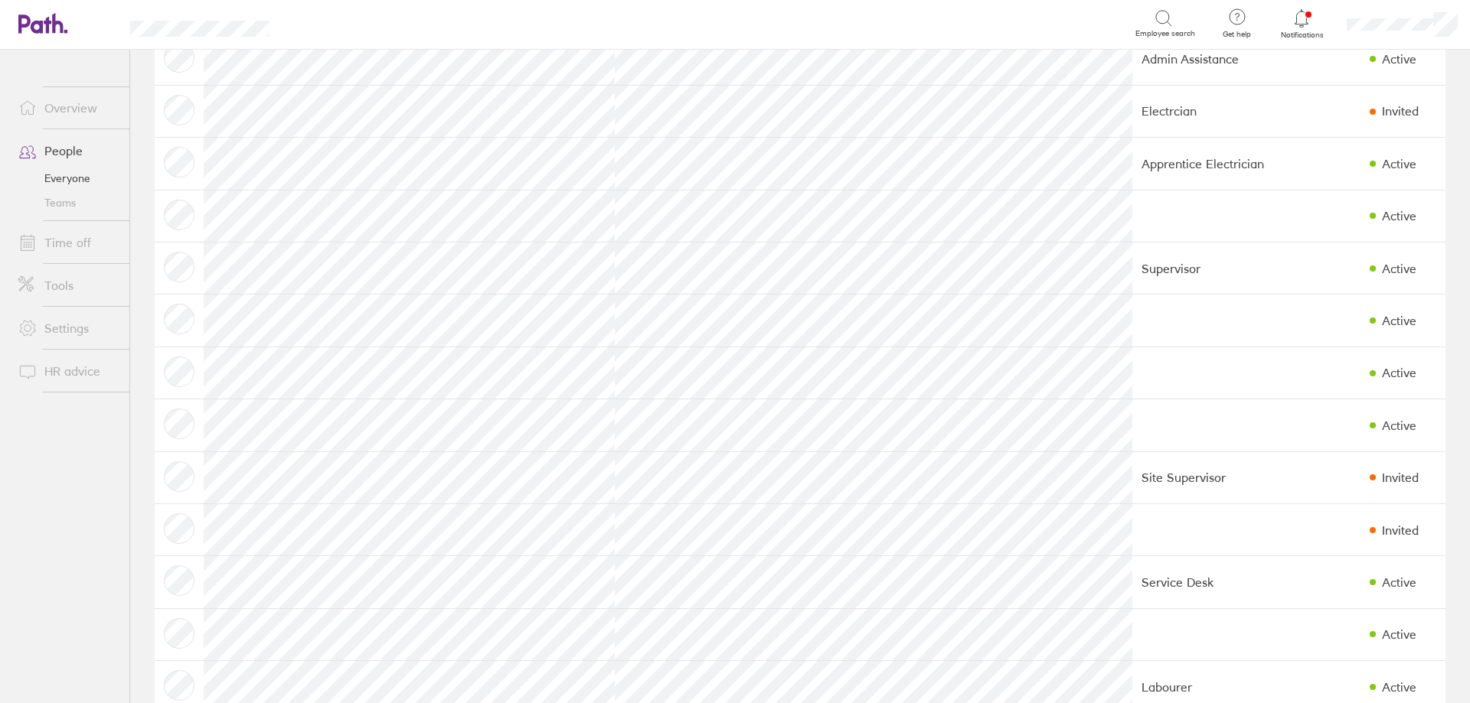
scroll to position [765, 0]
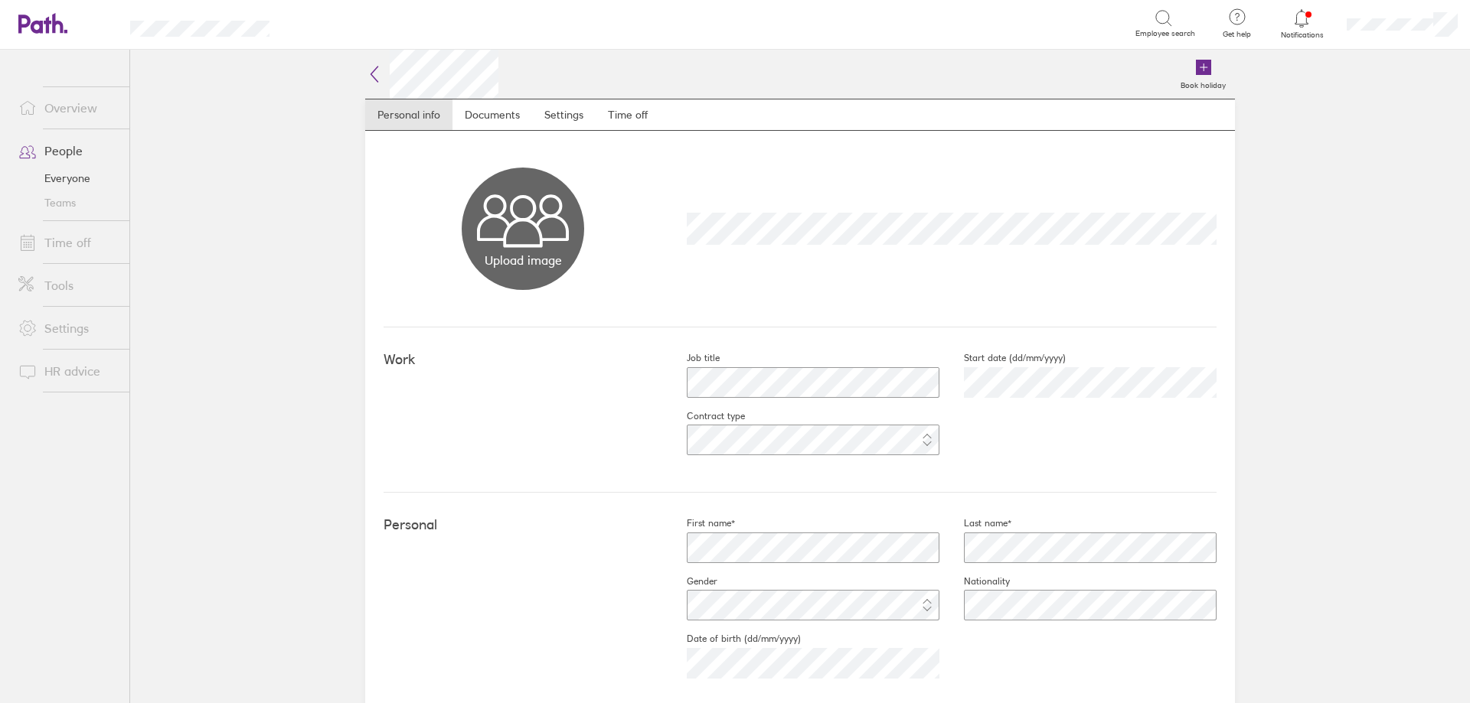
click at [371, 75] on icon at bounding box center [374, 74] width 7 height 15
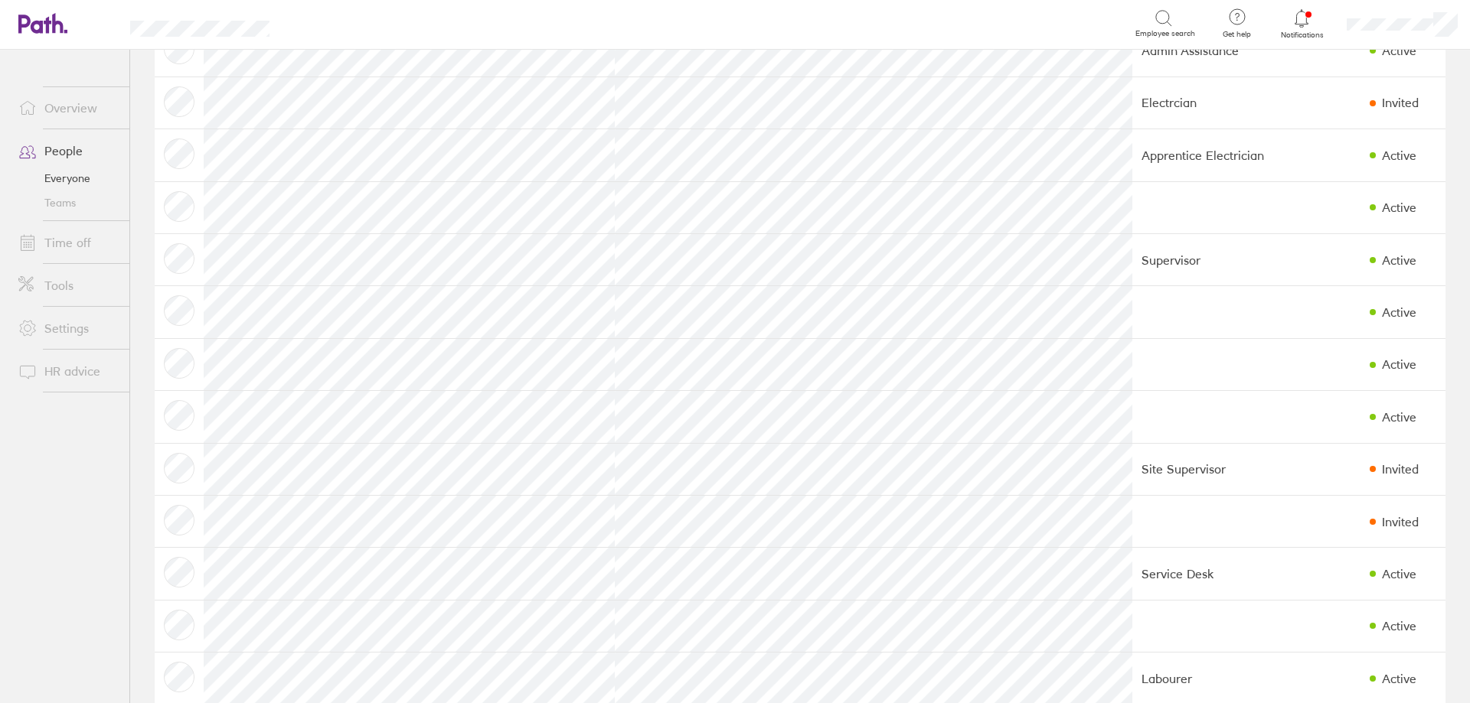
scroll to position [765, 0]
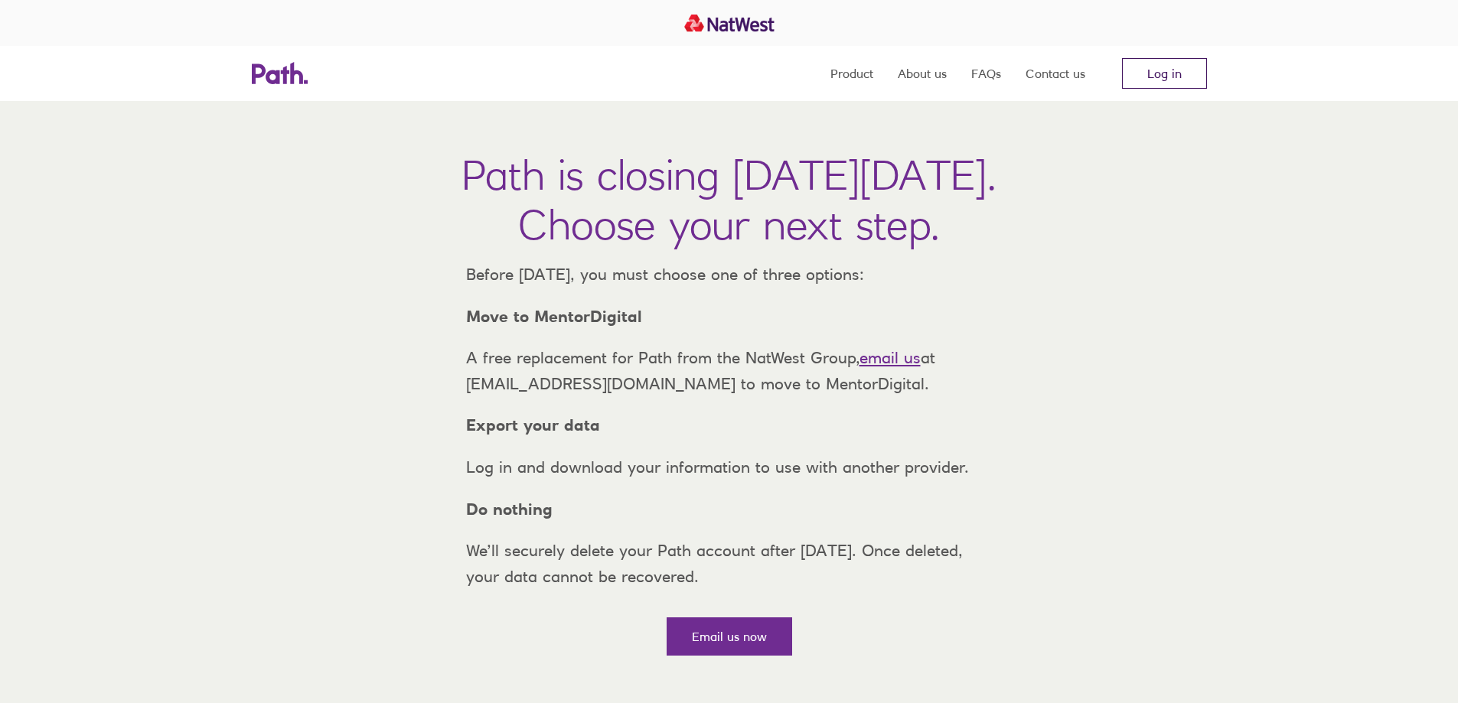
click at [1191, 65] on link "Log in" at bounding box center [1164, 73] width 85 height 31
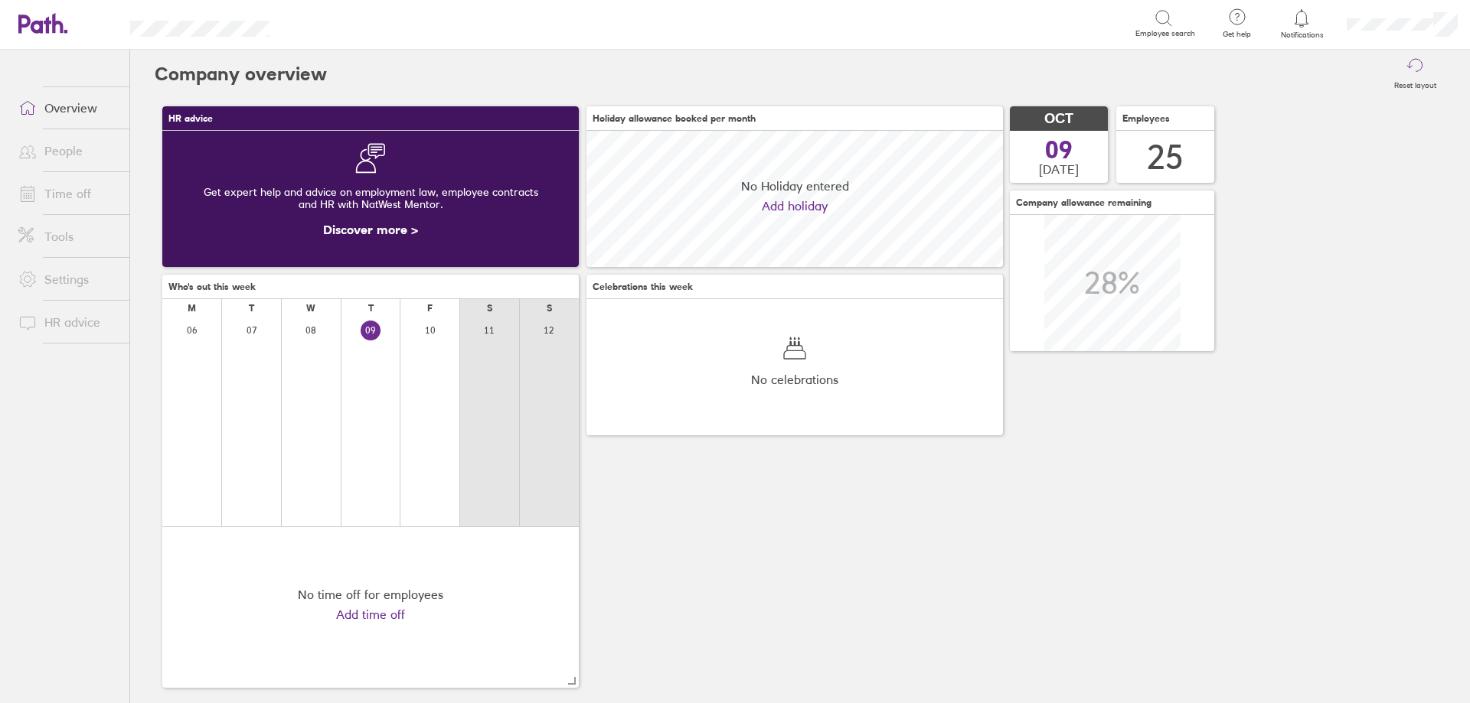
scroll to position [136, 416]
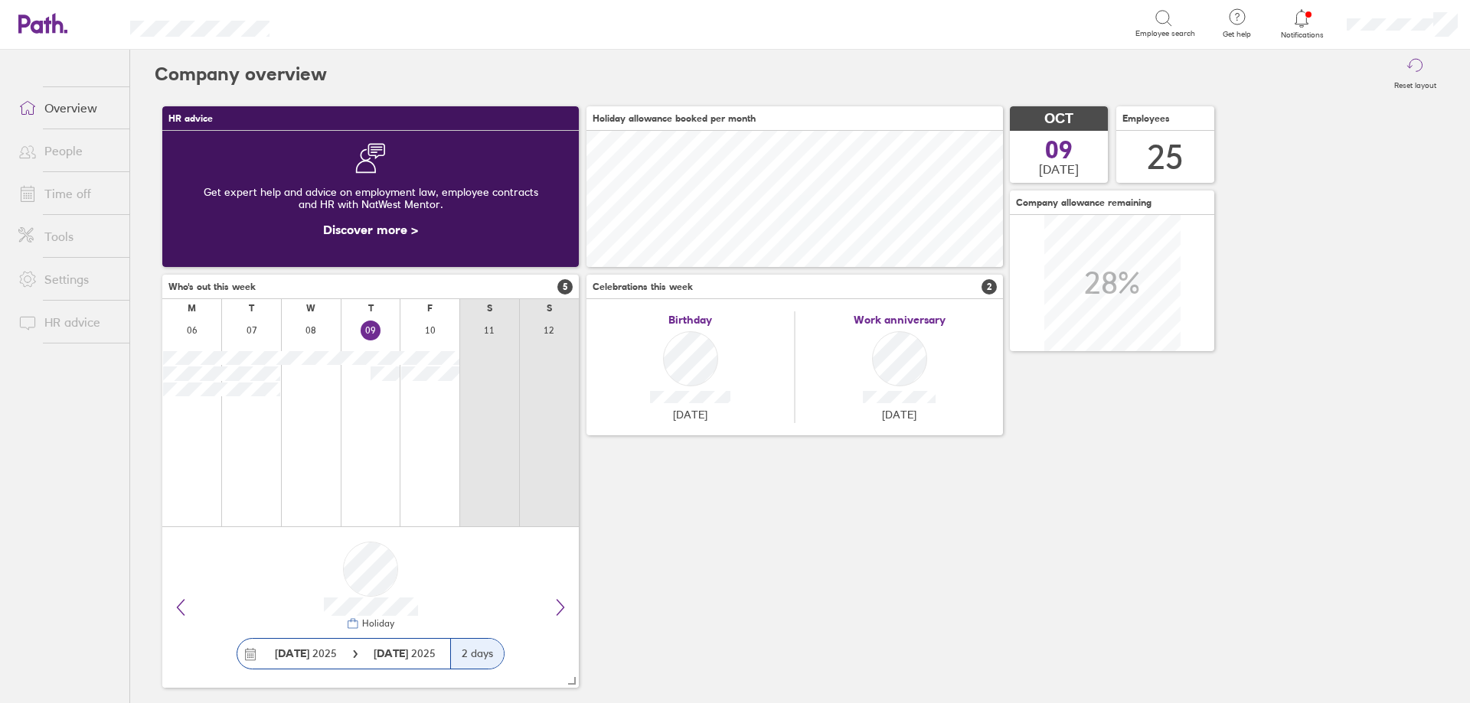
click at [75, 201] on link "Time off" at bounding box center [67, 193] width 123 height 31
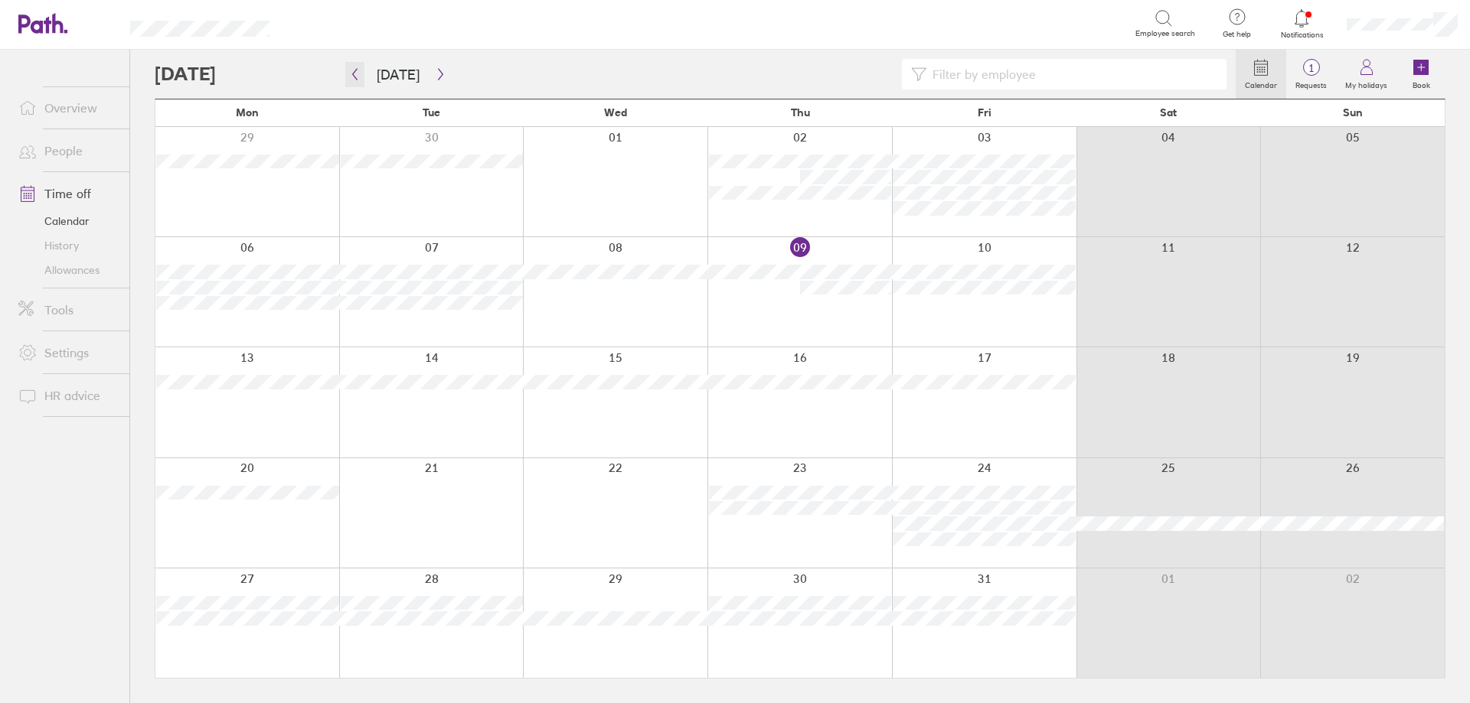
click at [356, 72] on icon "button" at bounding box center [354, 74] width 11 height 12
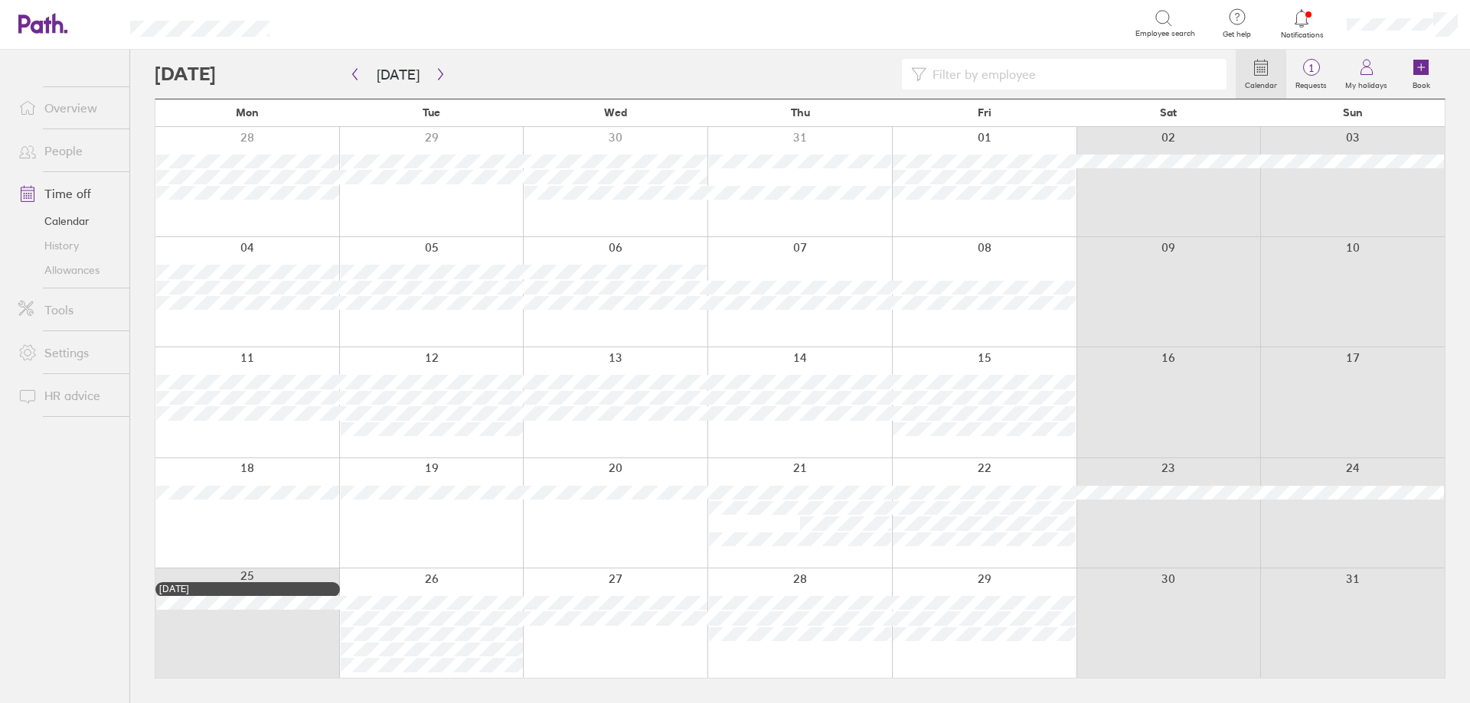
click at [73, 270] on link "Allowances" at bounding box center [67, 270] width 123 height 24
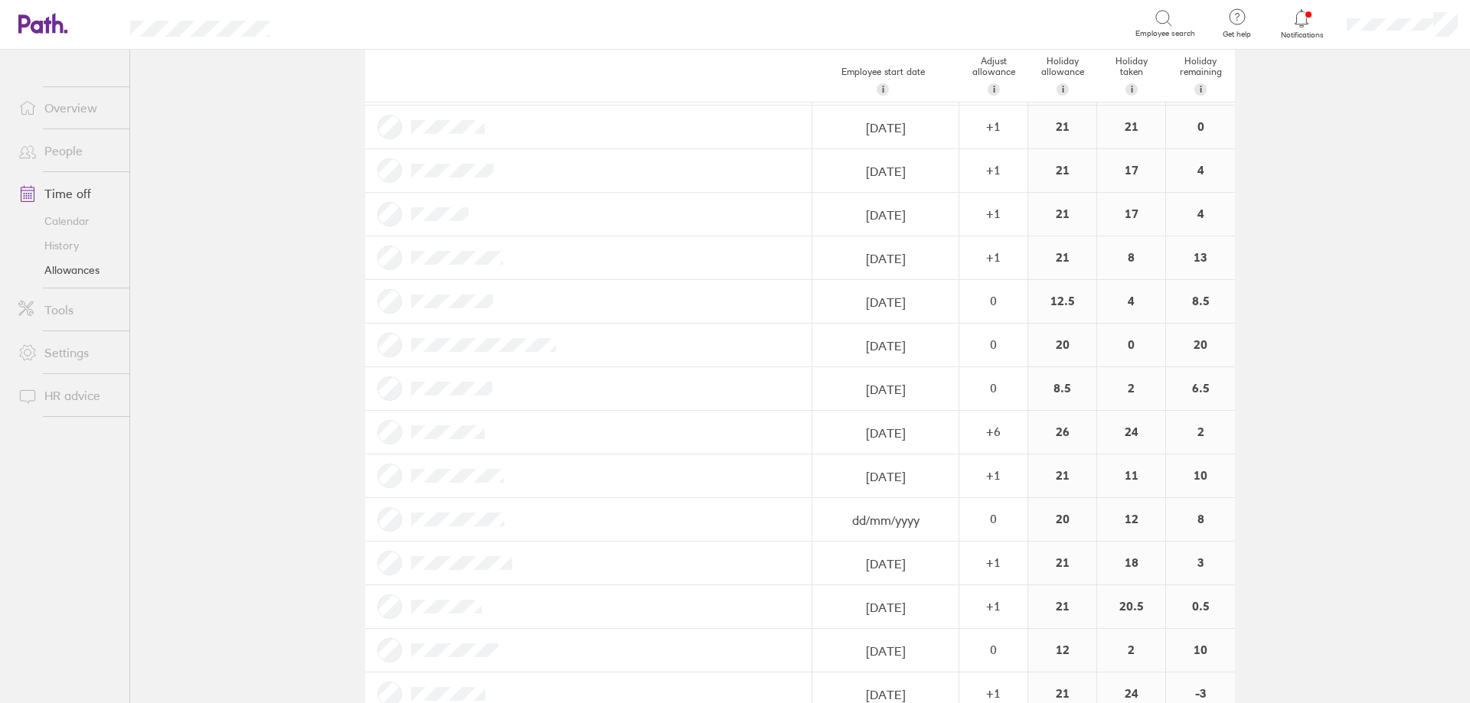
scroll to position [536, 0]
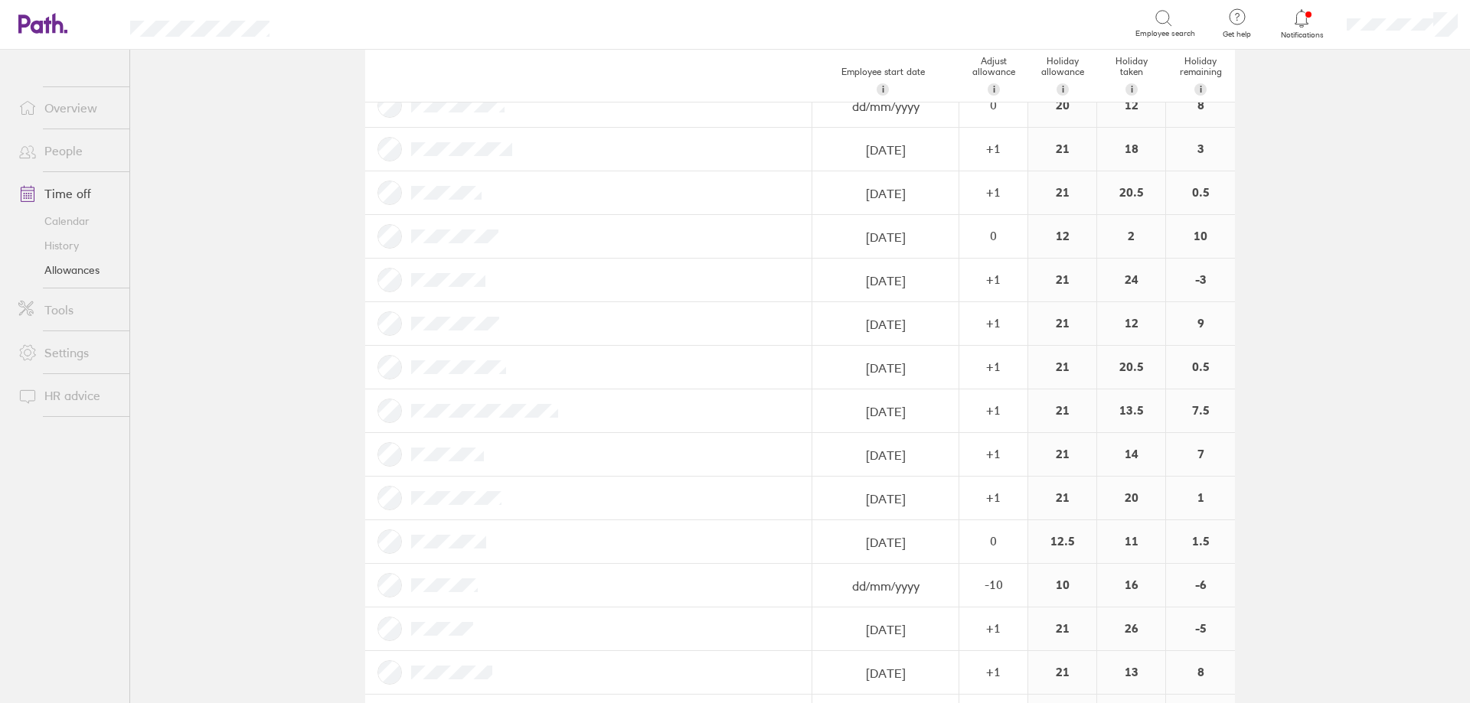
click at [83, 224] on link "Calendar" at bounding box center [67, 221] width 123 height 24
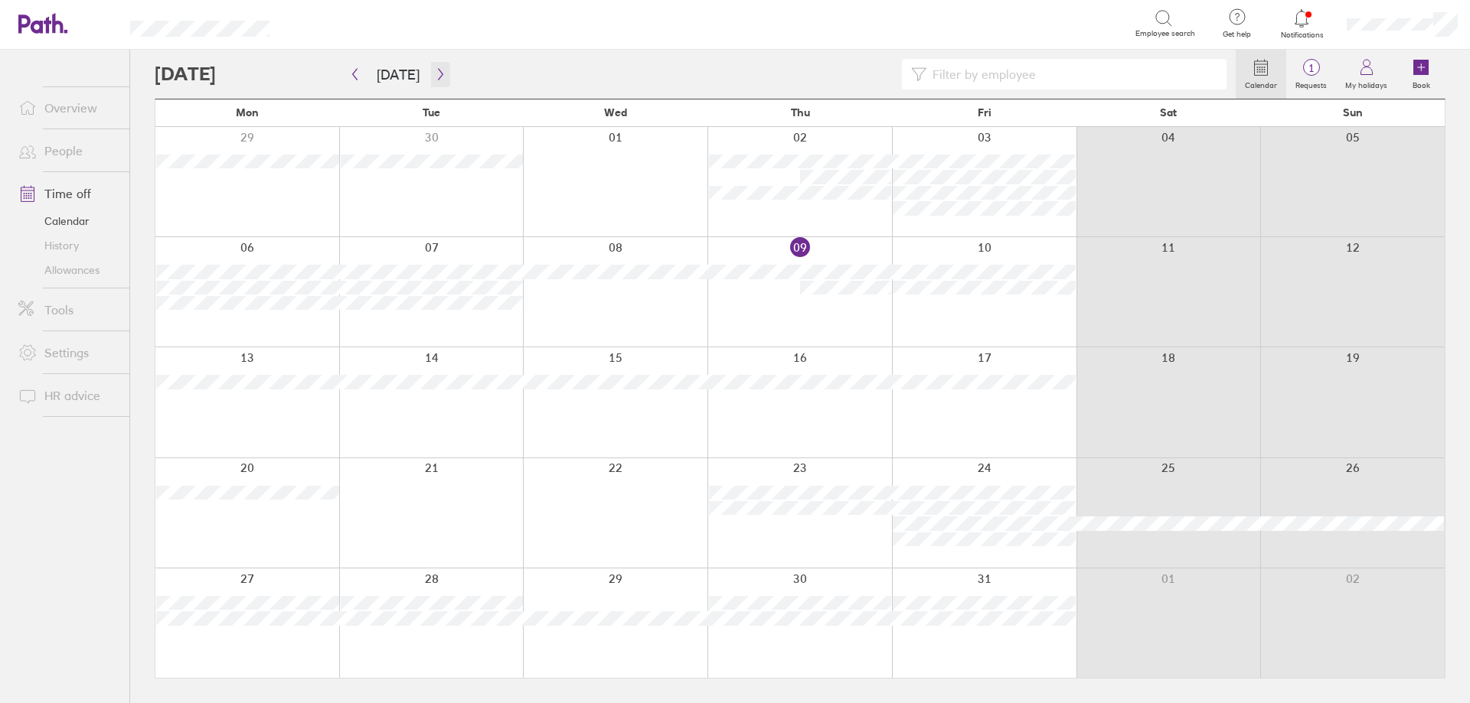
click at [438, 77] on icon "button" at bounding box center [440, 74] width 5 height 11
